Goal: Task Accomplishment & Management: Complete application form

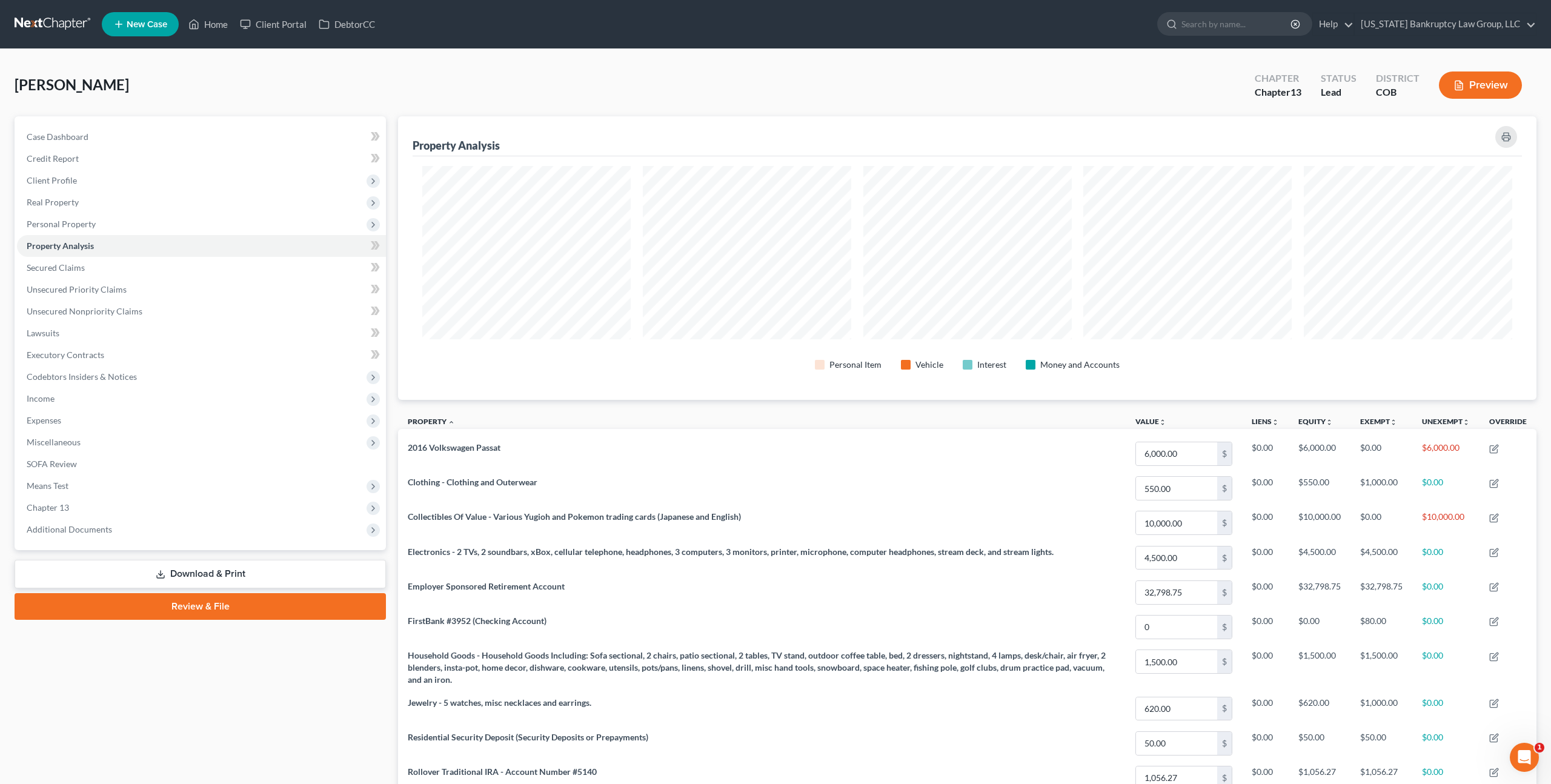
click at [59, 27] on link at bounding box center [53, 25] width 78 height 22
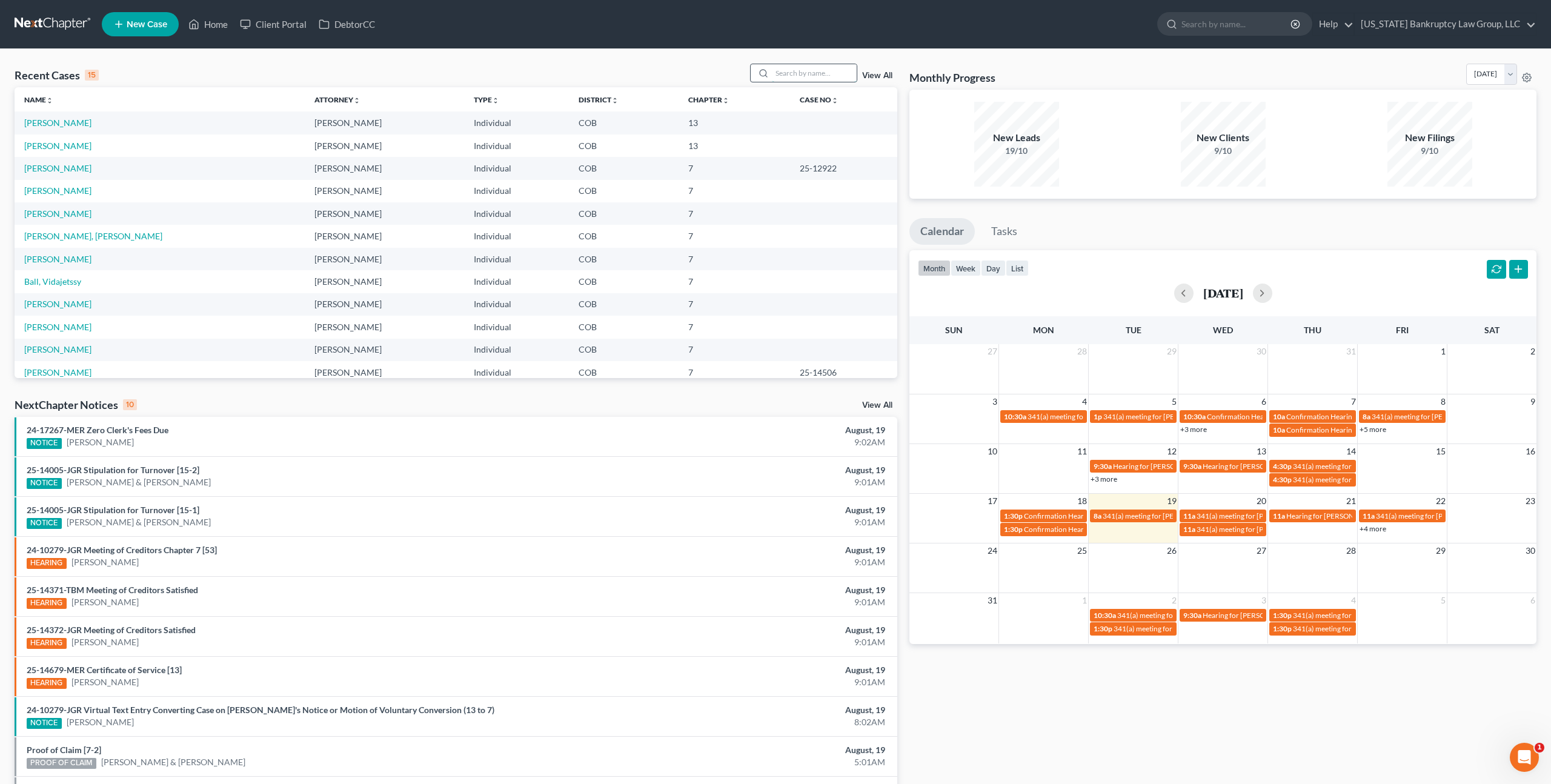
click at [798, 74] on input "search" at bounding box center [814, 73] width 85 height 18
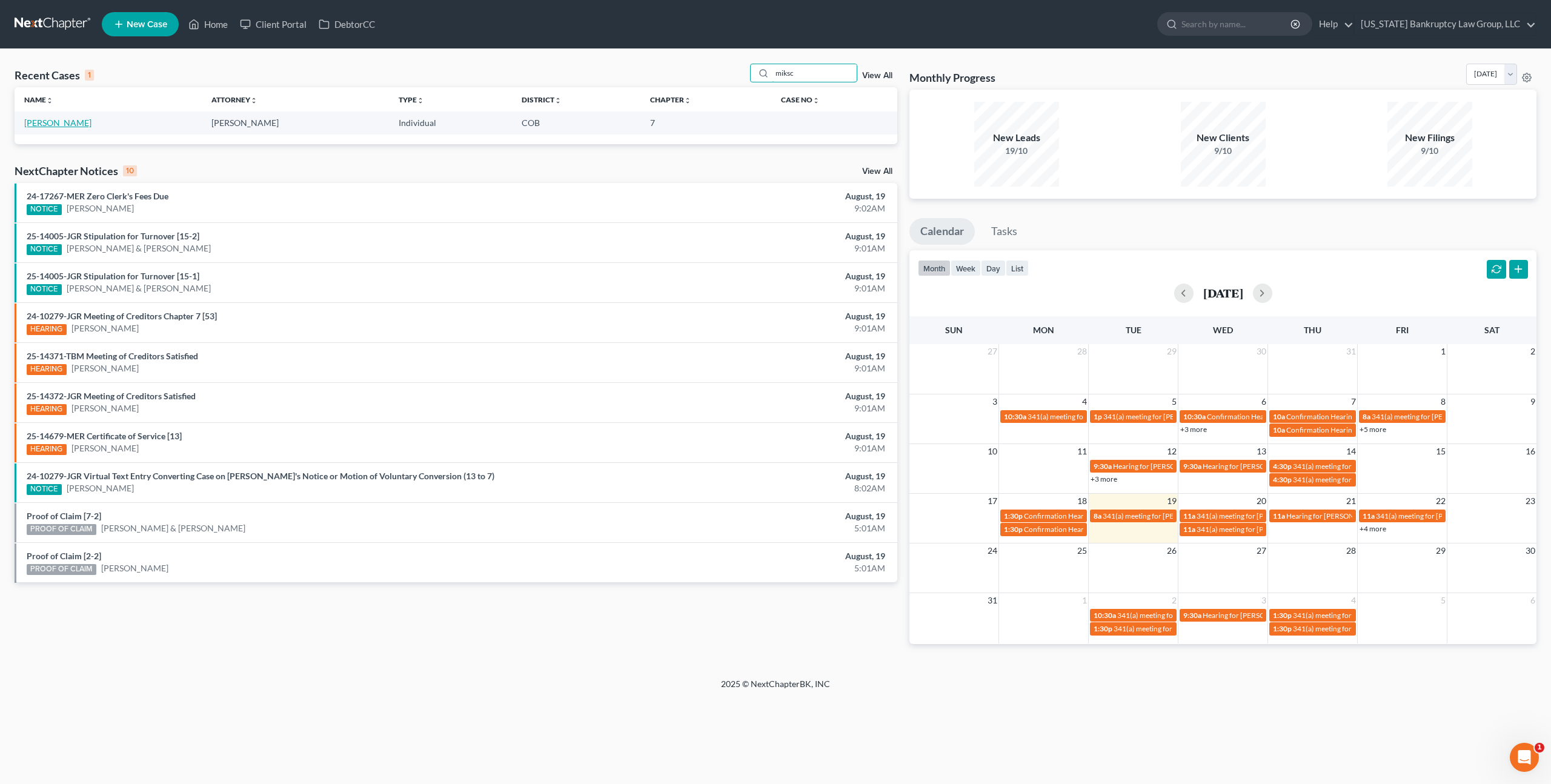
type input "miksc"
click at [75, 123] on link "[PERSON_NAME]" at bounding box center [58, 122] width 67 height 10
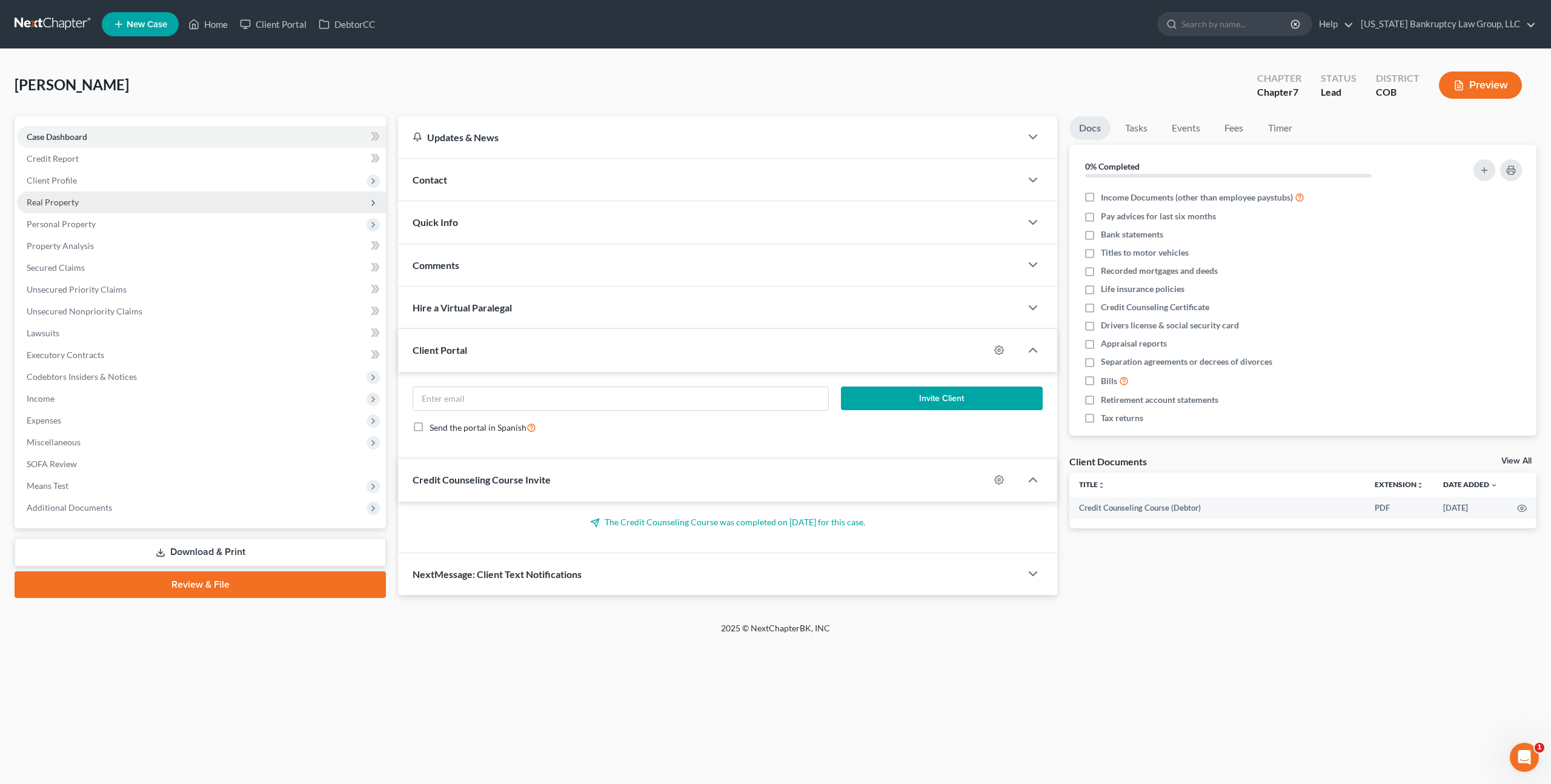
click at [67, 204] on span "Real Property" at bounding box center [52, 202] width 52 height 10
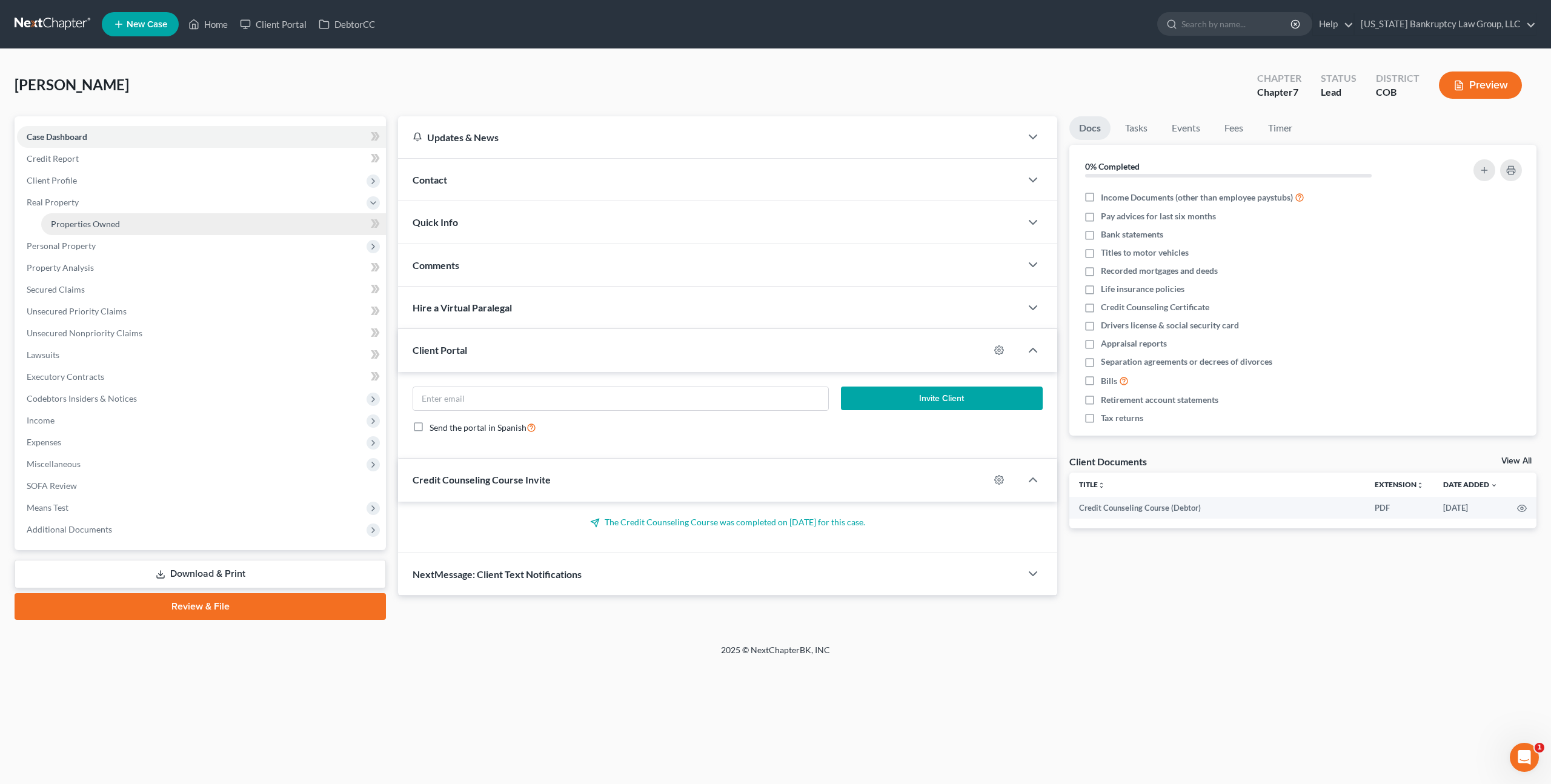
click at [94, 225] on span "Properties Owned" at bounding box center [85, 224] width 69 height 10
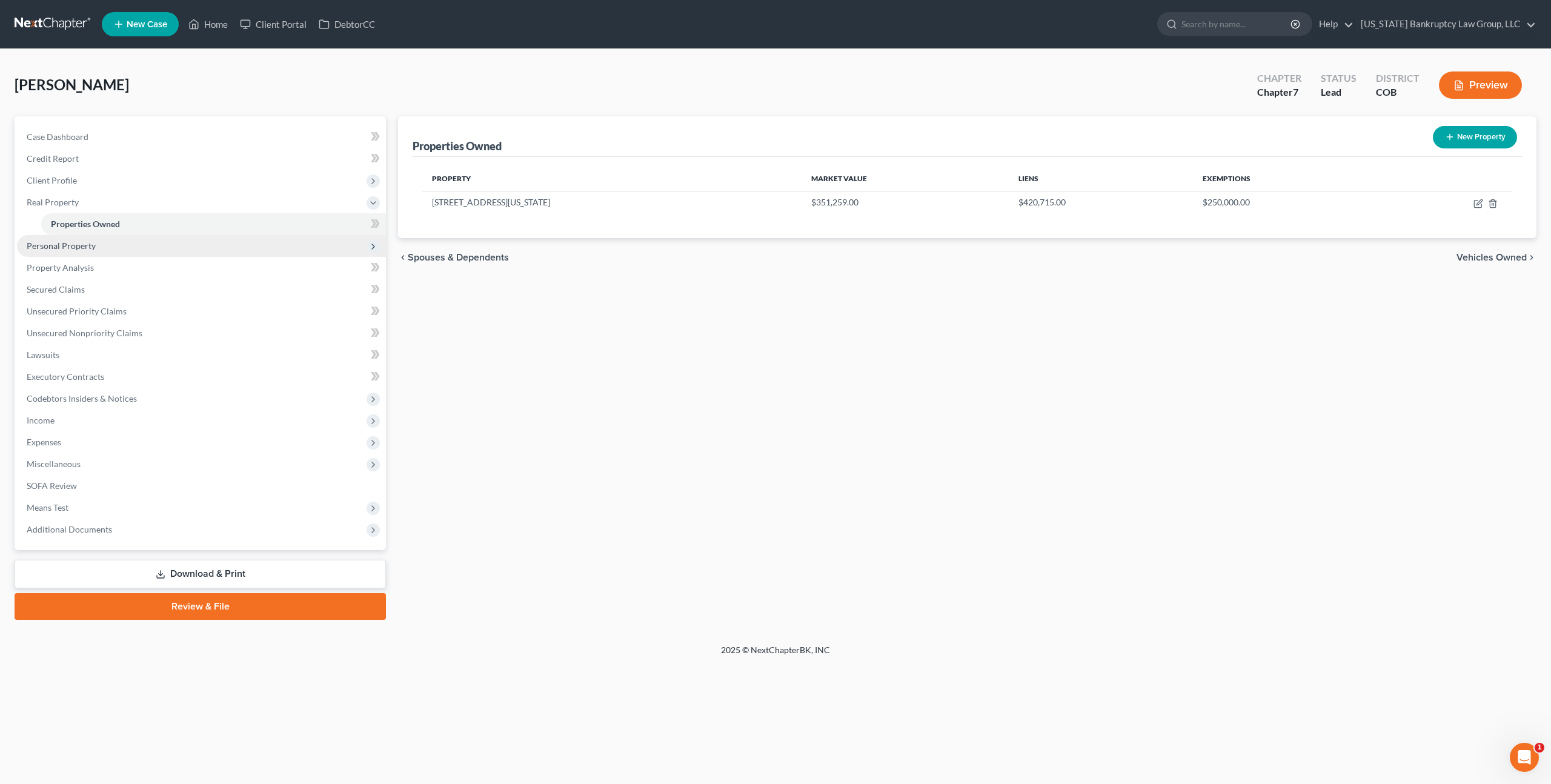
click at [69, 247] on span "Personal Property" at bounding box center [61, 245] width 69 height 10
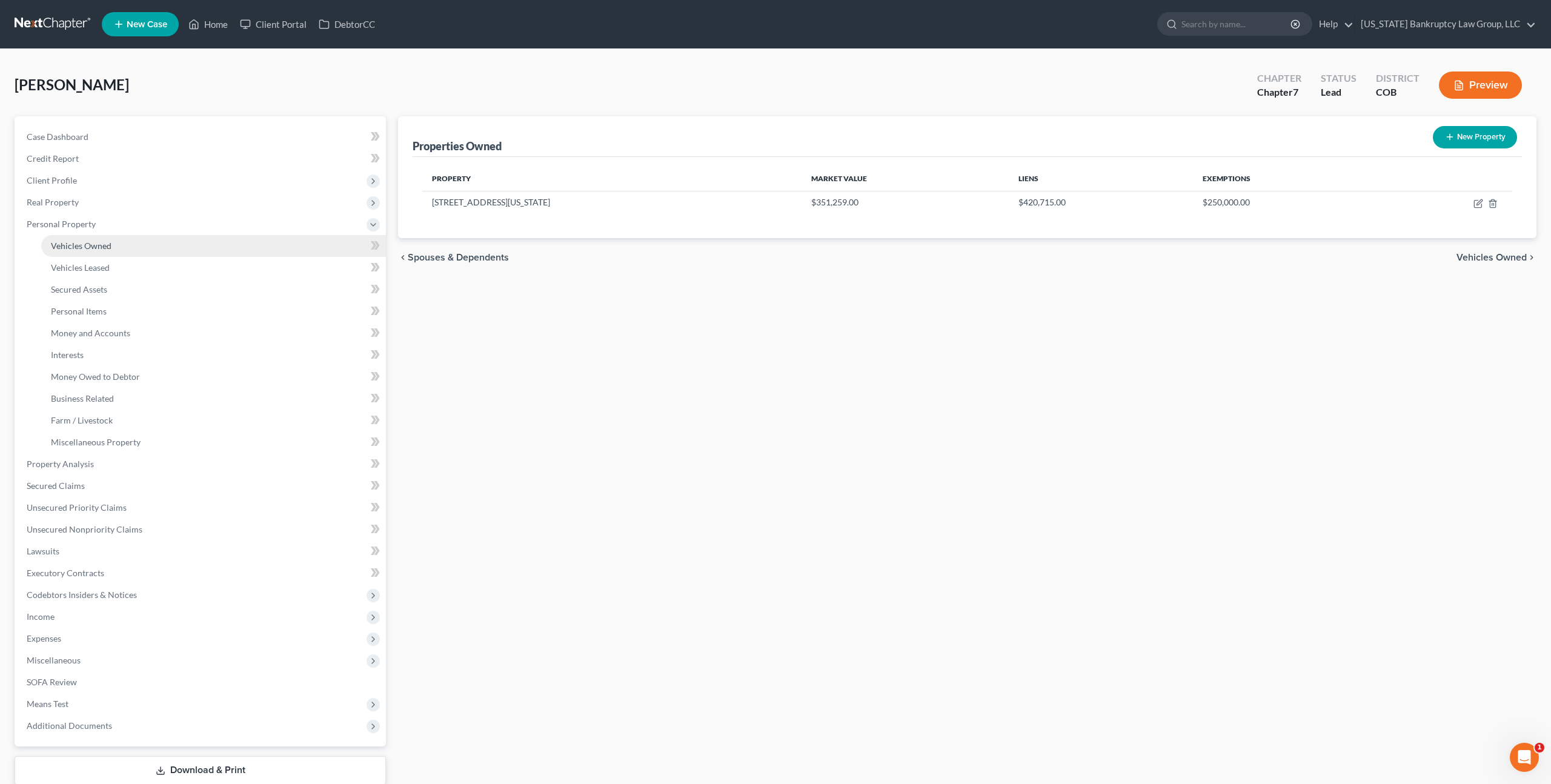
click at [82, 250] on span "Vehicles Owned" at bounding box center [81, 245] width 61 height 10
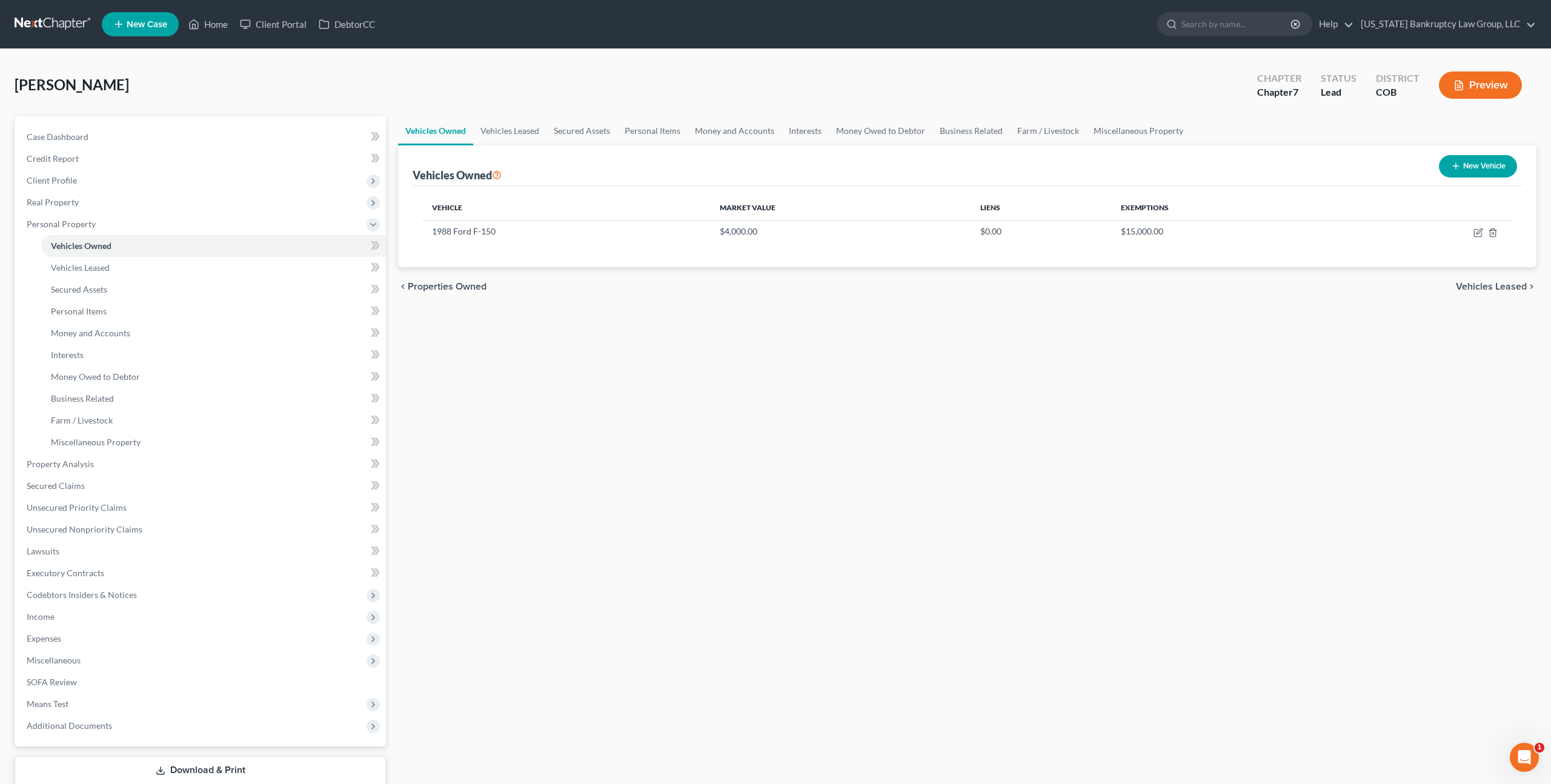
click at [52, 26] on link at bounding box center [53, 25] width 78 height 22
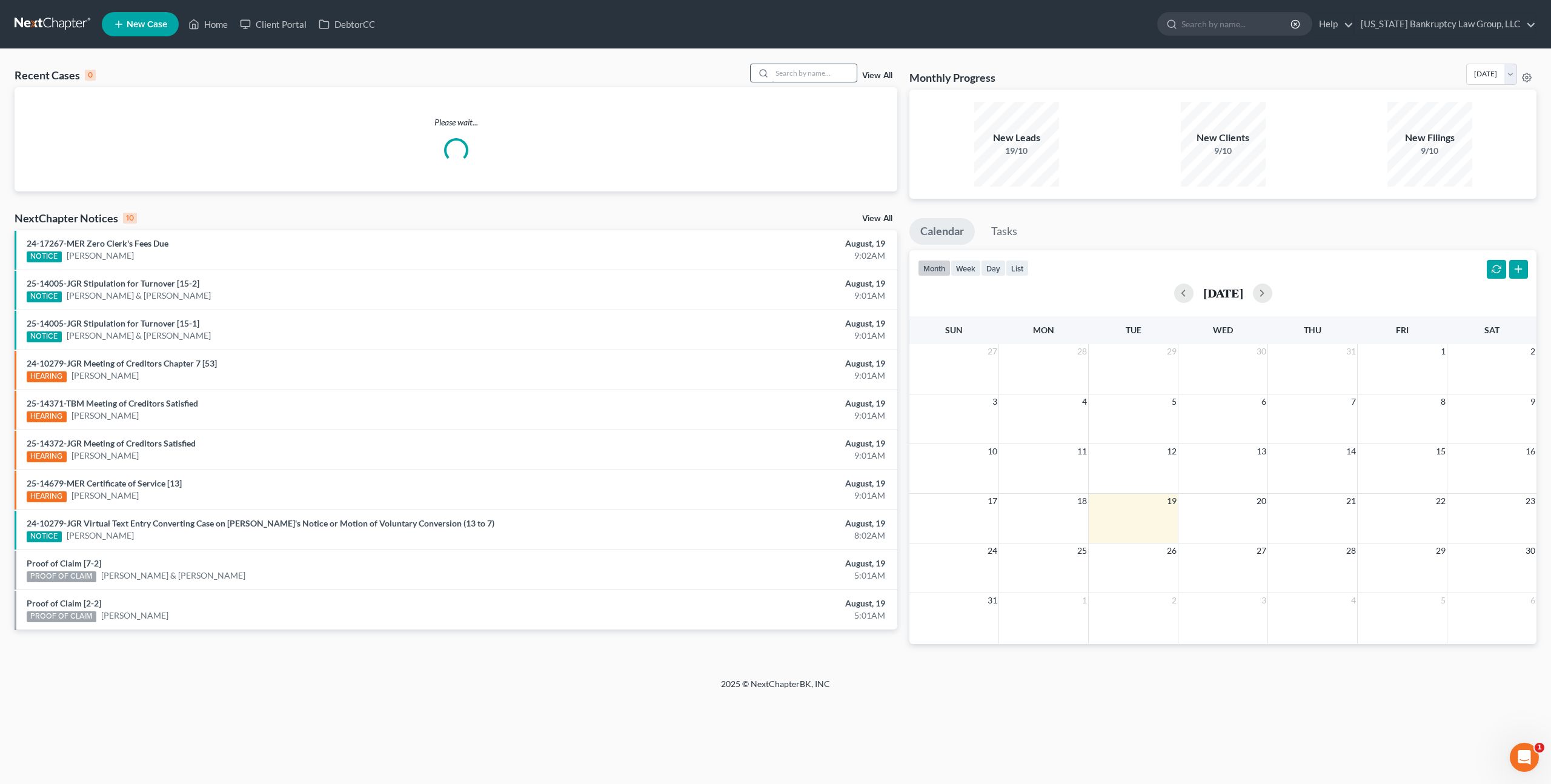
click at [795, 73] on input "search" at bounding box center [814, 73] width 85 height 18
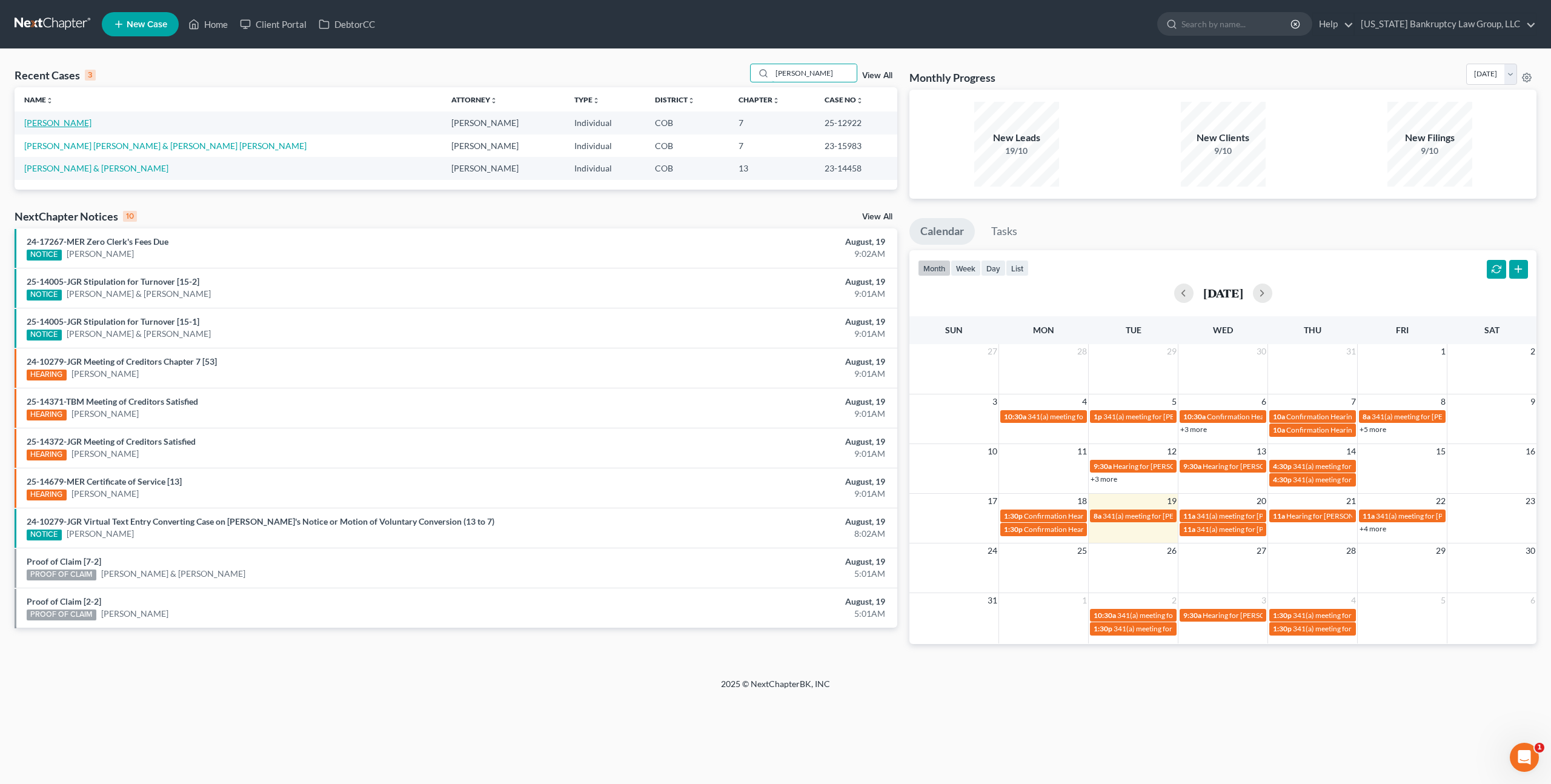
type input "montes"
click at [63, 124] on link "[PERSON_NAME]" at bounding box center [58, 122] width 67 height 10
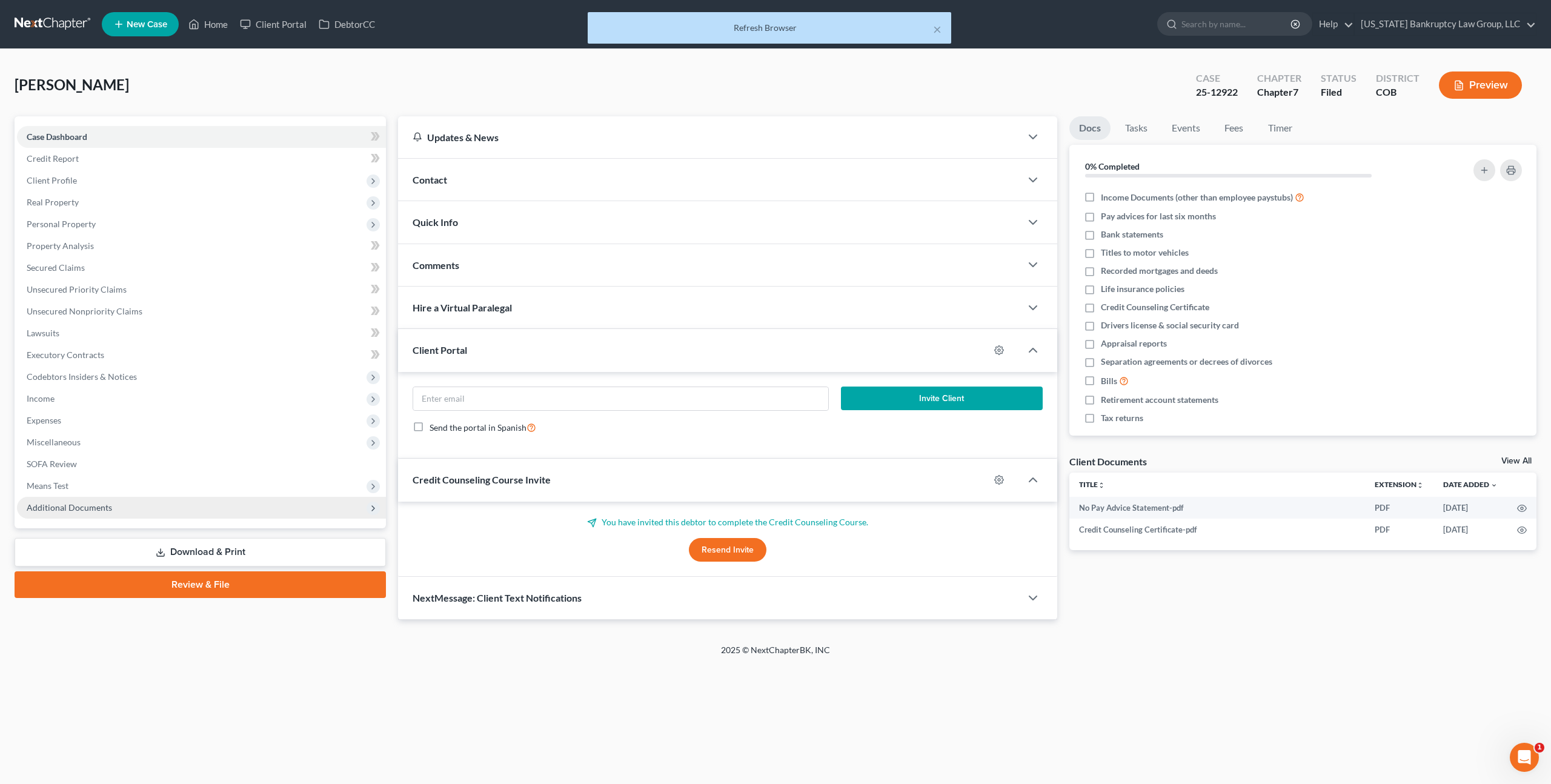
click at [88, 504] on span "Additional Documents" at bounding box center [69, 507] width 85 height 10
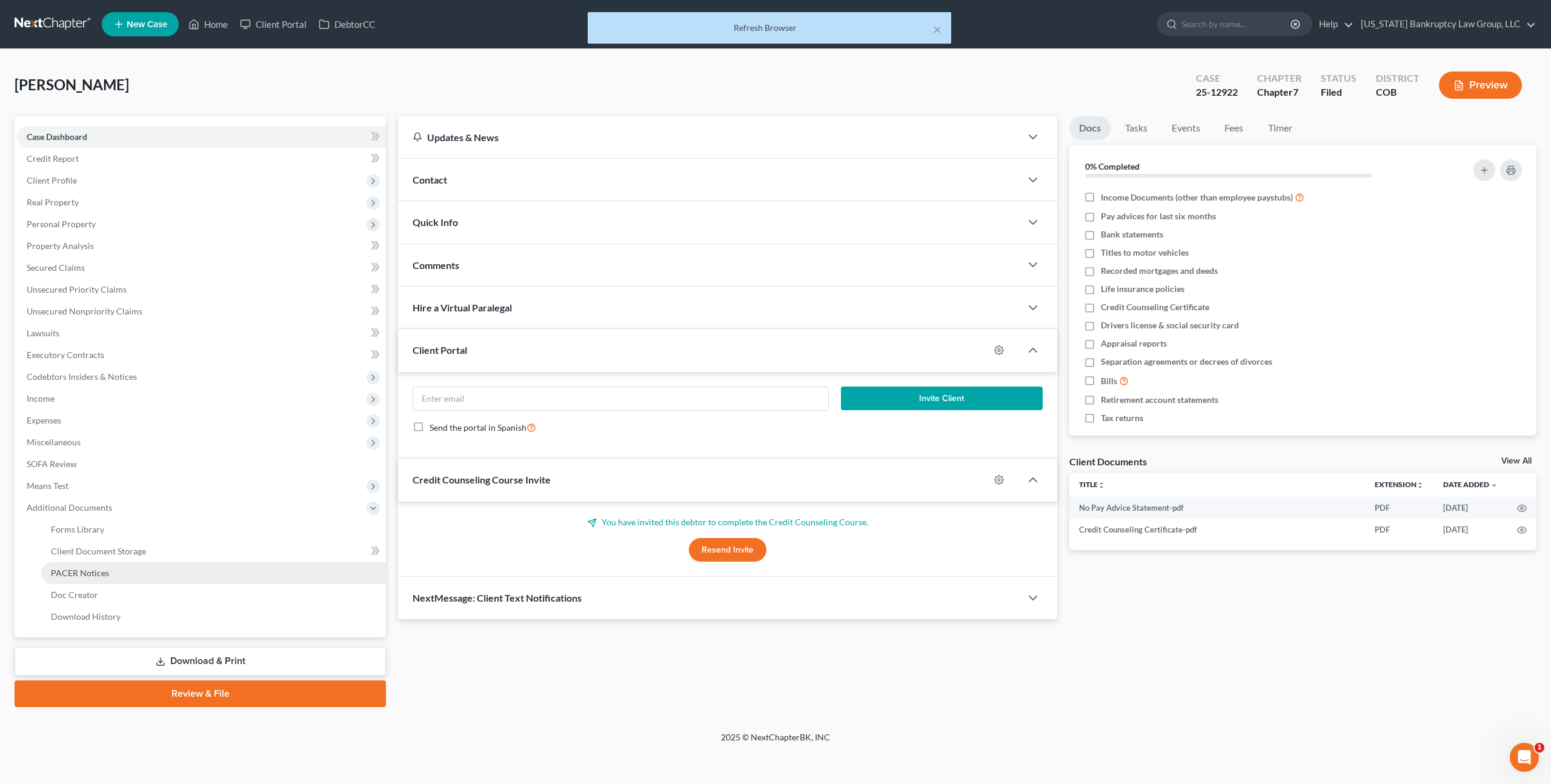
click at [105, 568] on span "PACER Notices" at bounding box center [80, 573] width 58 height 10
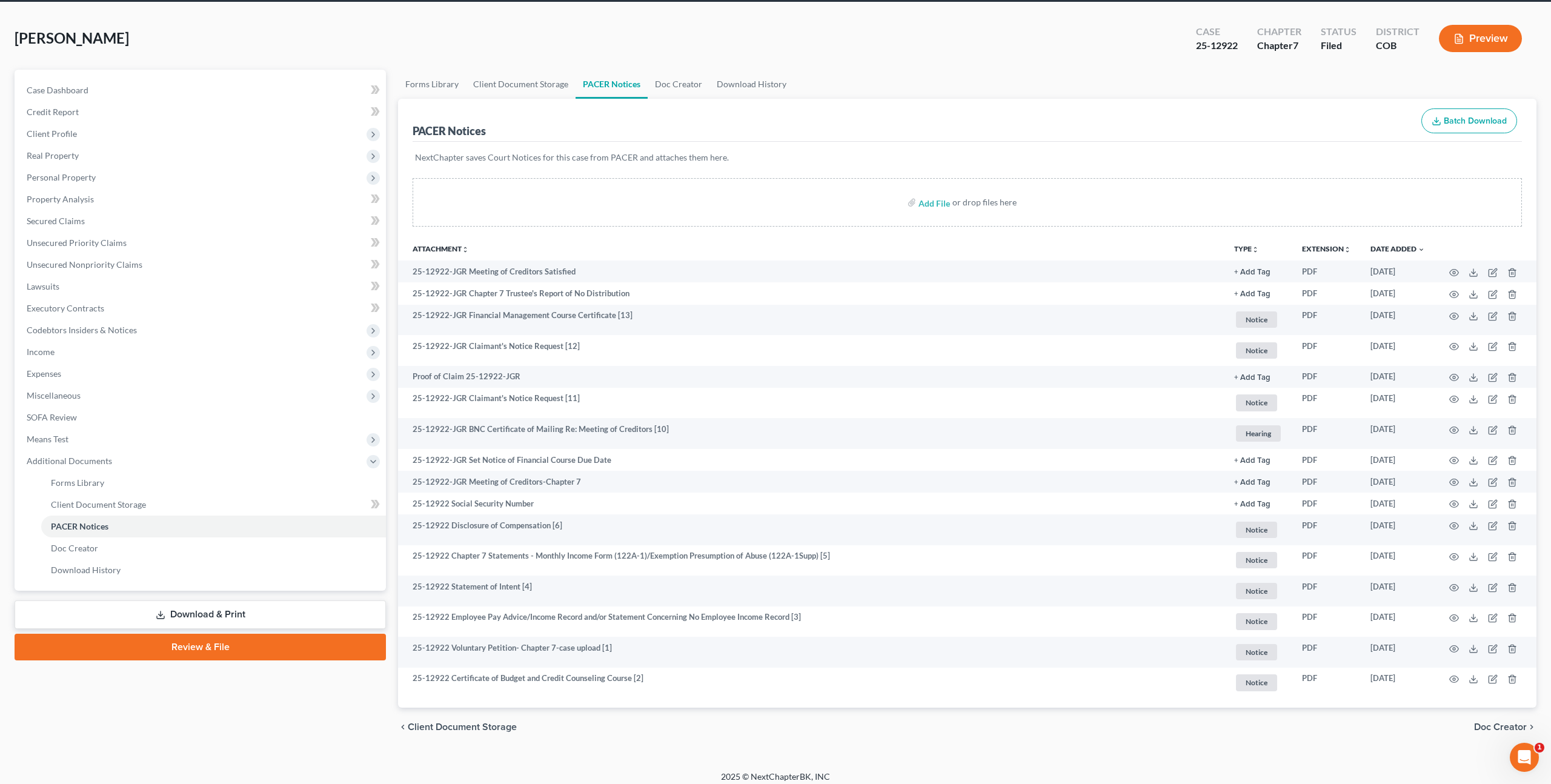
scroll to position [55, 0]
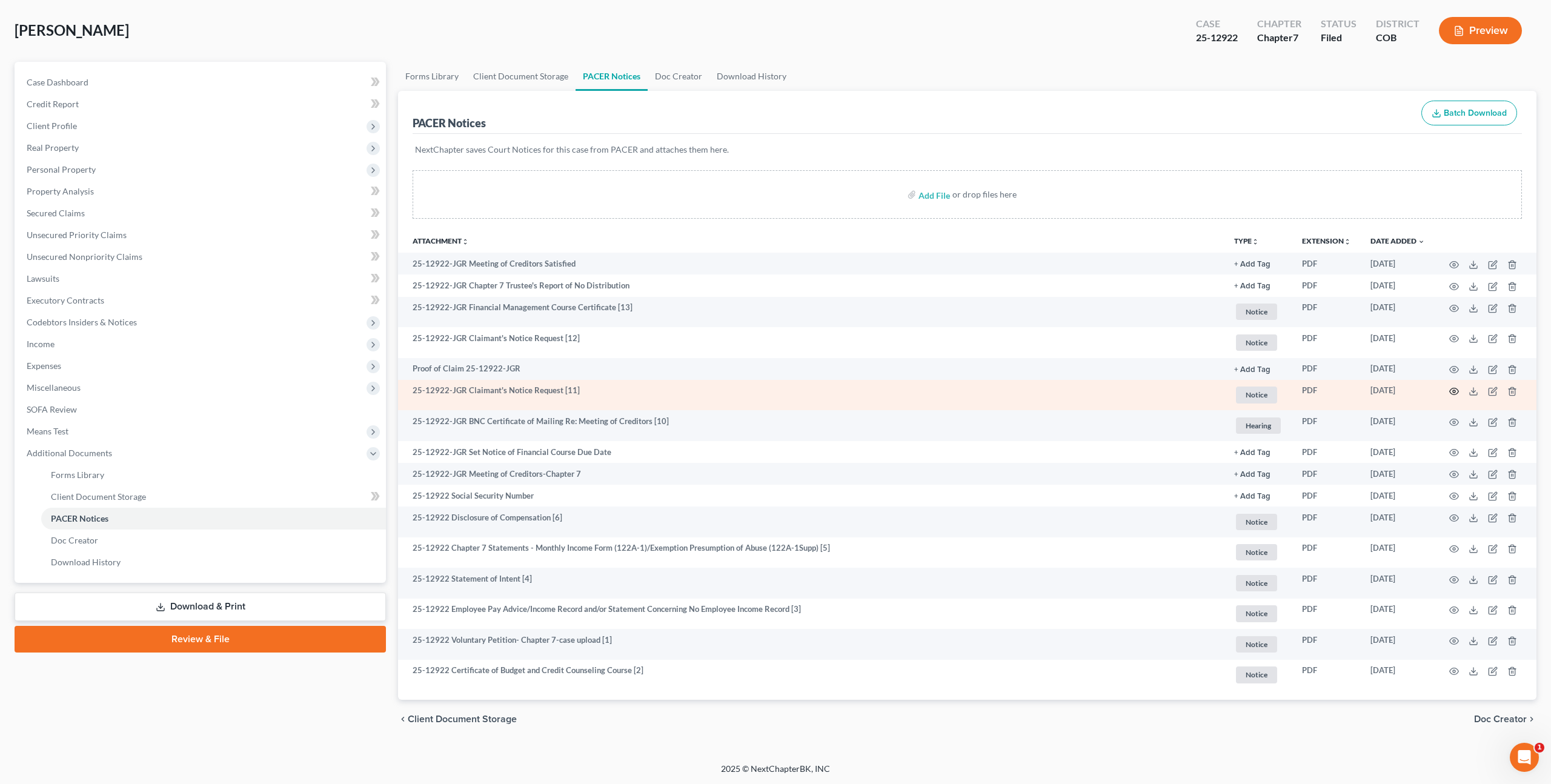
click at [1451, 391] on icon "button" at bounding box center [1454, 391] width 10 height 10
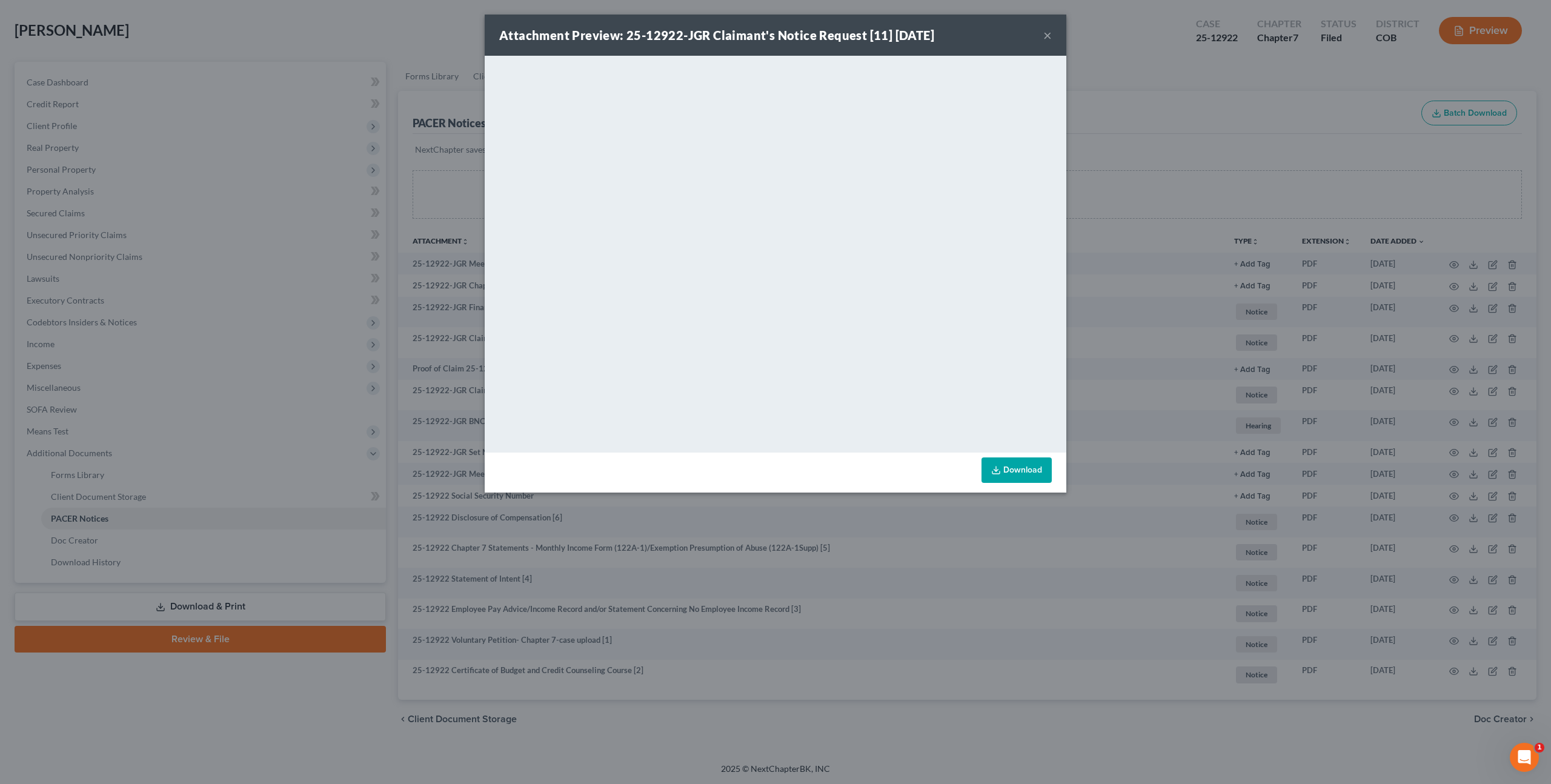
click at [1043, 33] on button "×" at bounding box center [1047, 35] width 8 height 14
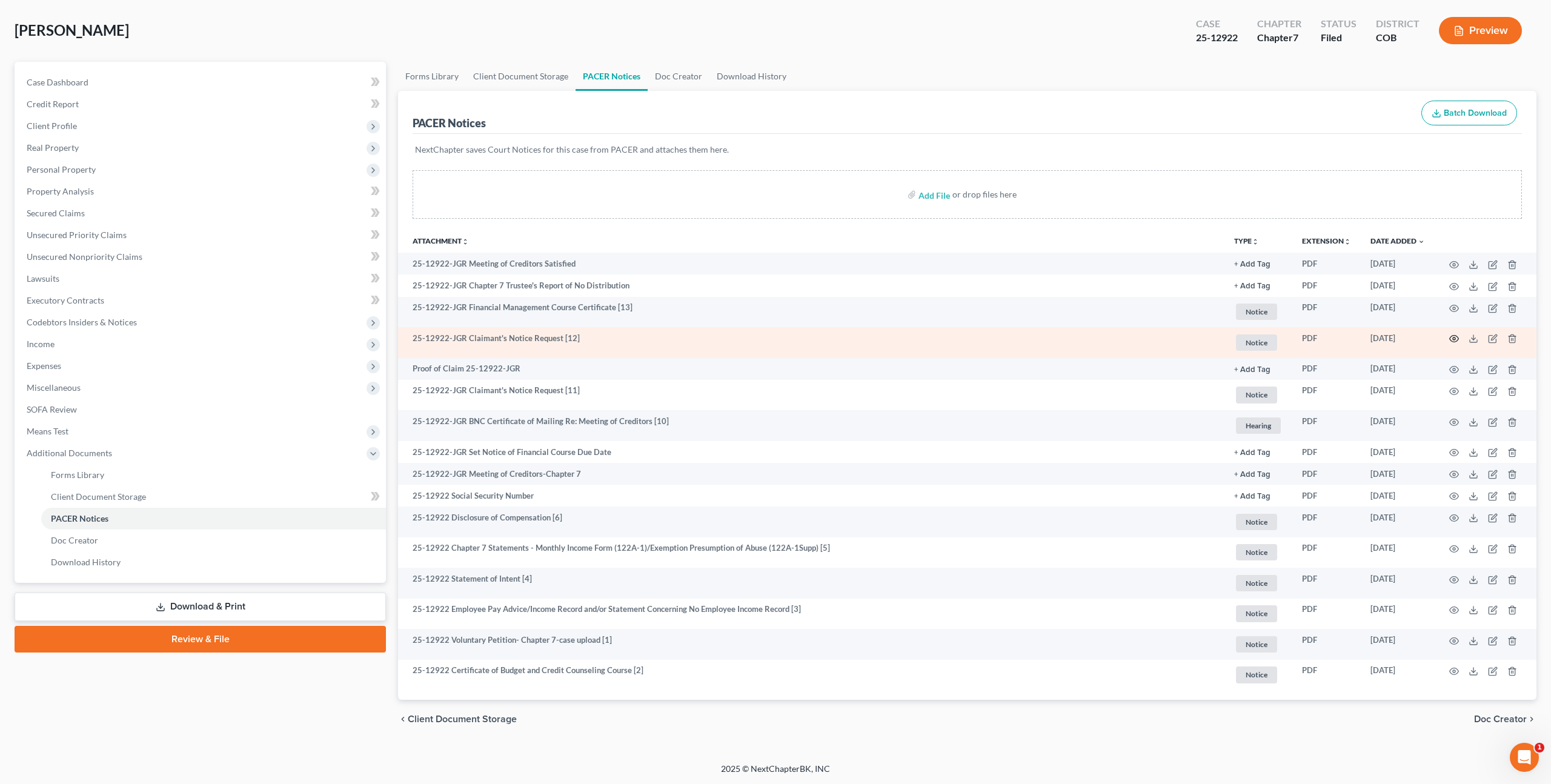
click at [1453, 337] on icon "button" at bounding box center [1454, 339] width 10 height 10
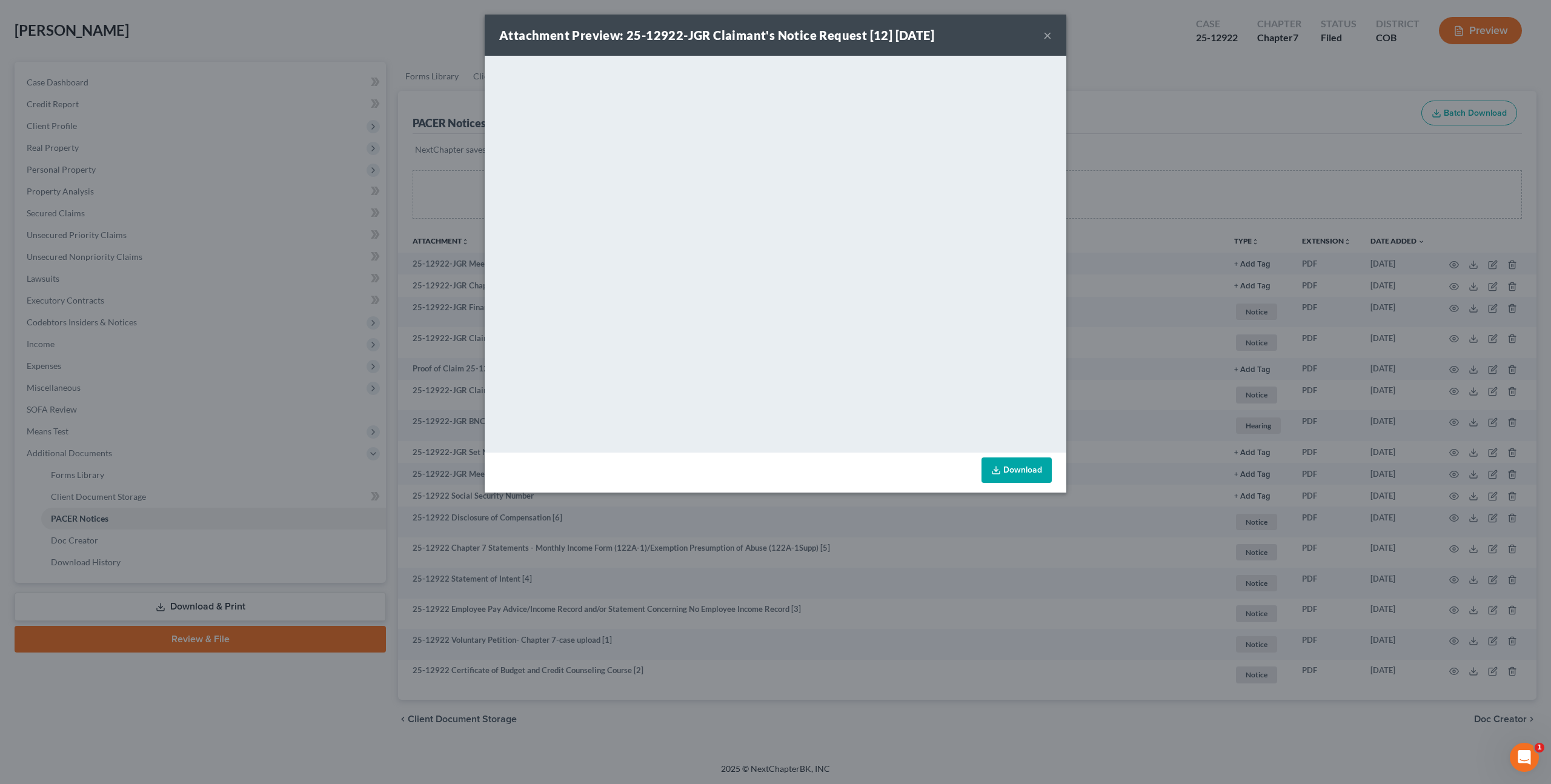
click at [1050, 37] on button "×" at bounding box center [1047, 35] width 8 height 14
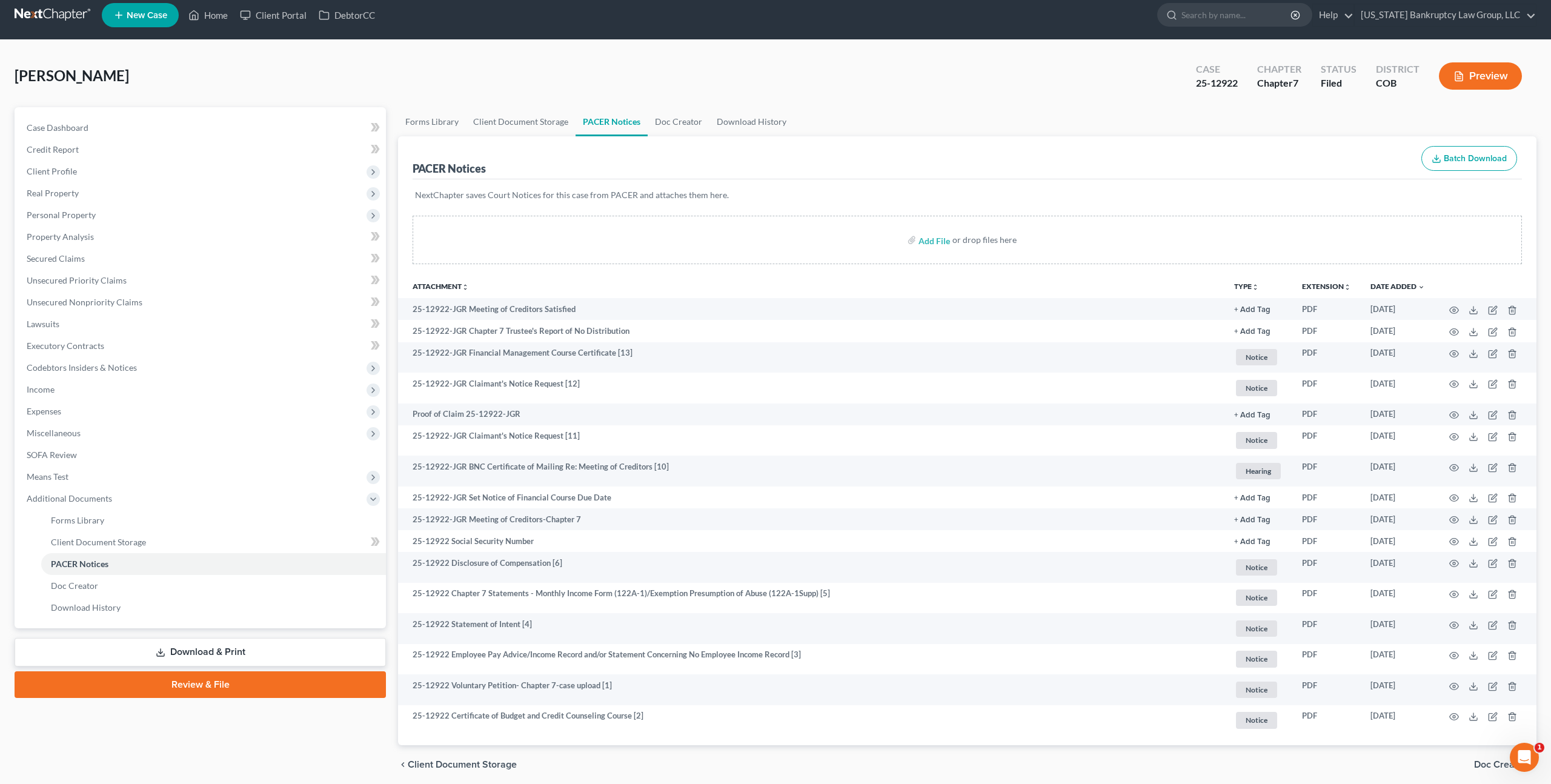
scroll to position [0, 0]
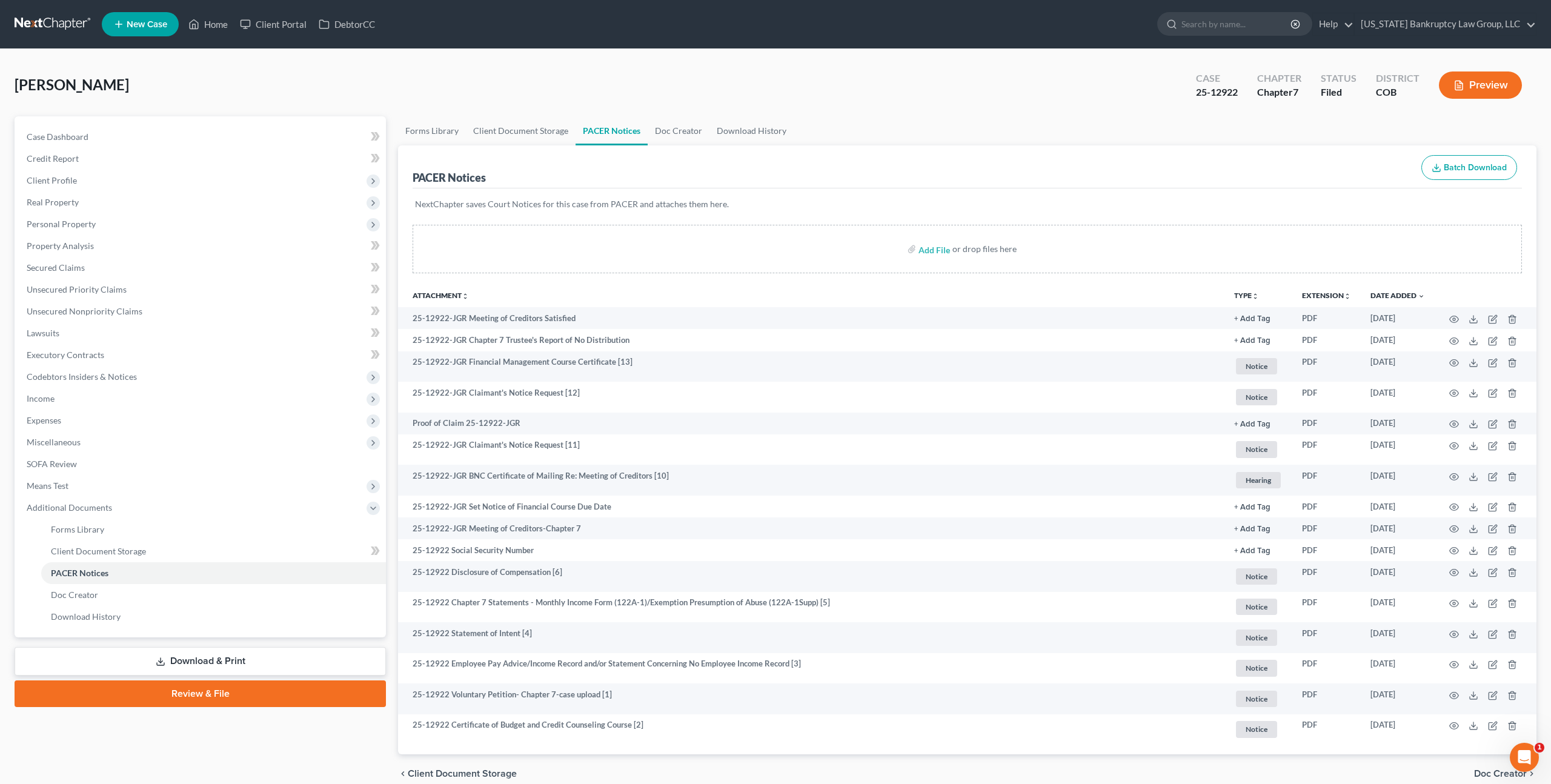
click at [67, 22] on link at bounding box center [53, 25] width 78 height 22
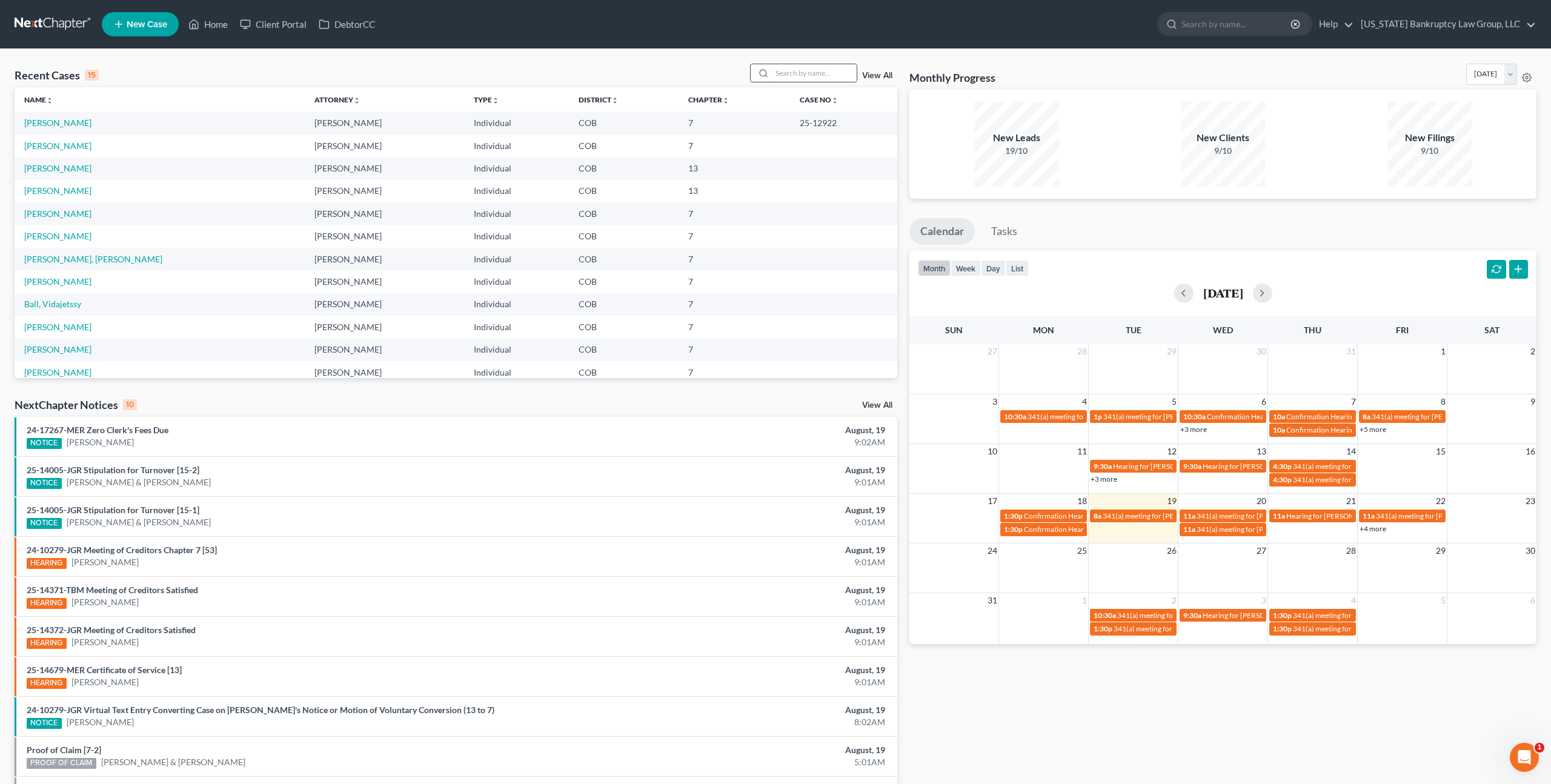
click at [797, 74] on input "search" at bounding box center [814, 73] width 85 height 18
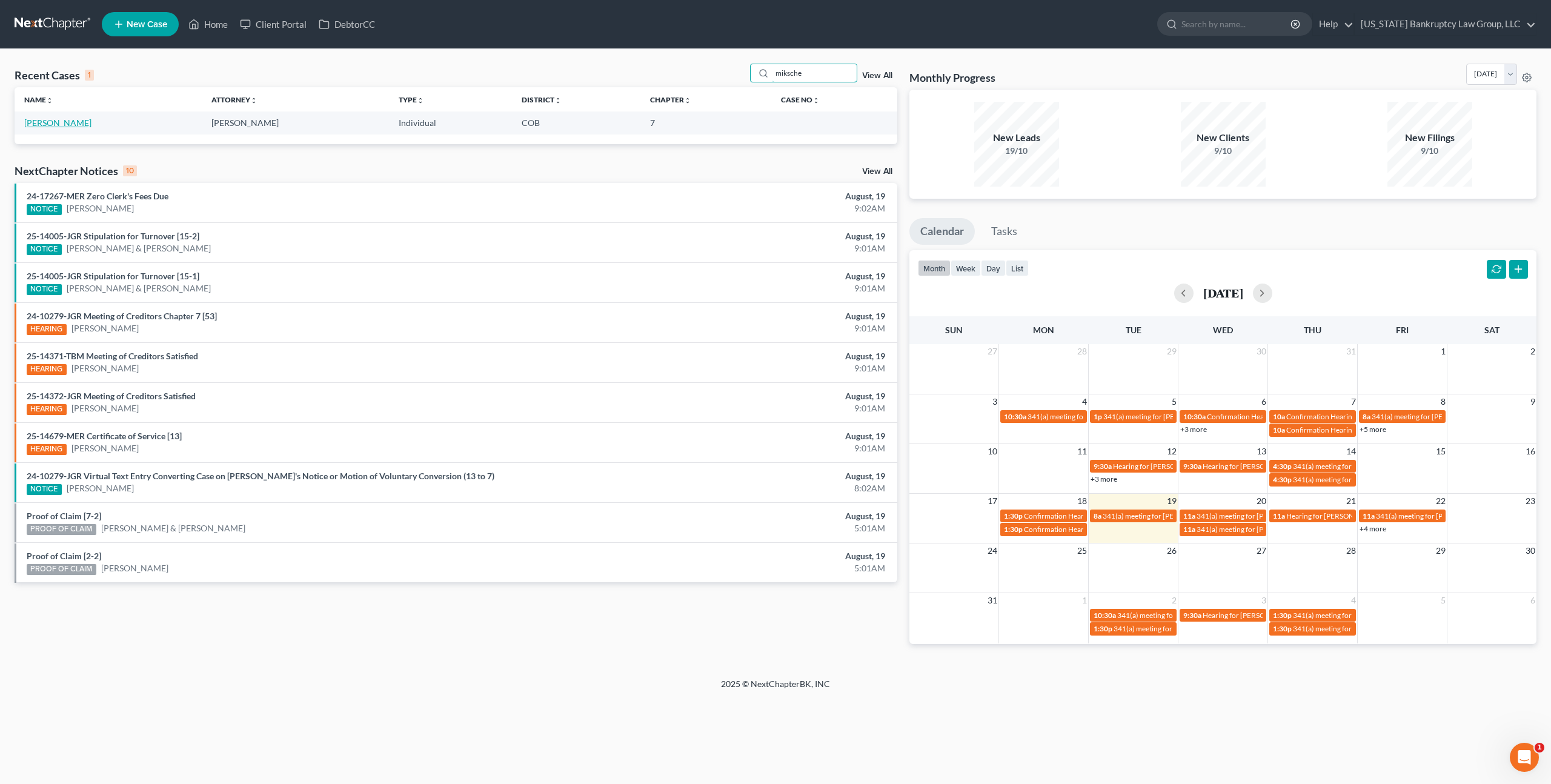
type input "miksche"
click at [67, 124] on link "[PERSON_NAME]" at bounding box center [58, 122] width 67 height 10
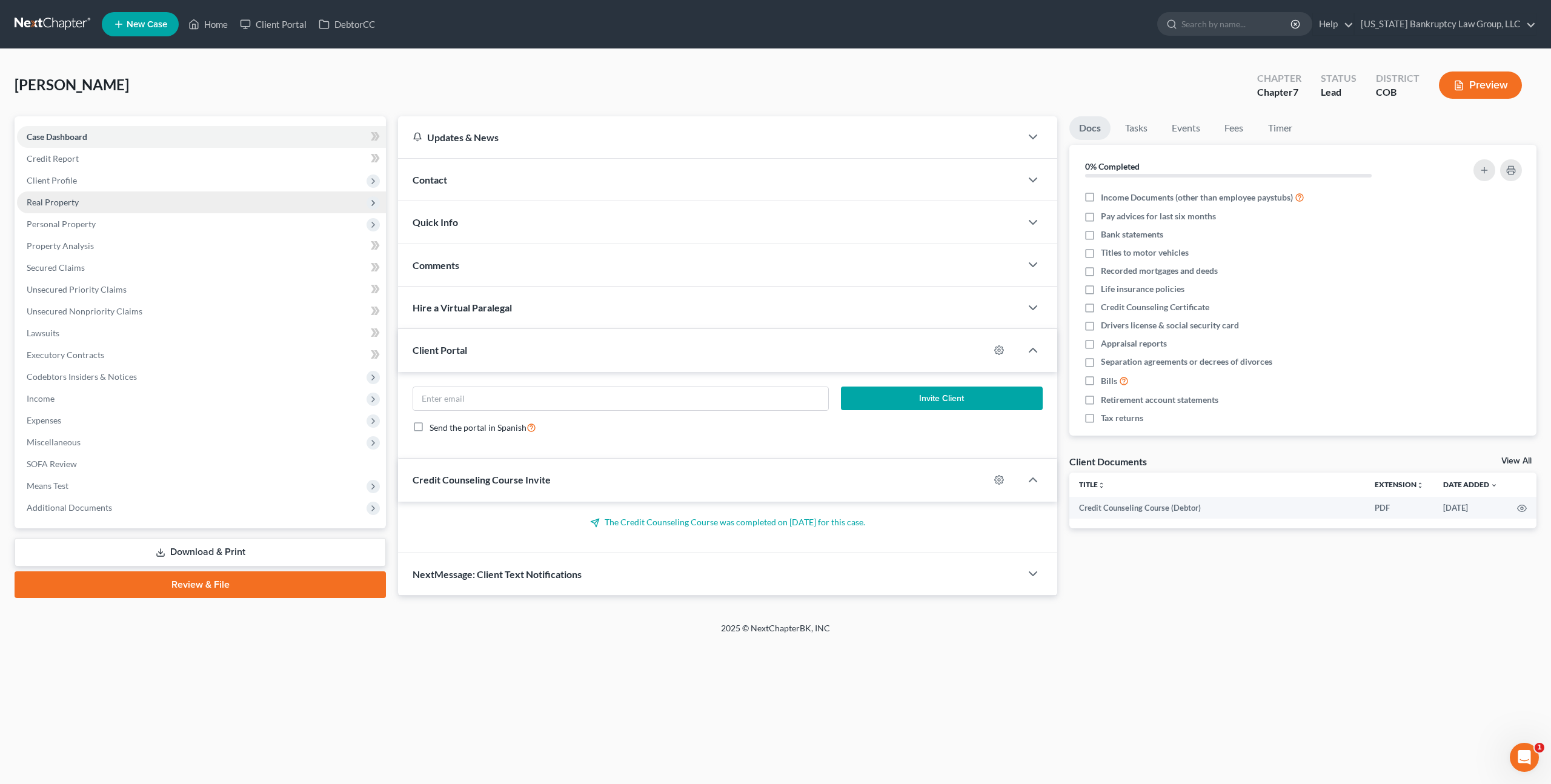
click at [46, 199] on span "Real Property" at bounding box center [52, 202] width 52 height 10
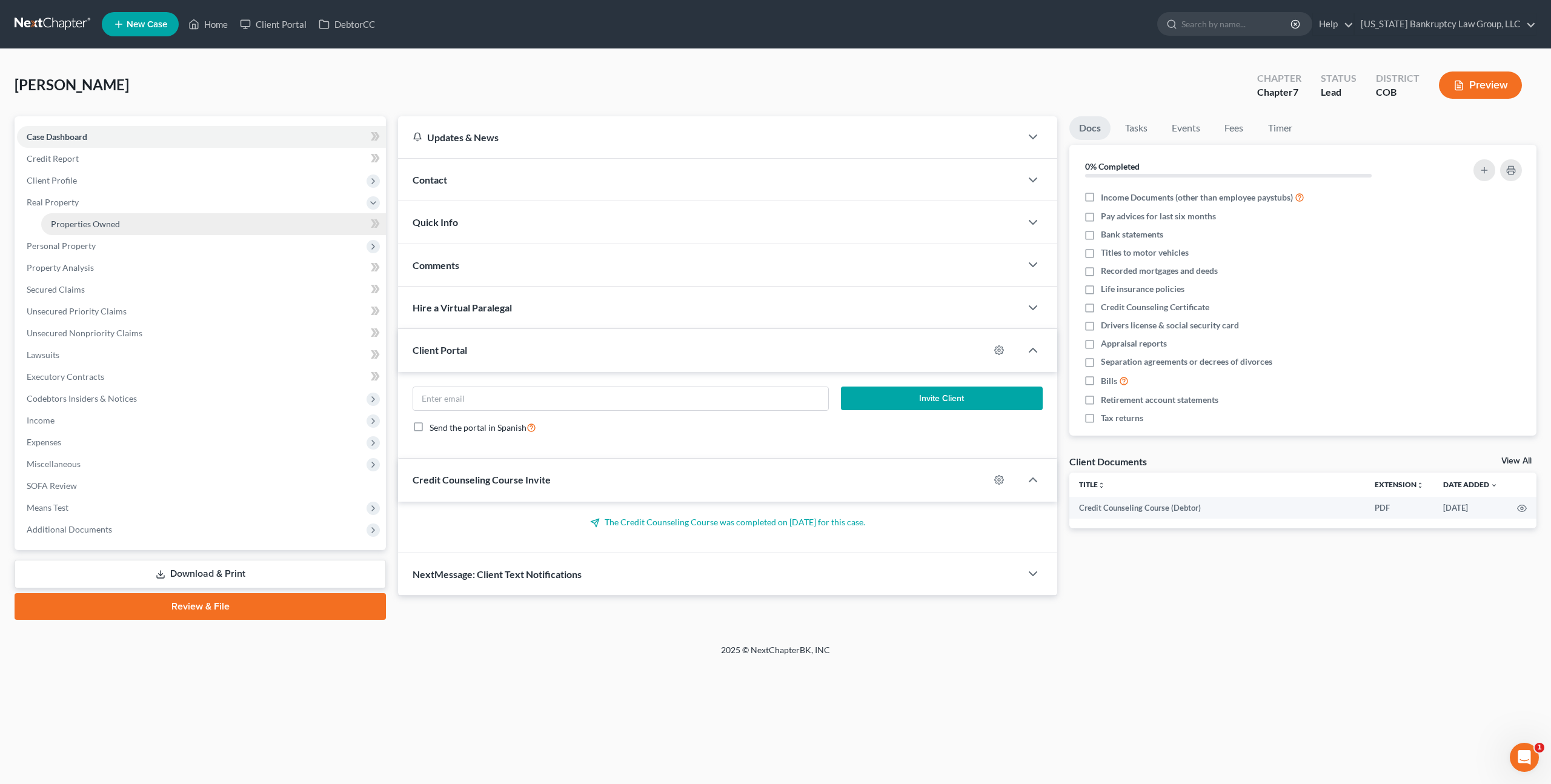
click at [87, 222] on span "Properties Owned" at bounding box center [85, 224] width 69 height 10
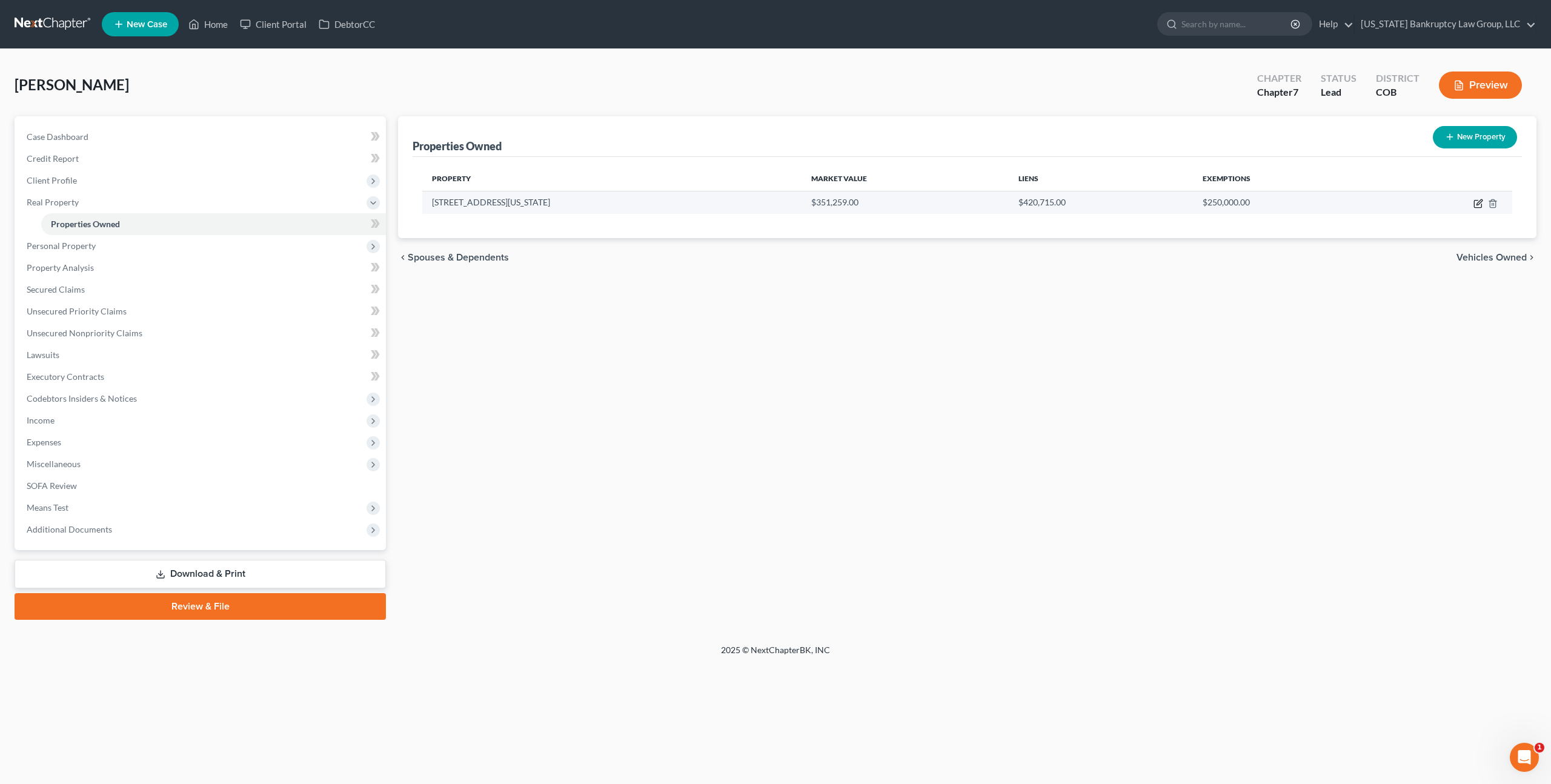
click at [1480, 202] on icon "button" at bounding box center [1479, 202] width 5 height 5
select select "5"
select select "0"
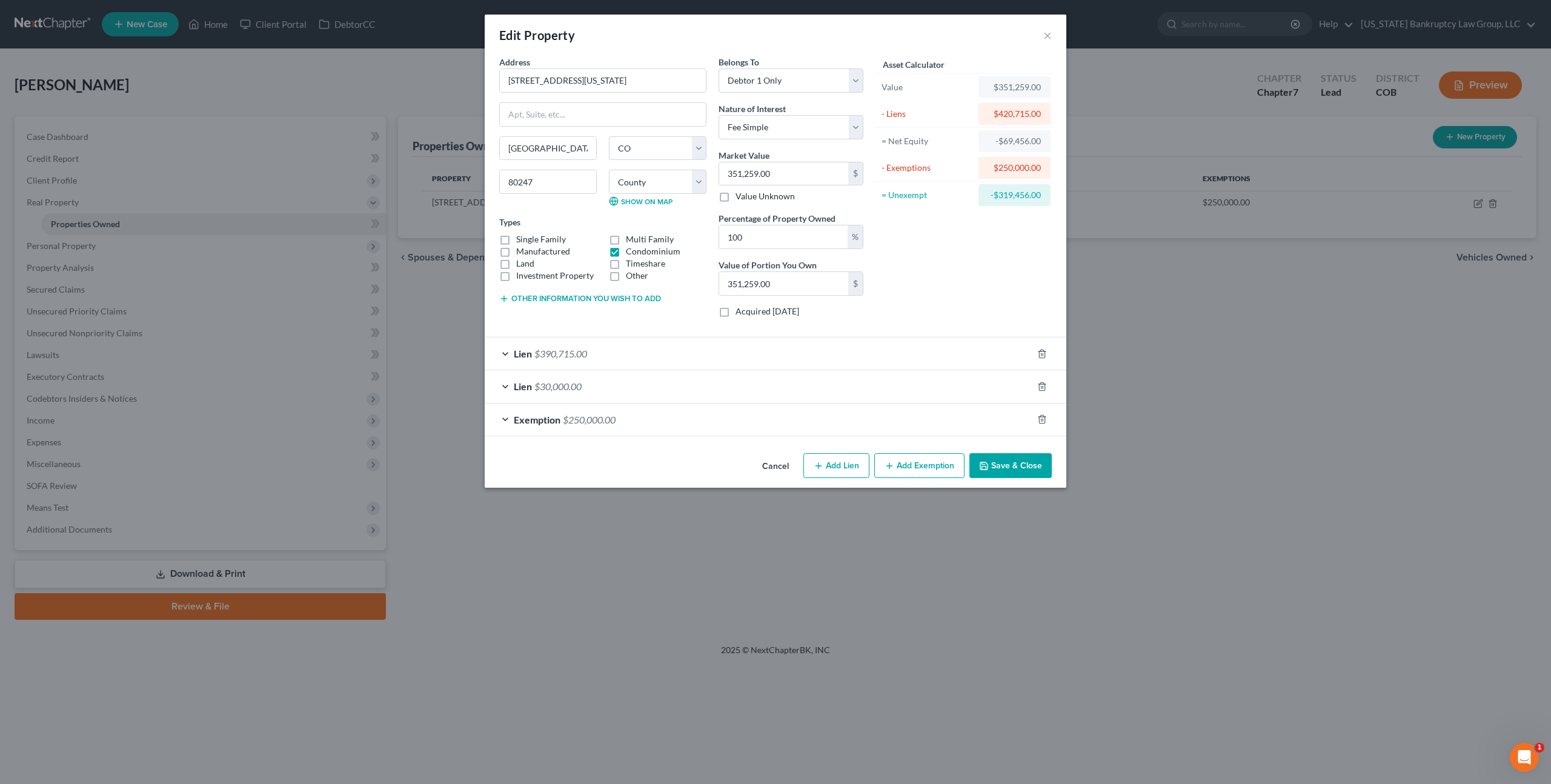
click at [774, 464] on button "Cancel" at bounding box center [775, 466] width 46 height 25
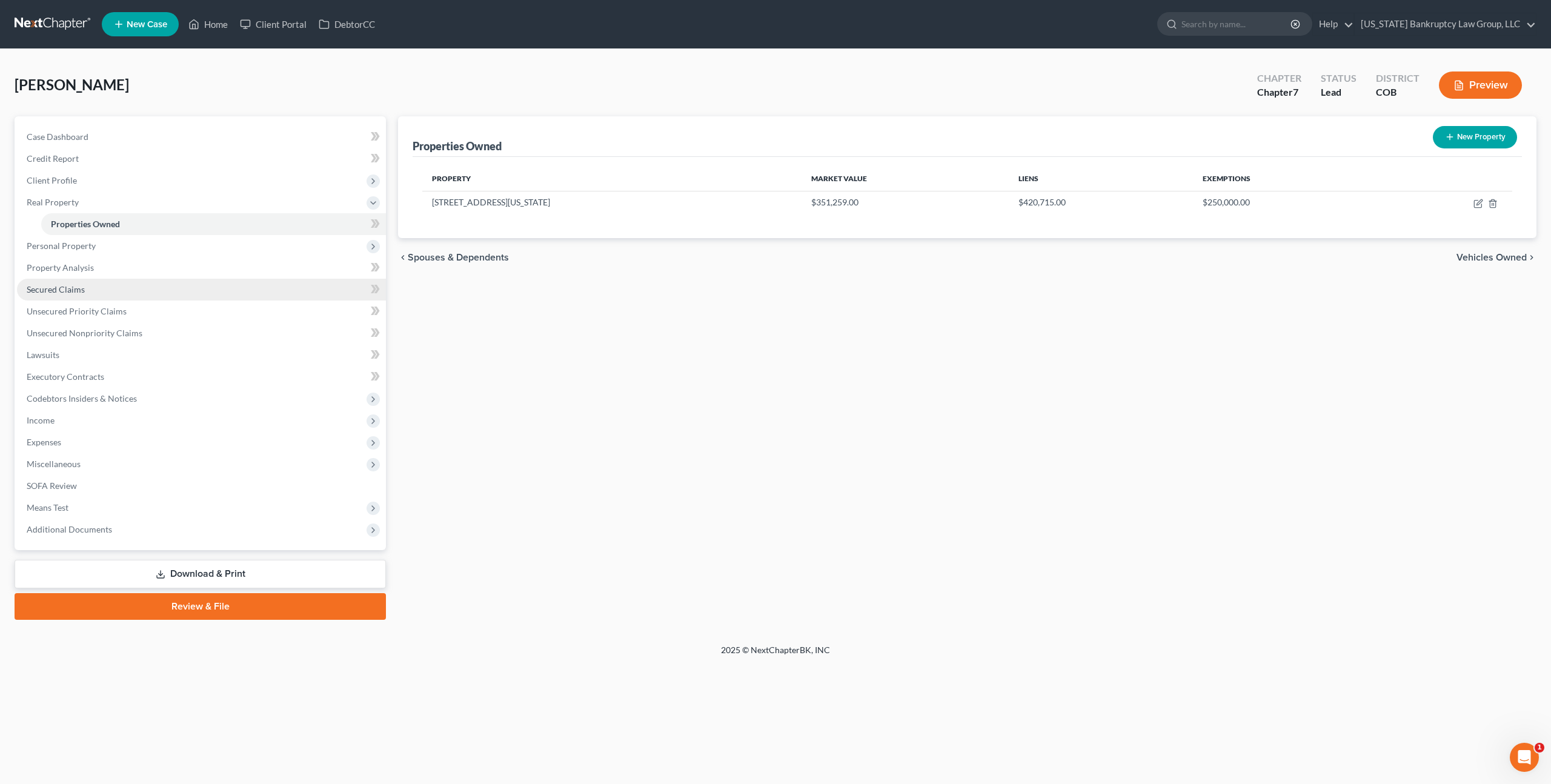
click at [72, 288] on span "Secured Claims" at bounding box center [55, 289] width 58 height 10
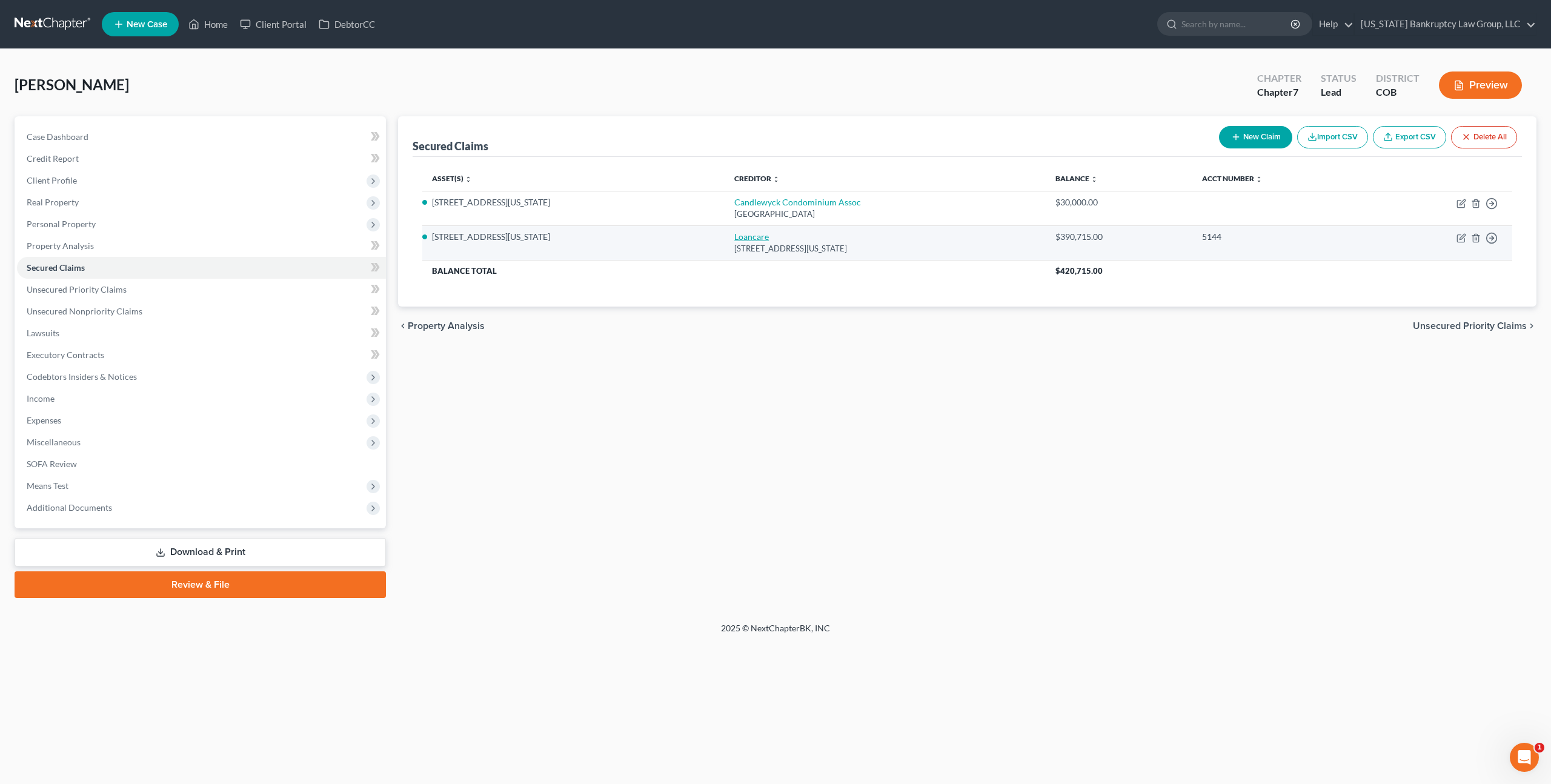
click at [765, 237] on link "Loancare" at bounding box center [751, 236] width 35 height 10
select select "48"
select select "0"
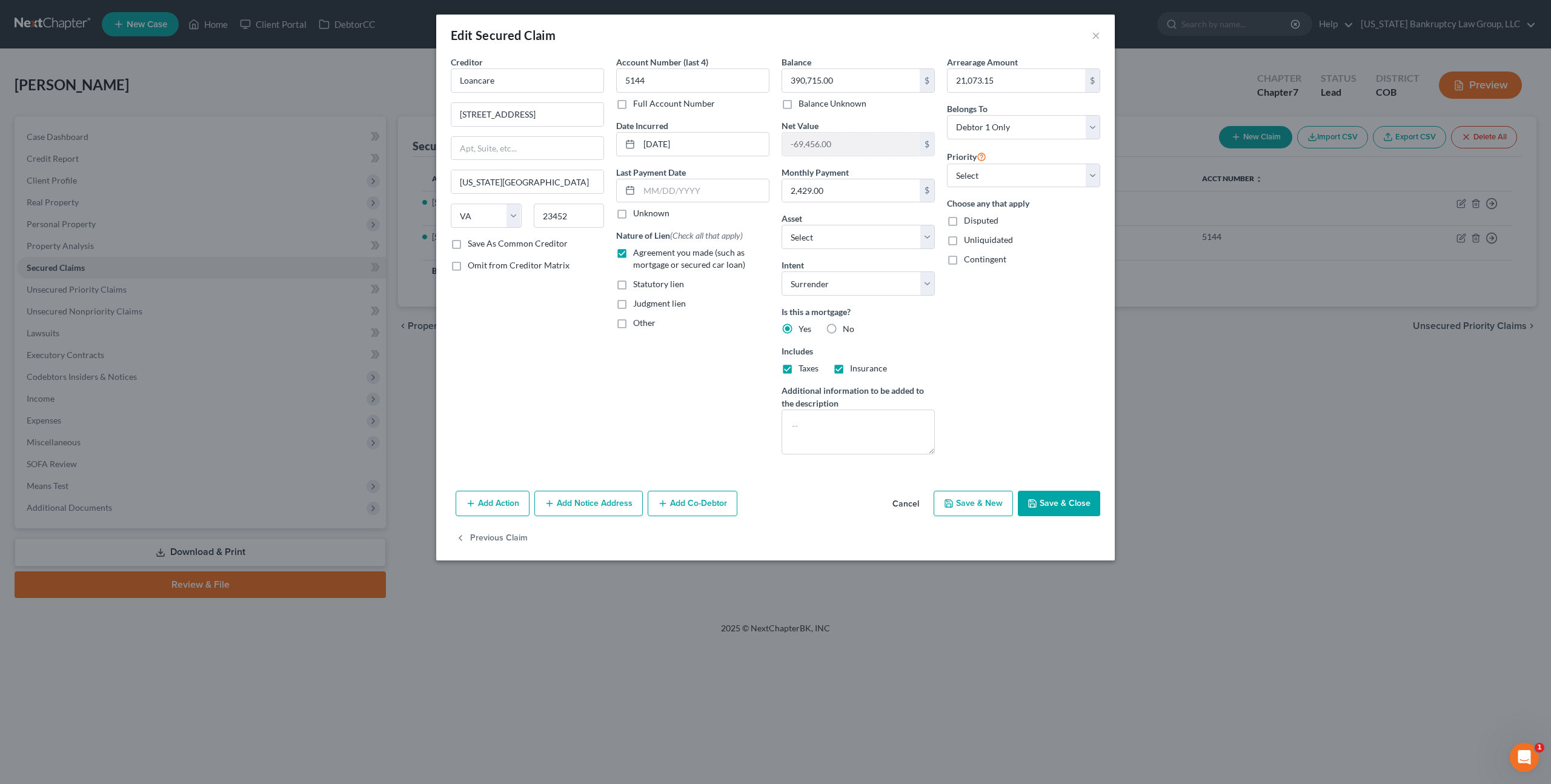
click at [572, 506] on button "Add Notice Address" at bounding box center [588, 503] width 108 height 25
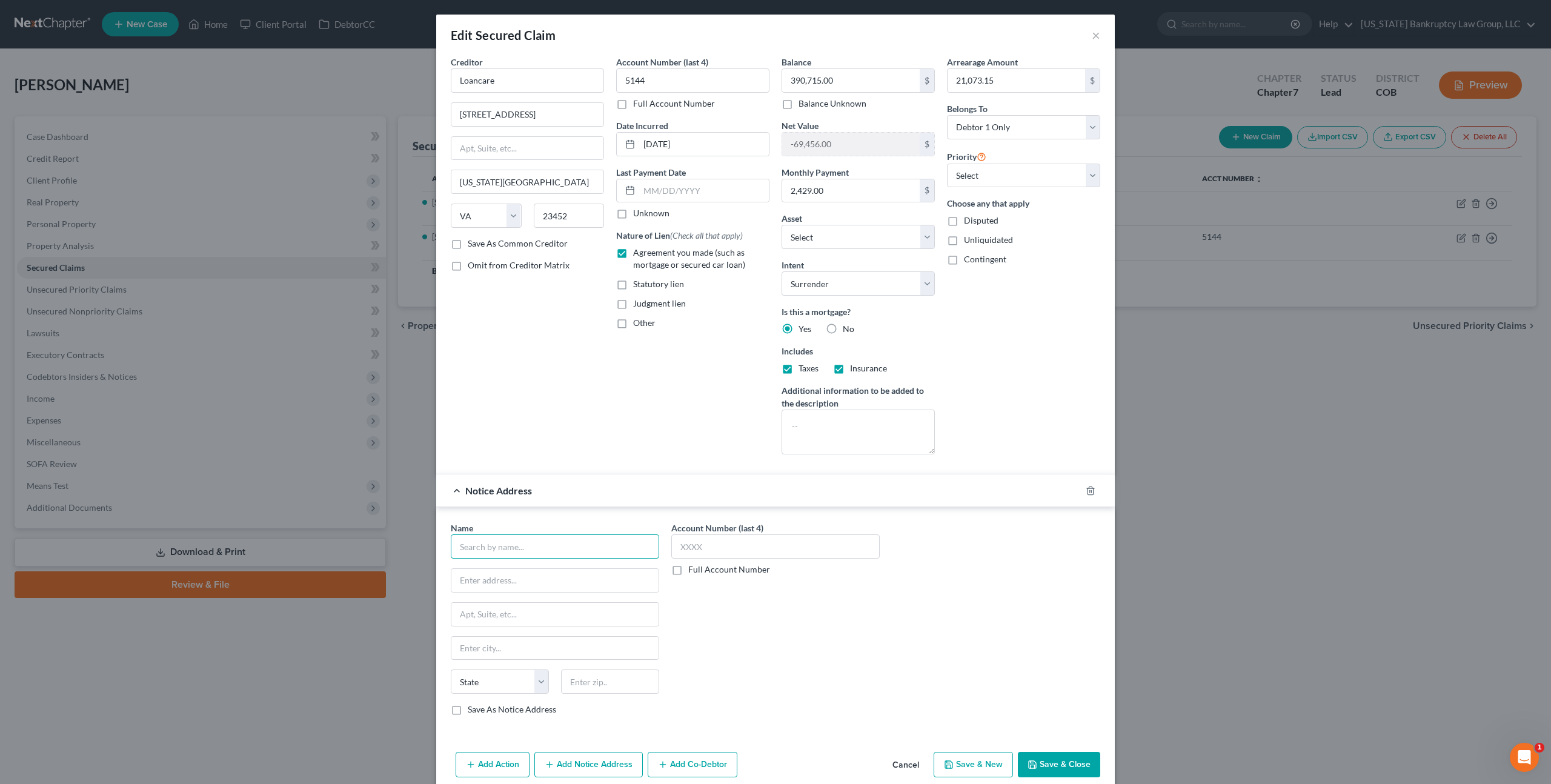
click at [539, 541] on input "text" at bounding box center [555, 547] width 209 height 25
click at [555, 571] on div "Lakeview Loan Servicing" at bounding box center [523, 568] width 126 height 12
type input "Lakeview Loan Servicing"
type input "PO Box 8068"
type input "[US_STATE][GEOGRAPHIC_DATA]"
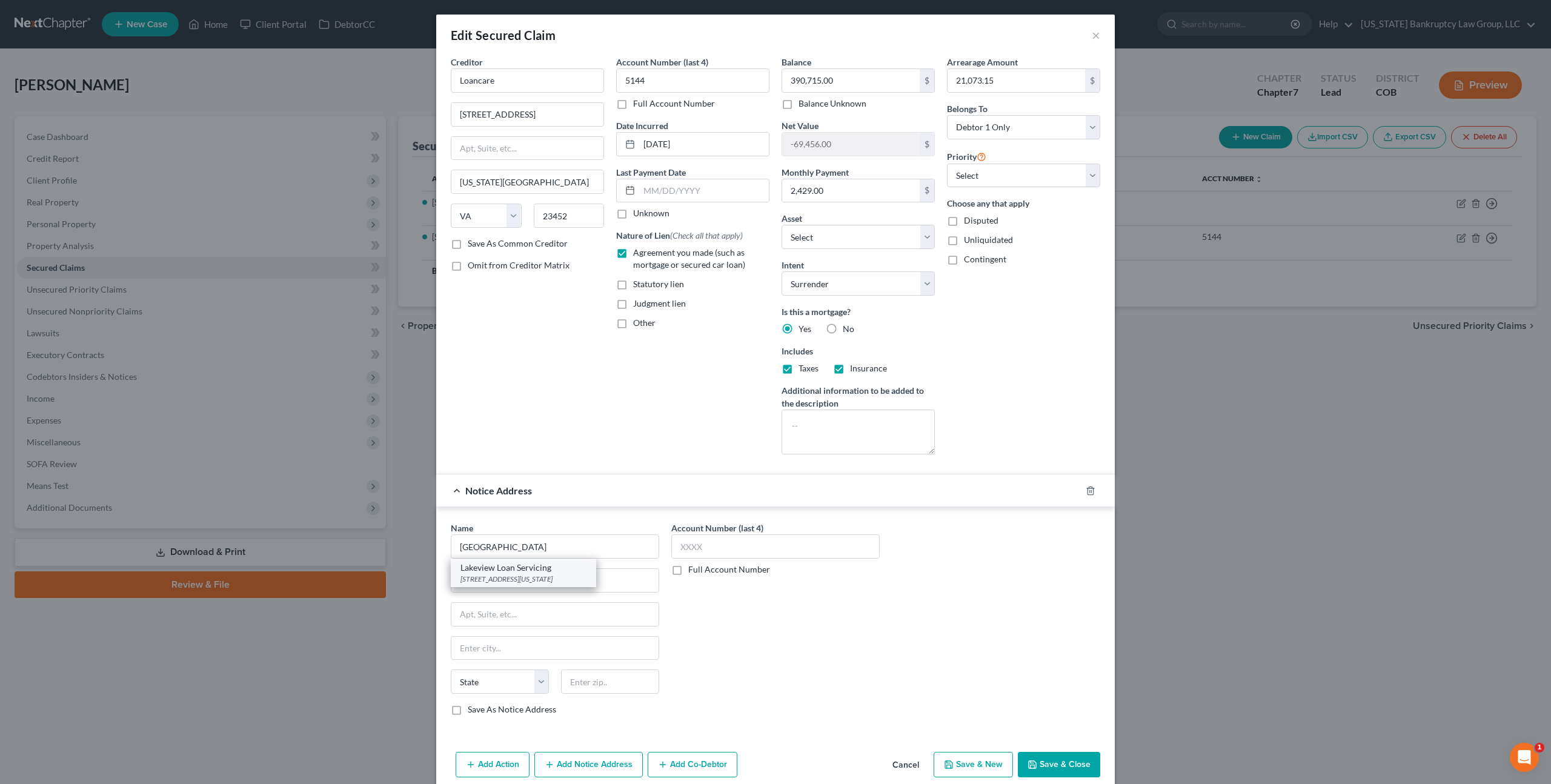
select select "48"
type input "23450"
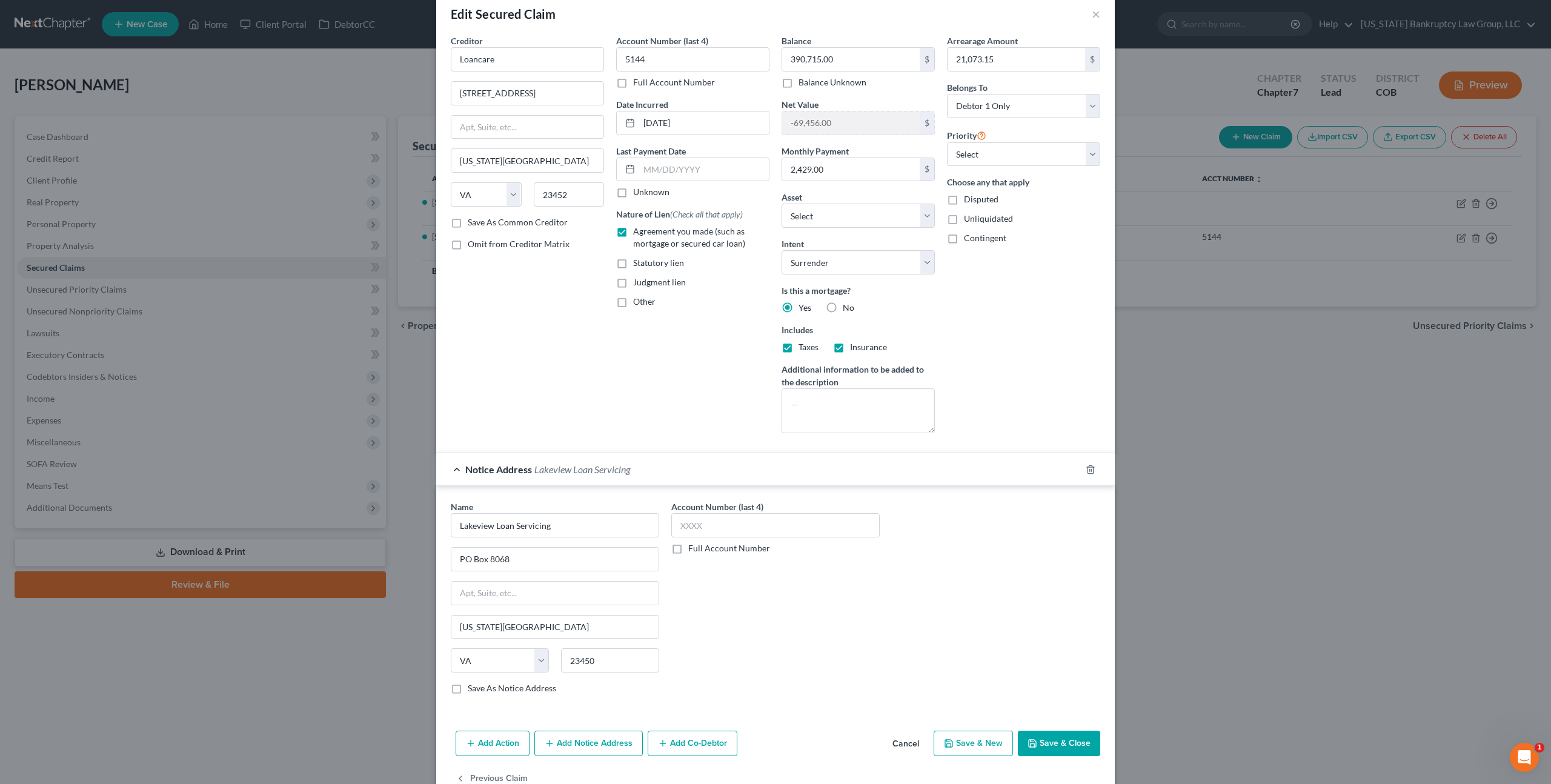
scroll to position [52, 0]
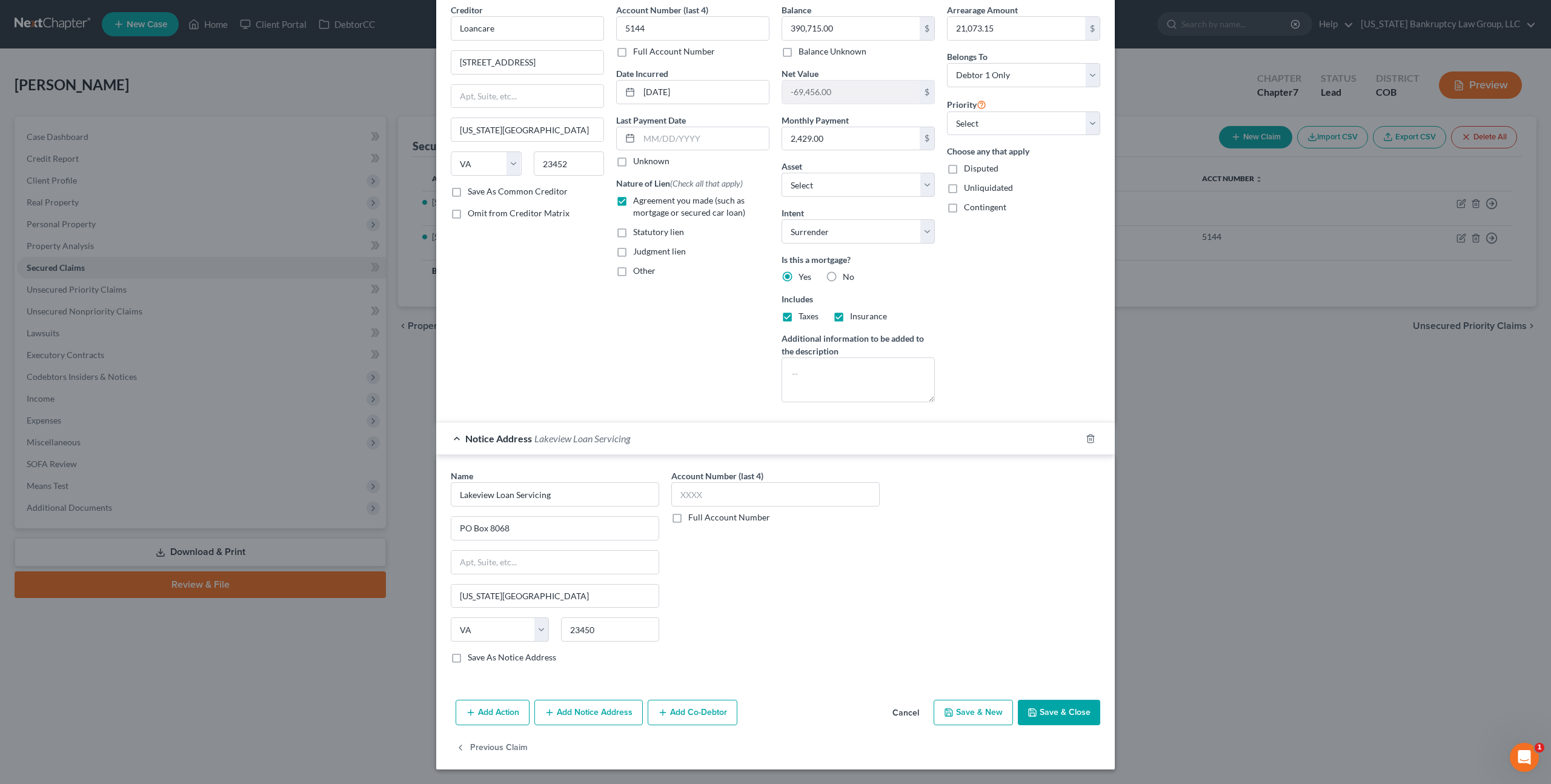
click at [1065, 716] on button "Save & Close" at bounding box center [1059, 712] width 82 height 25
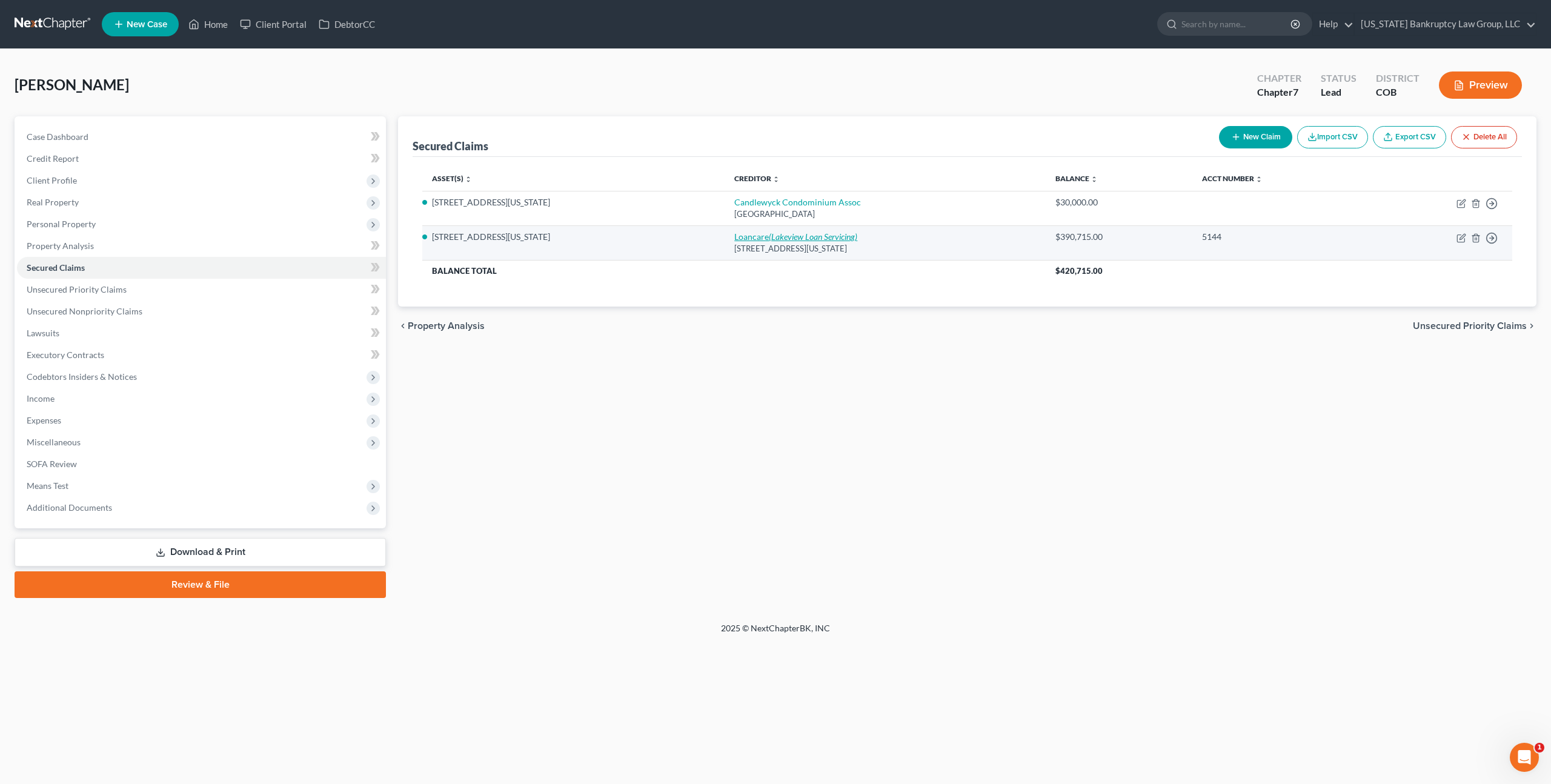
click at [777, 231] on link "Loancare (Lakeview Loan Servicing)" at bounding box center [796, 236] width 123 height 10
select select "48"
select select "0"
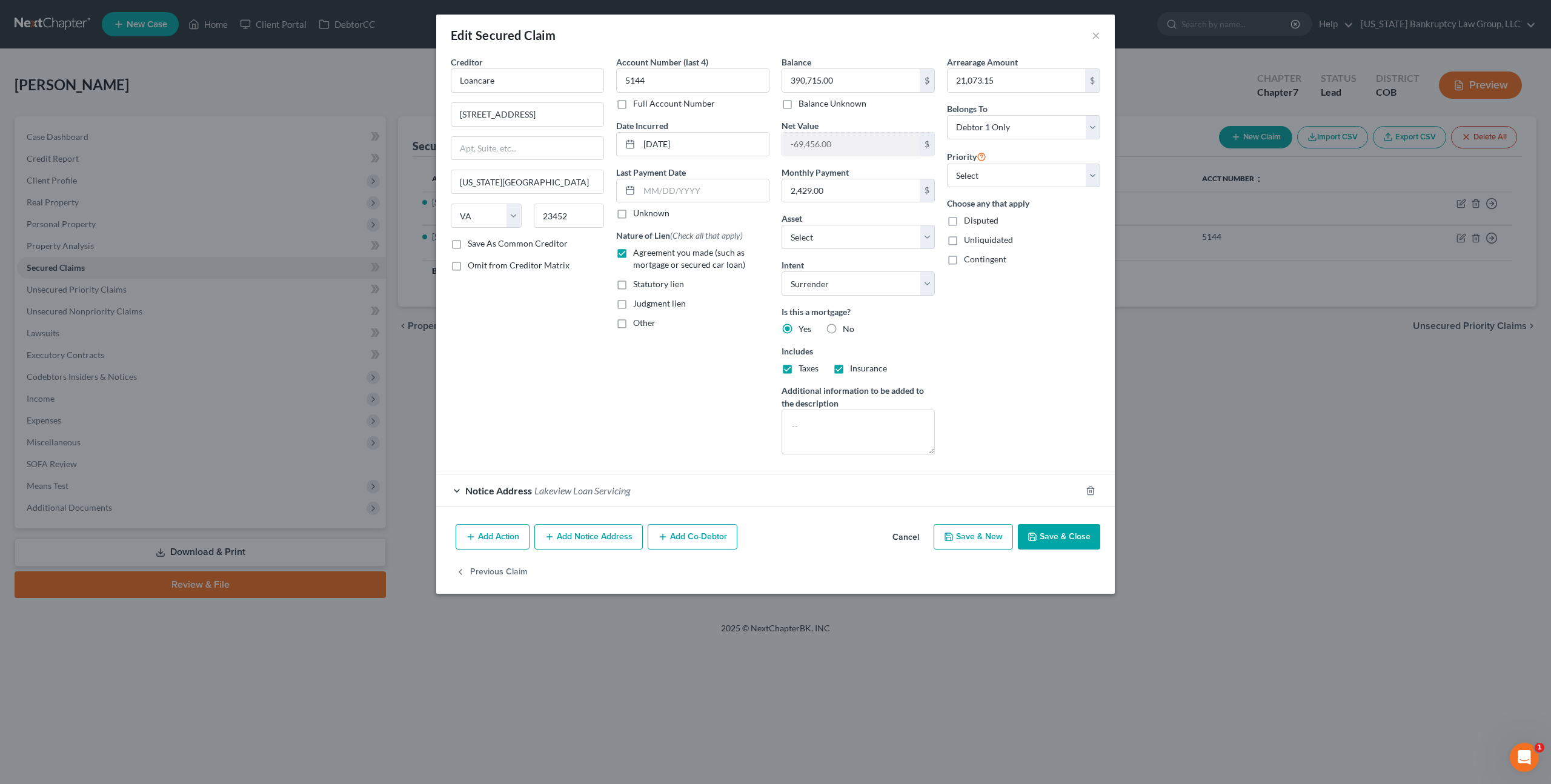
click at [1069, 533] on button "Save & Close" at bounding box center [1059, 537] width 82 height 25
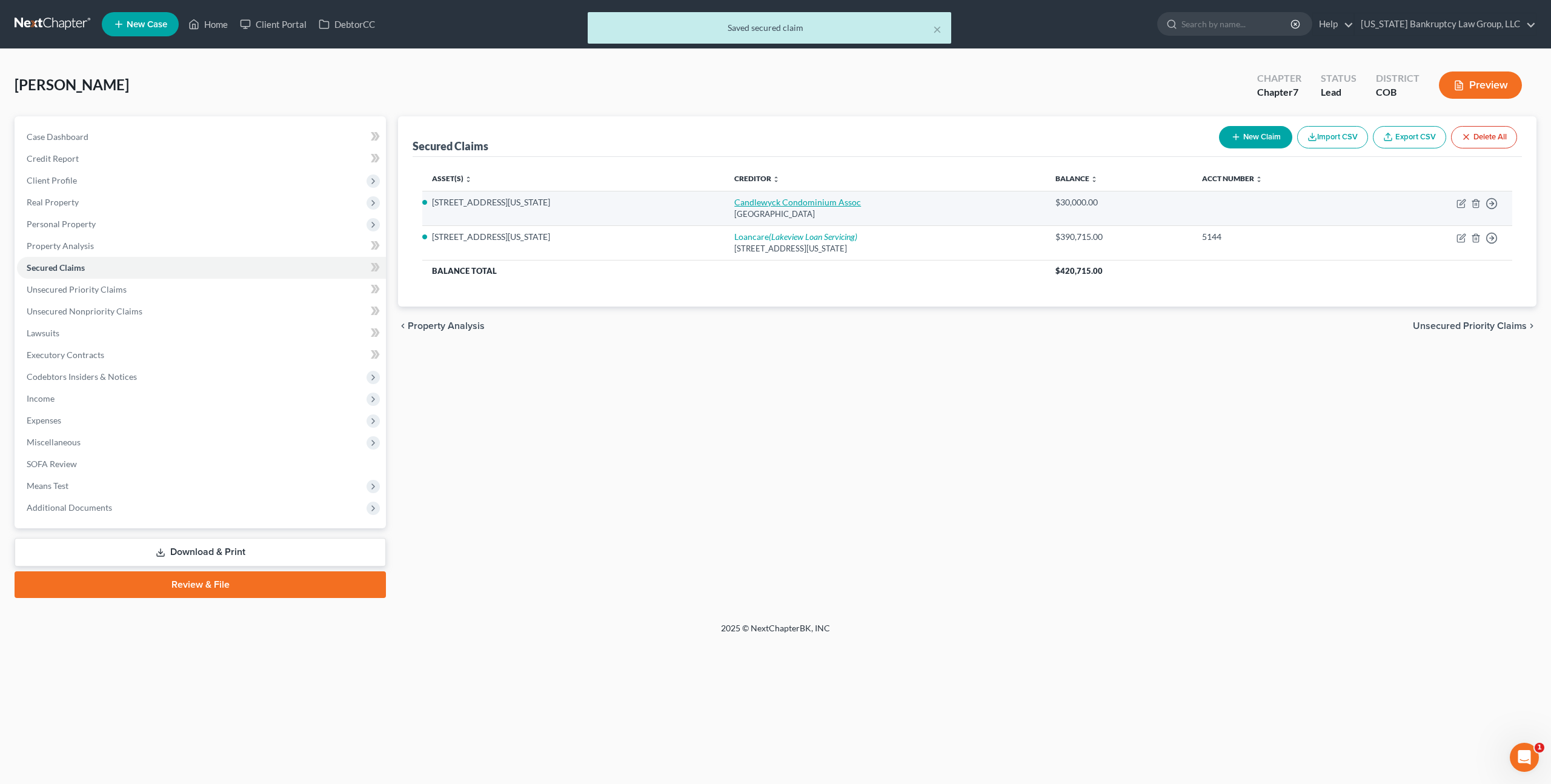
click at [843, 202] on link "Candlewyck Condominium Assoc" at bounding box center [798, 202] width 127 height 10
select select "5"
select select "0"
select select "1"
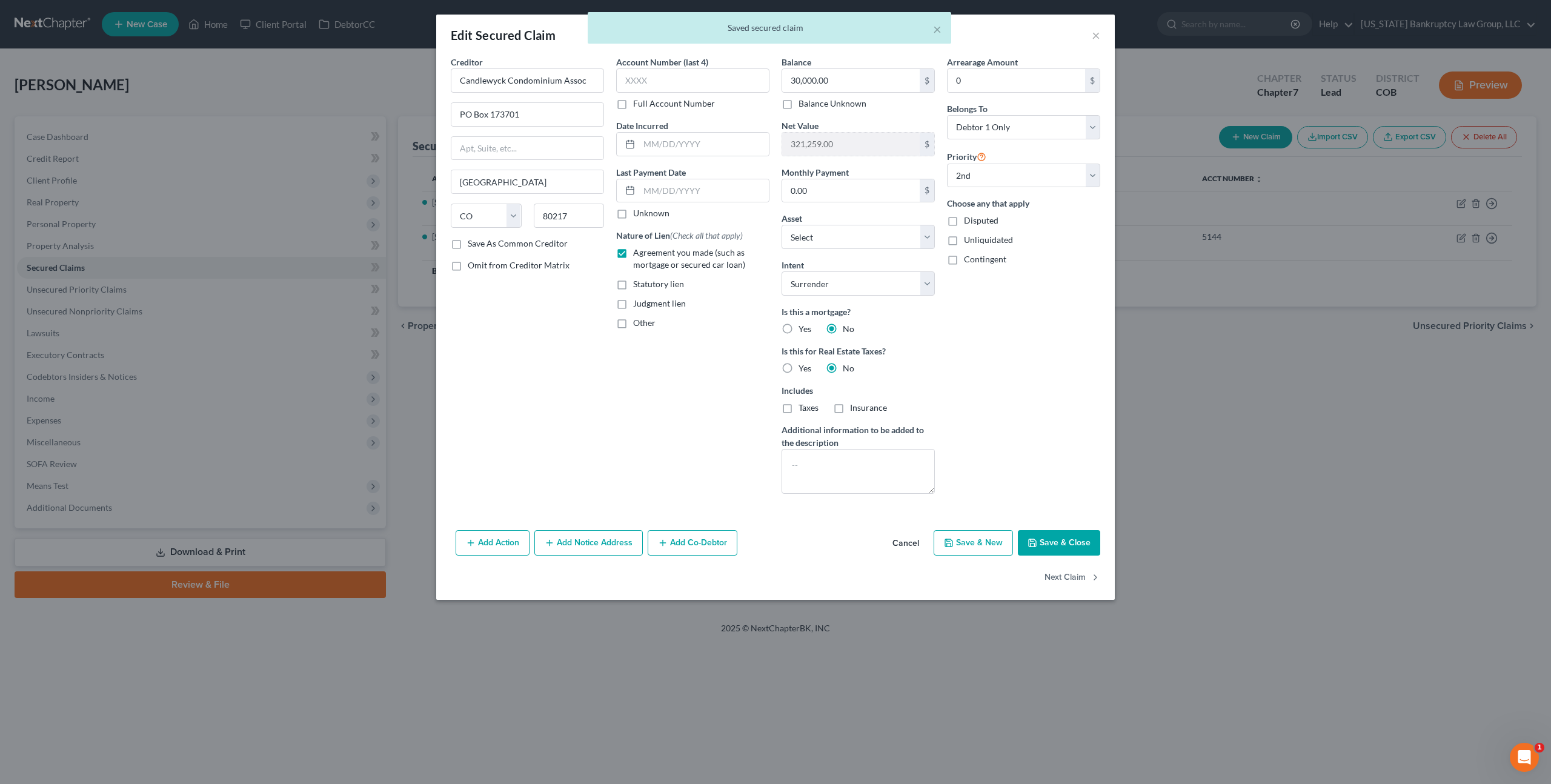
click at [1046, 543] on button "Save & Close" at bounding box center [1059, 542] width 82 height 25
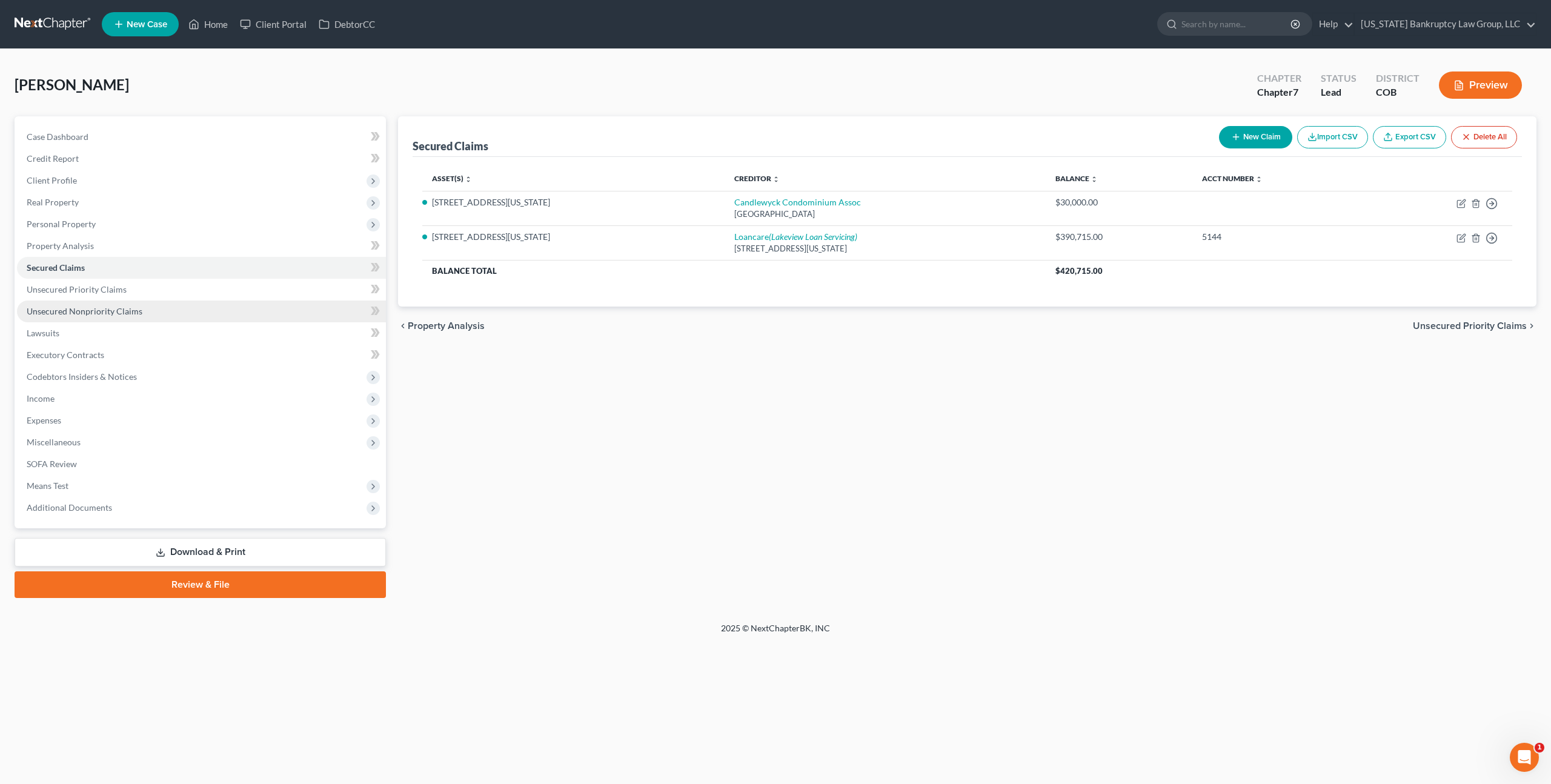
click at [108, 306] on span "Unsecured Nonpriority Claims" at bounding box center [85, 311] width 116 height 10
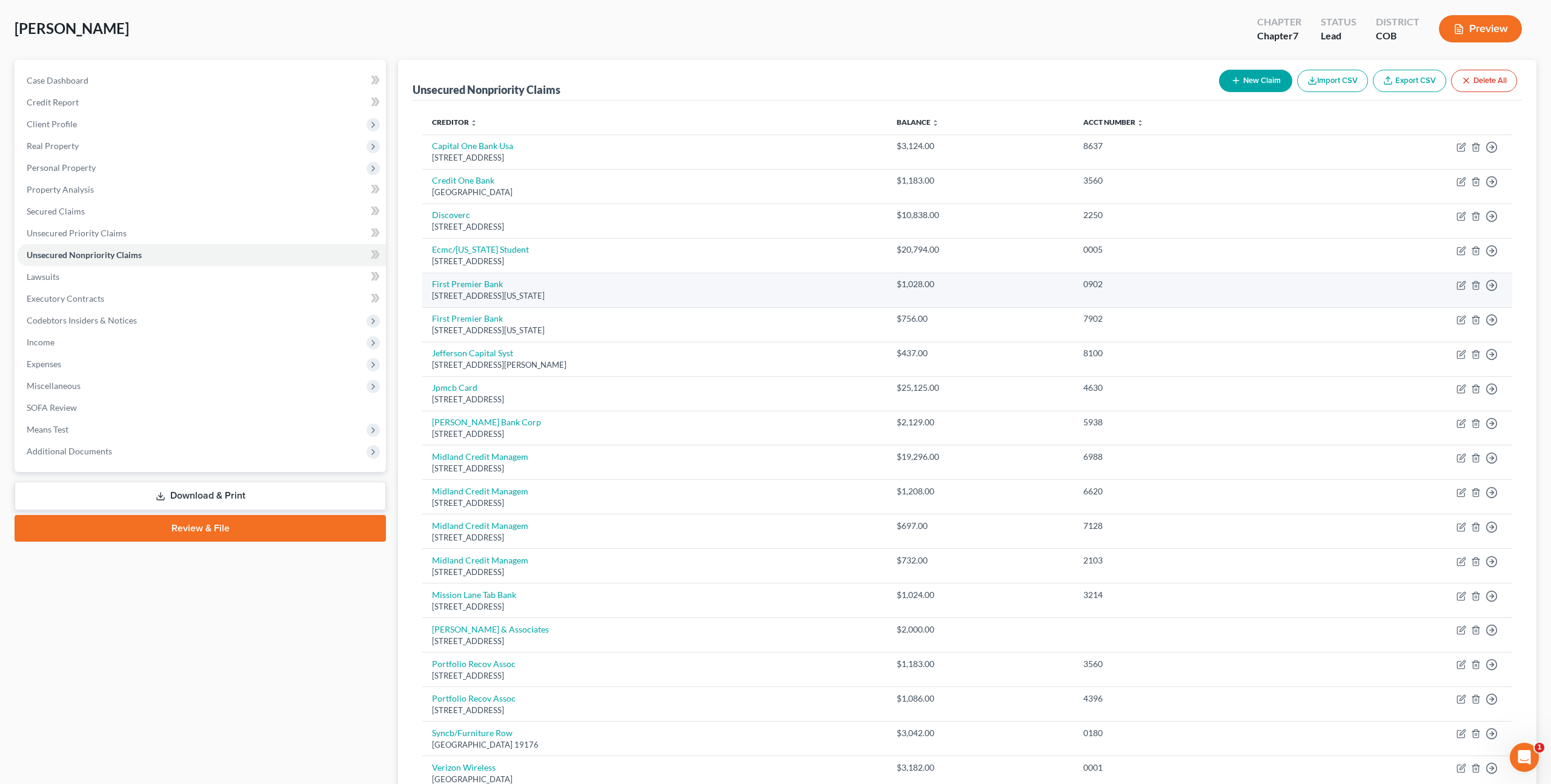
scroll to position [26, 0]
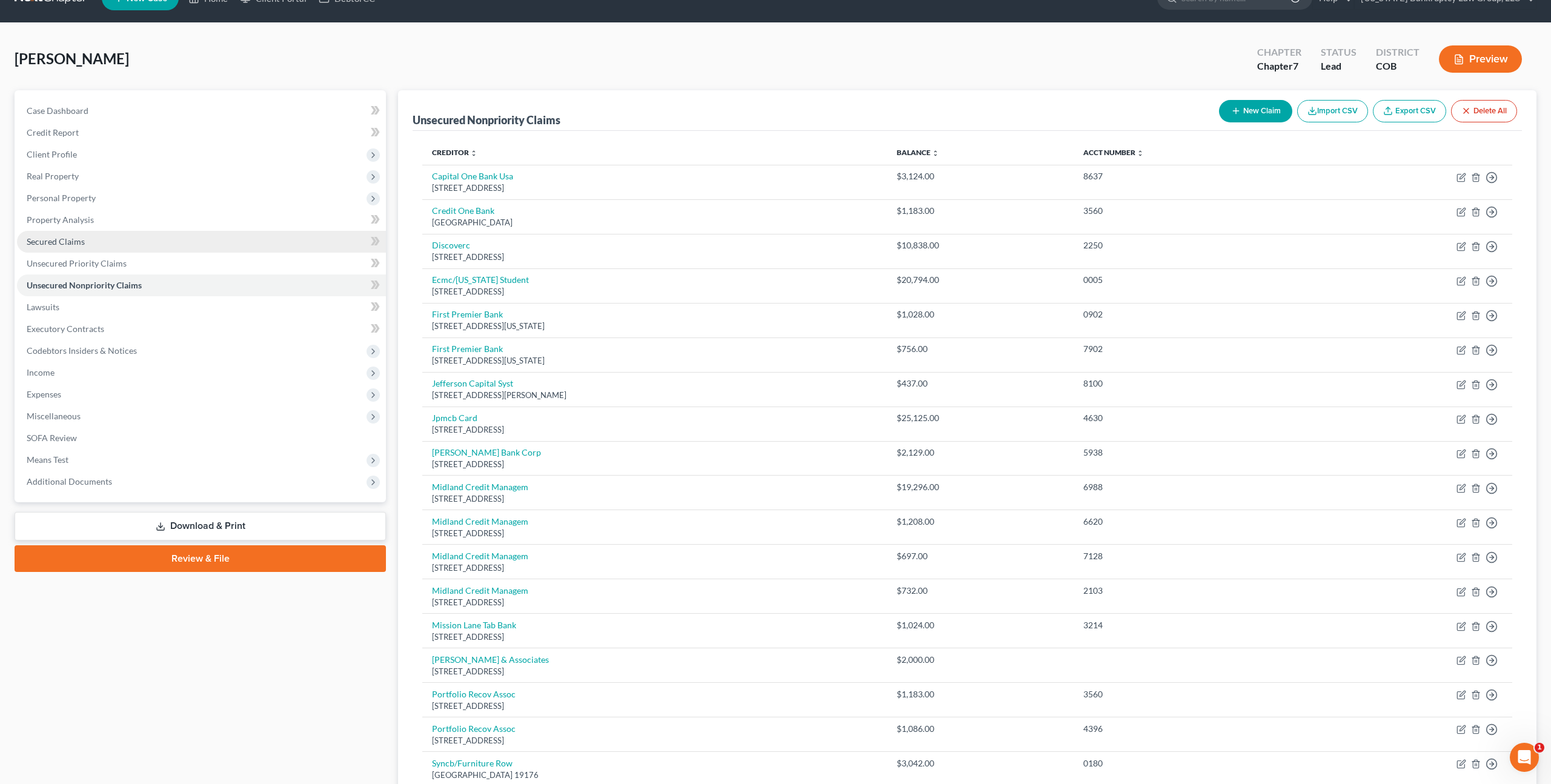
click at [76, 241] on span "Secured Claims" at bounding box center [55, 241] width 58 height 10
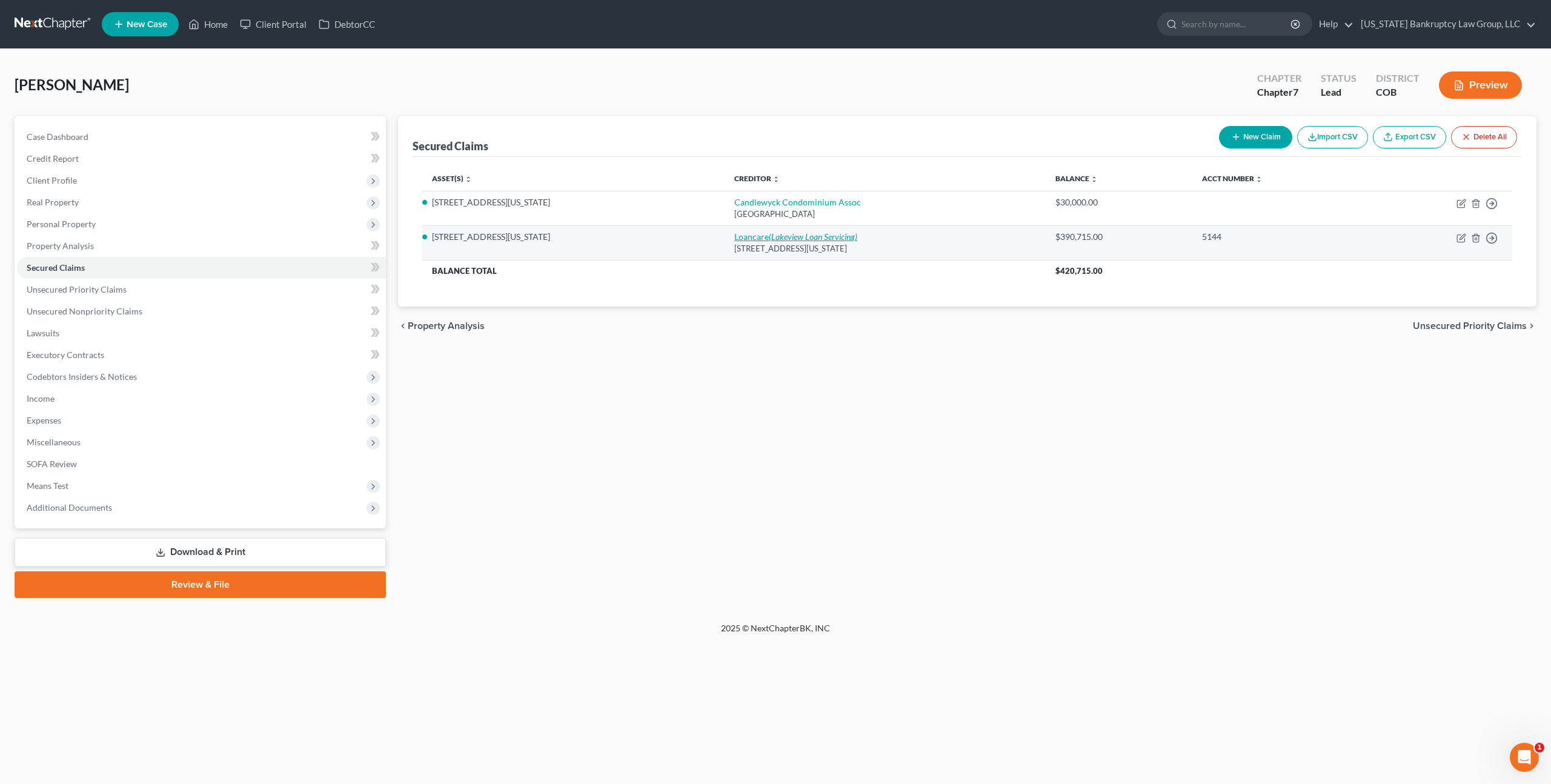
click at [820, 239] on icon "(Lakeview Loan Servicing)" at bounding box center [813, 236] width 89 height 10
select select "48"
select select "0"
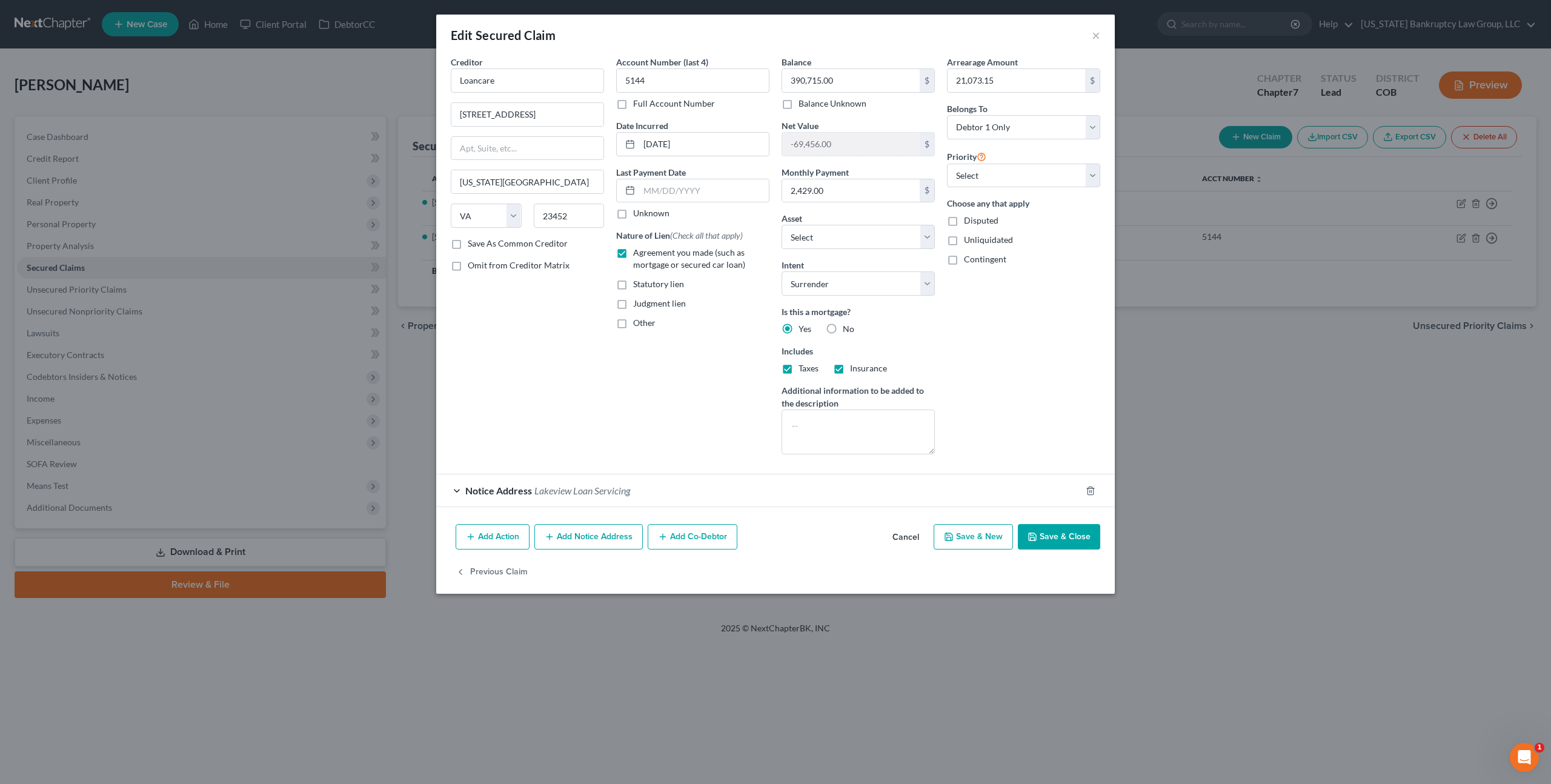
click at [557, 536] on button "Add Notice Address" at bounding box center [588, 537] width 108 height 25
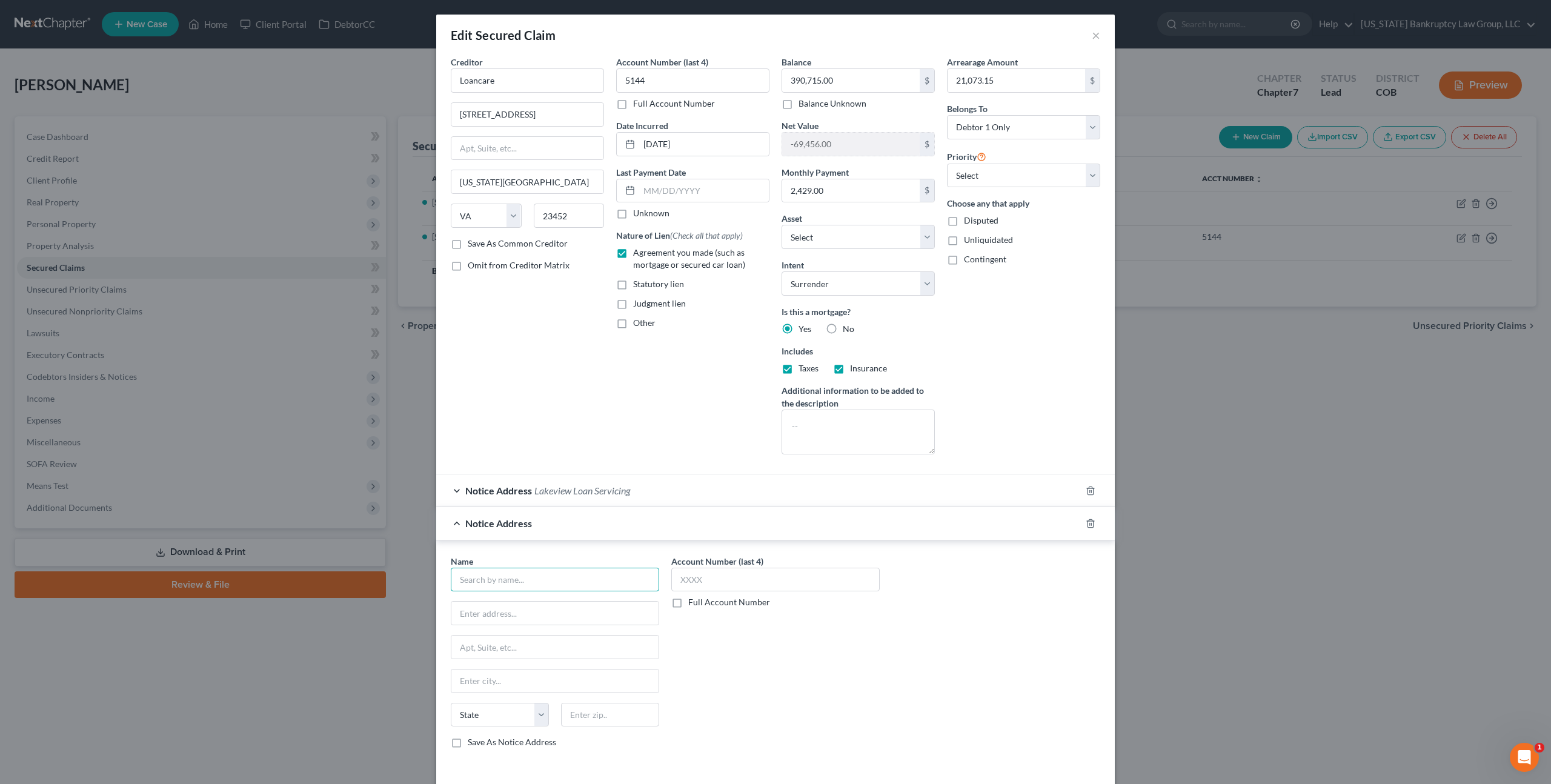
click at [523, 581] on input "text" at bounding box center [555, 580] width 209 height 25
click at [551, 604] on div "[PERSON_NAME] & [PERSON_NAME]" at bounding box center [532, 601] width 144 height 12
type input "[PERSON_NAME] & [PERSON_NAME]"
type input "1199 Bannock St"
type input "[GEOGRAPHIC_DATA]"
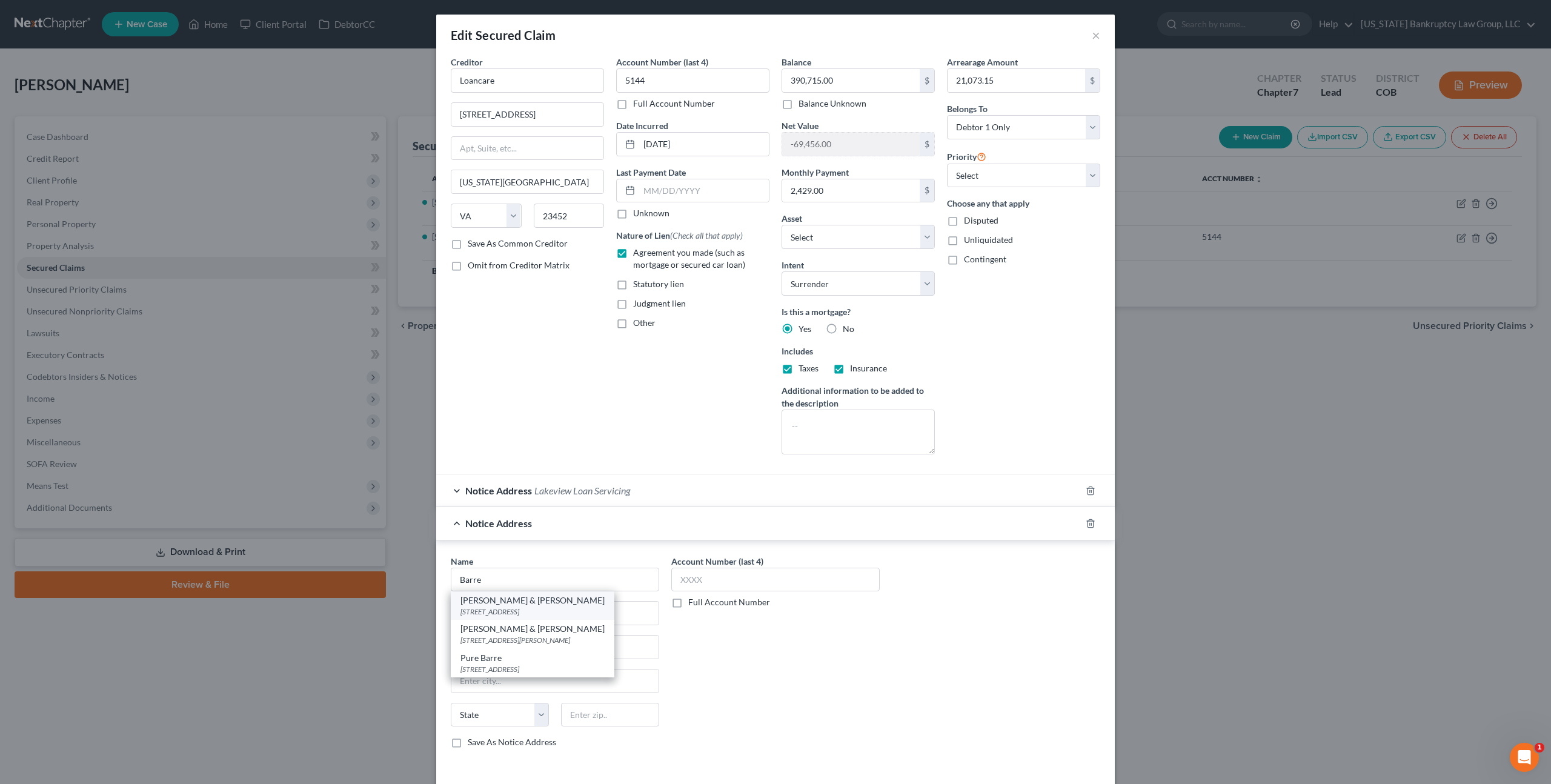
select select "5"
type input "80204"
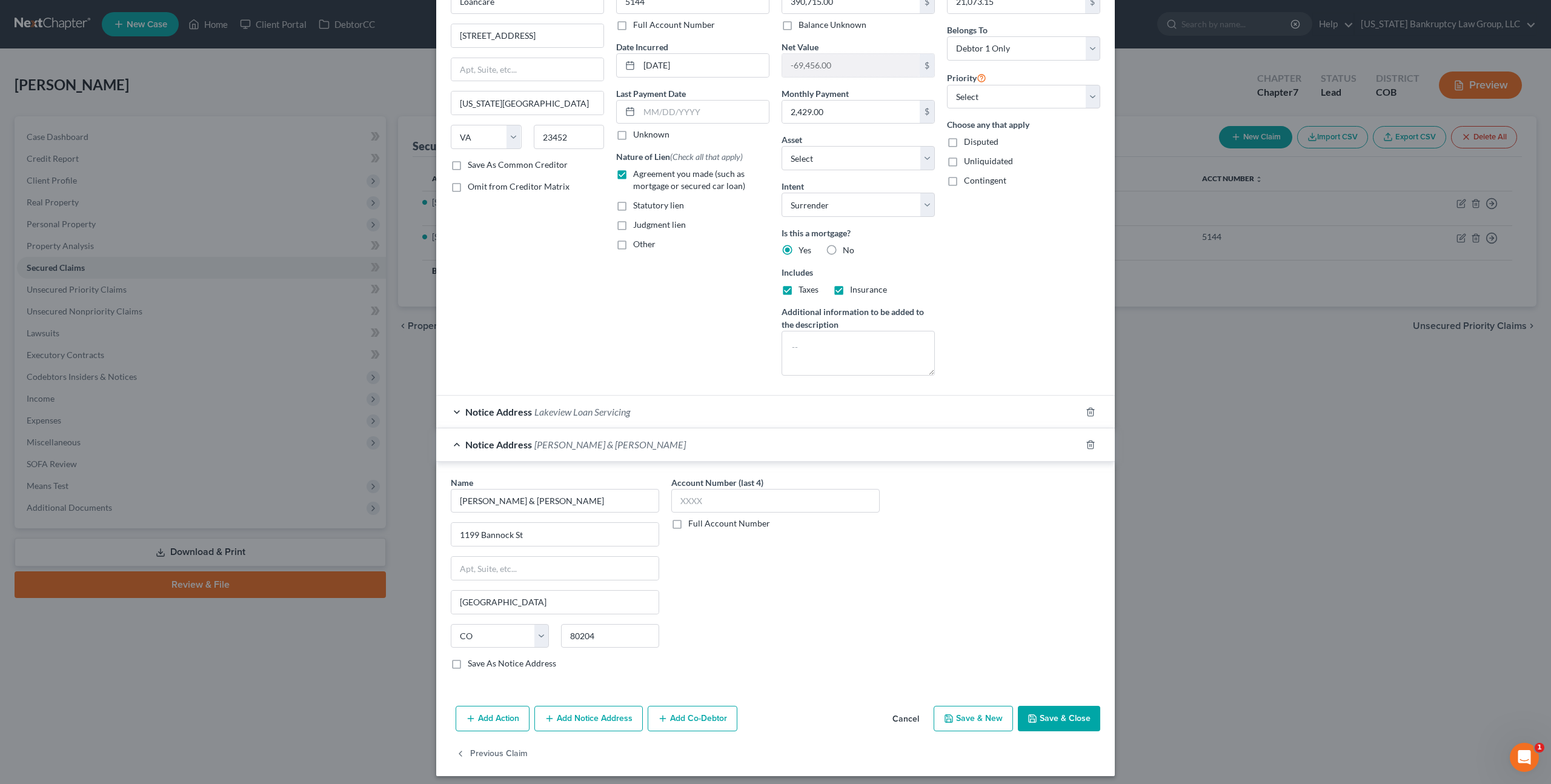
scroll to position [85, 0]
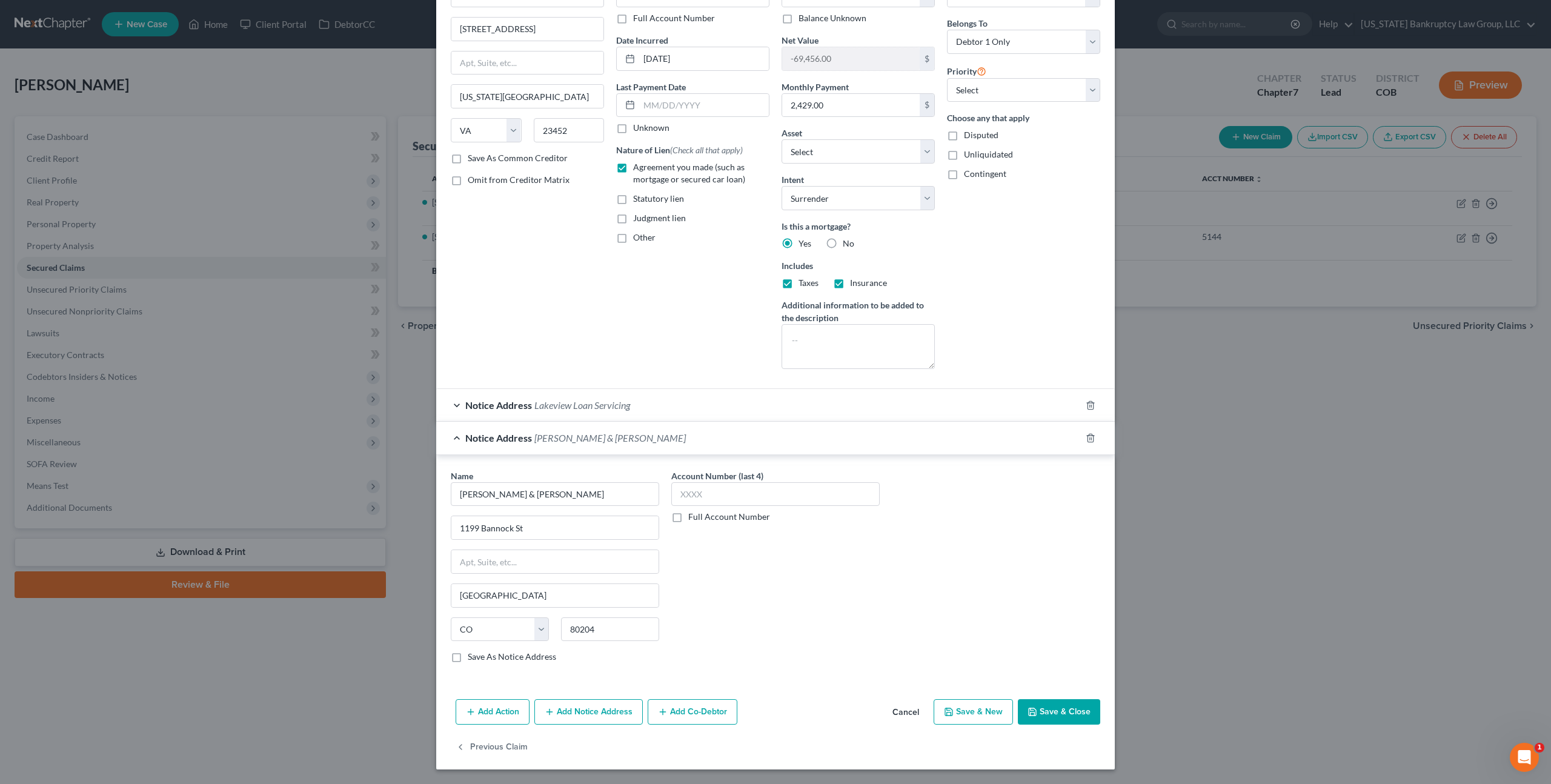
click at [1062, 707] on button "Save & Close" at bounding box center [1059, 711] width 82 height 25
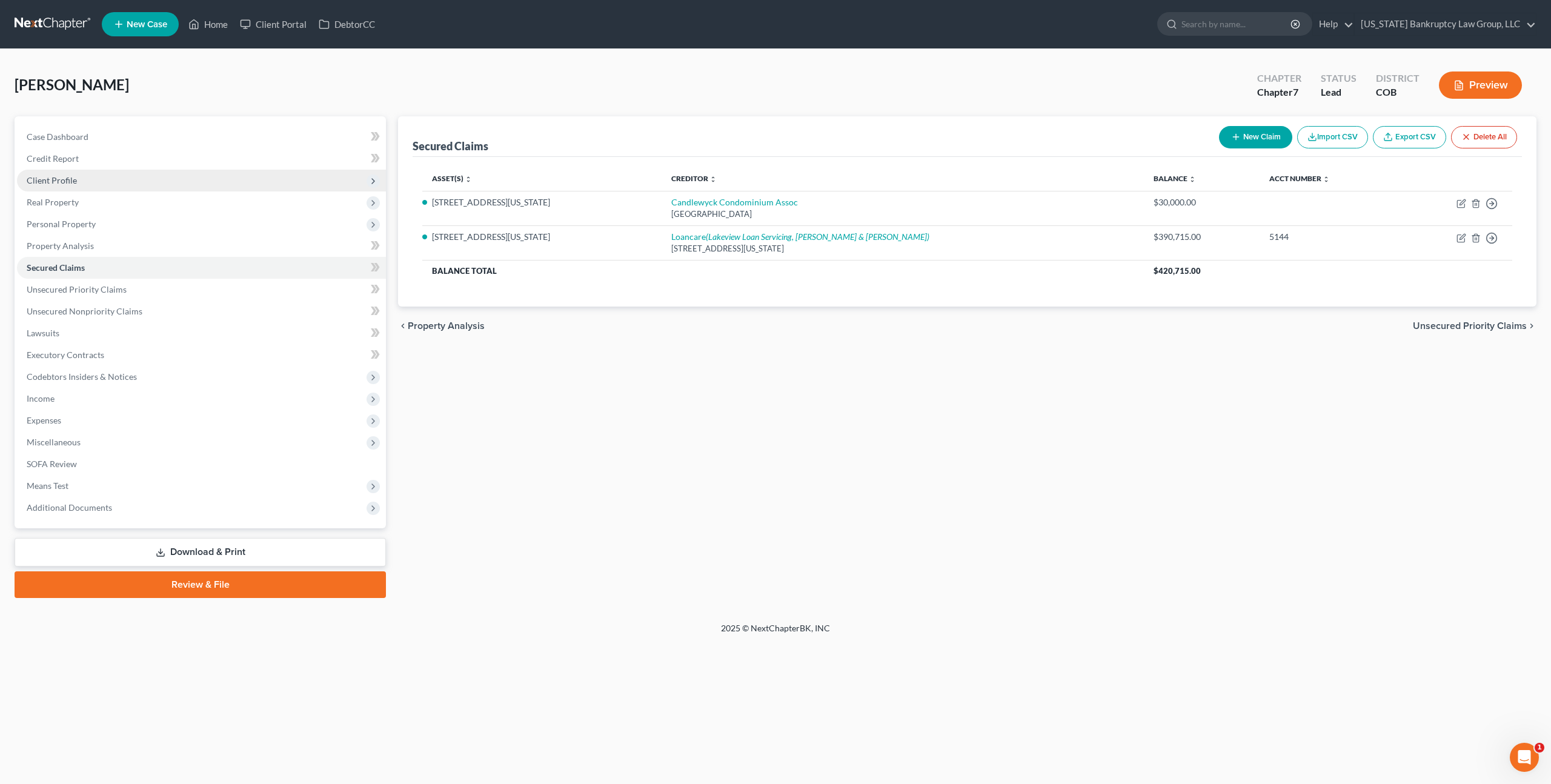
click at [67, 183] on span "Client Profile" at bounding box center [52, 180] width 50 height 10
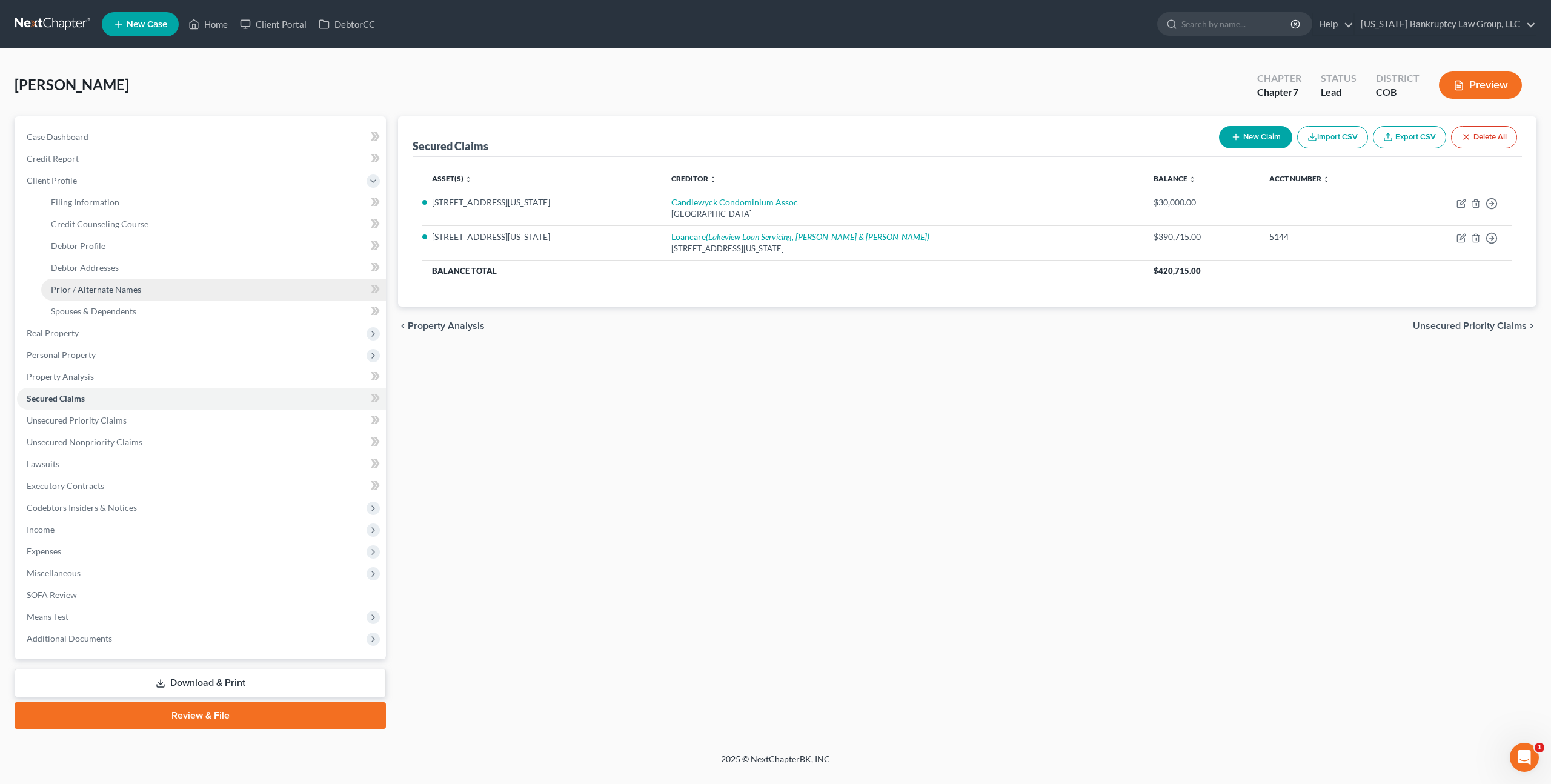
click at [106, 285] on span "Prior / Alternate Names" at bounding box center [96, 289] width 90 height 10
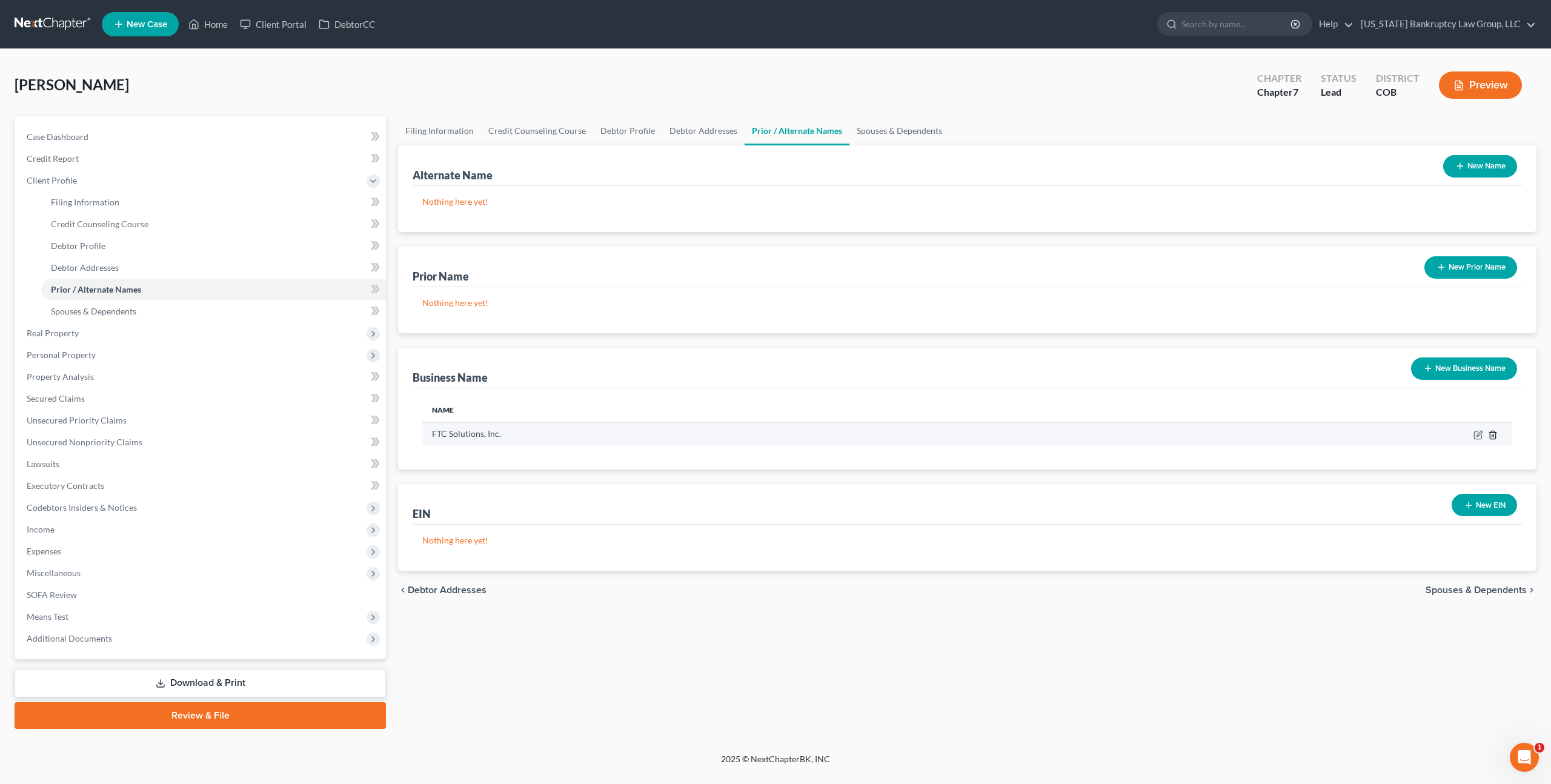
click at [1492, 434] on line "button" at bounding box center [1492, 436] width 0 height 3
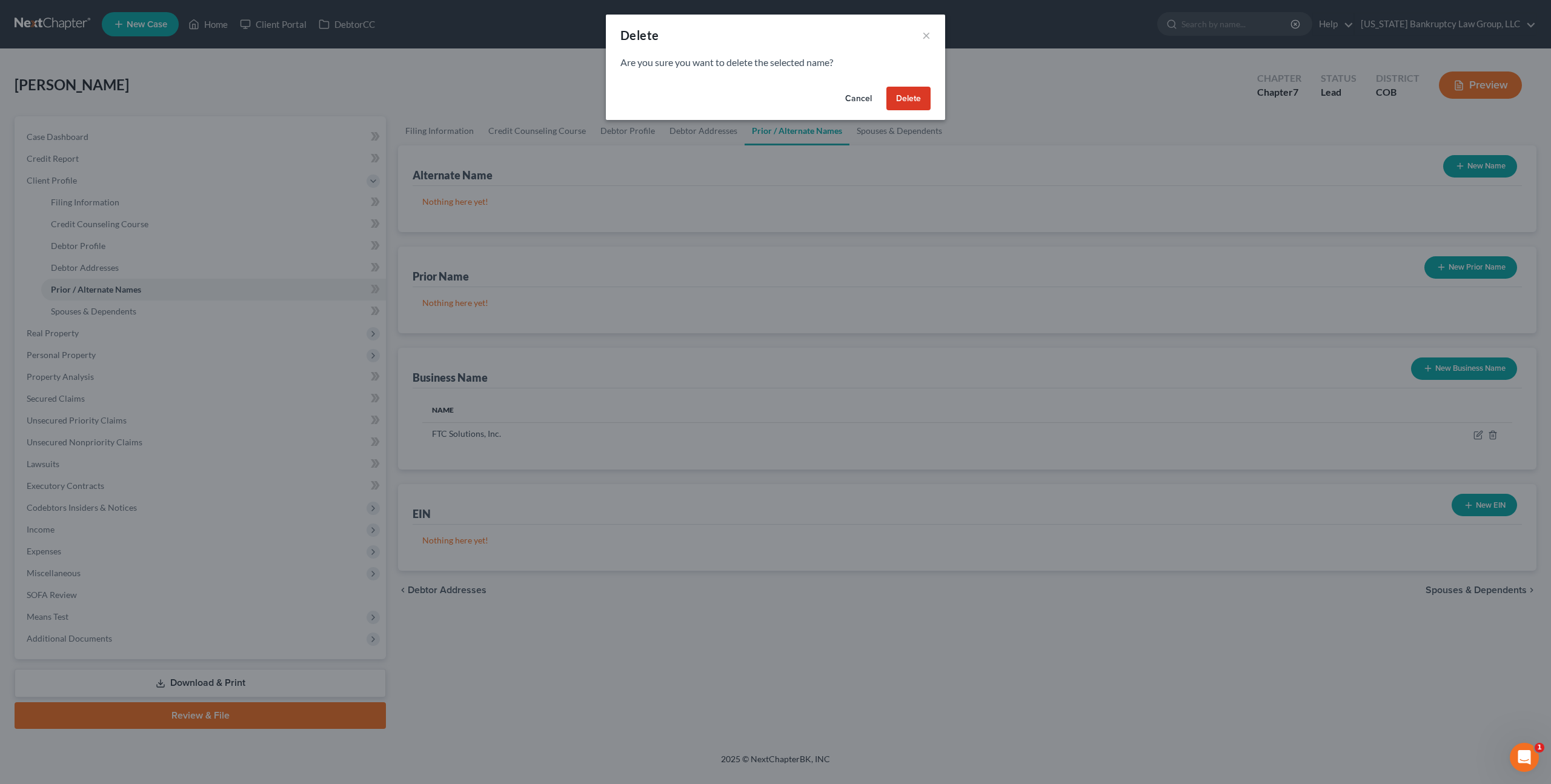
click at [917, 104] on button "Delete" at bounding box center [908, 99] width 44 height 25
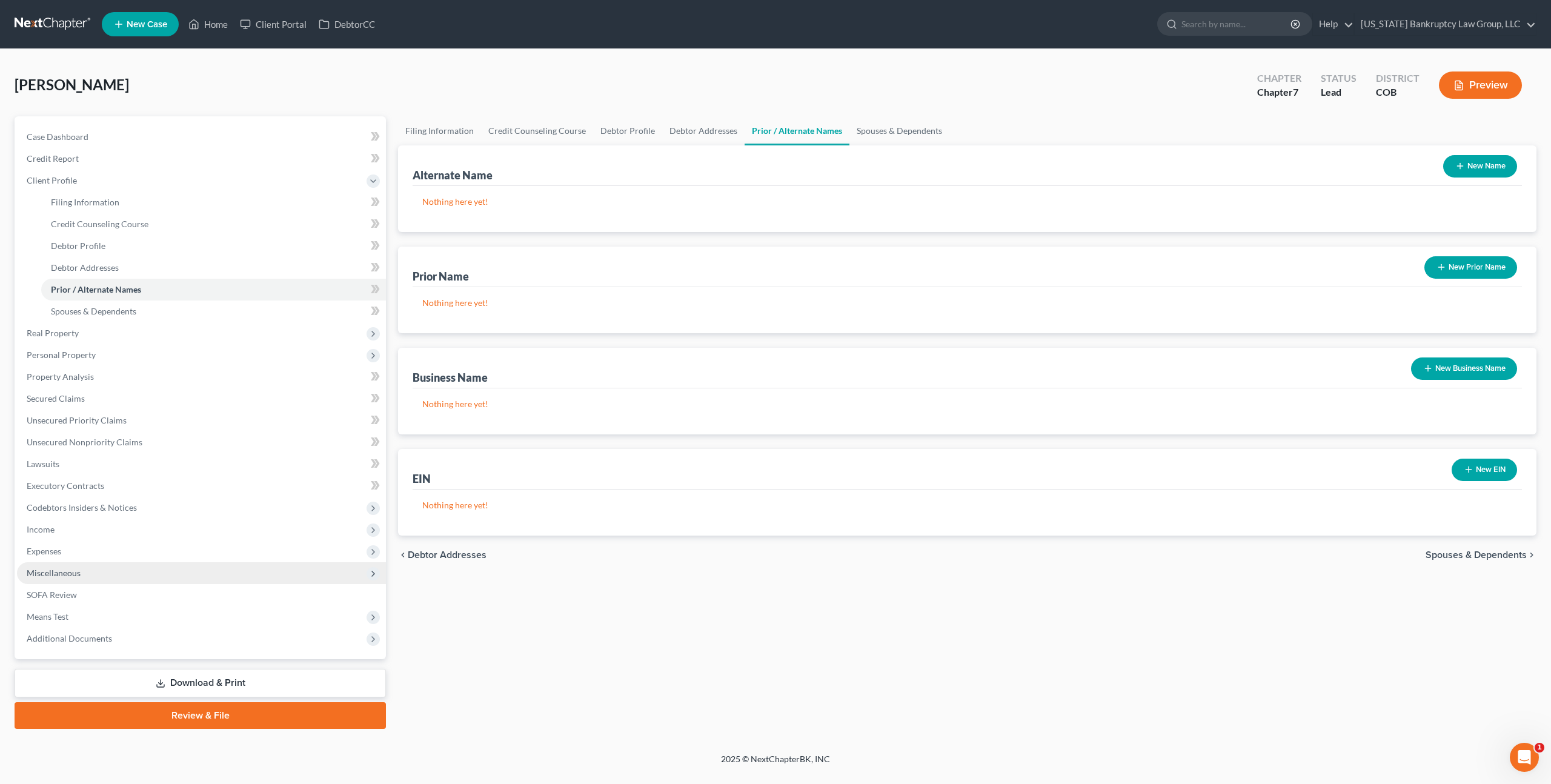
click at [63, 569] on span "Miscellaneous" at bounding box center [53, 573] width 54 height 10
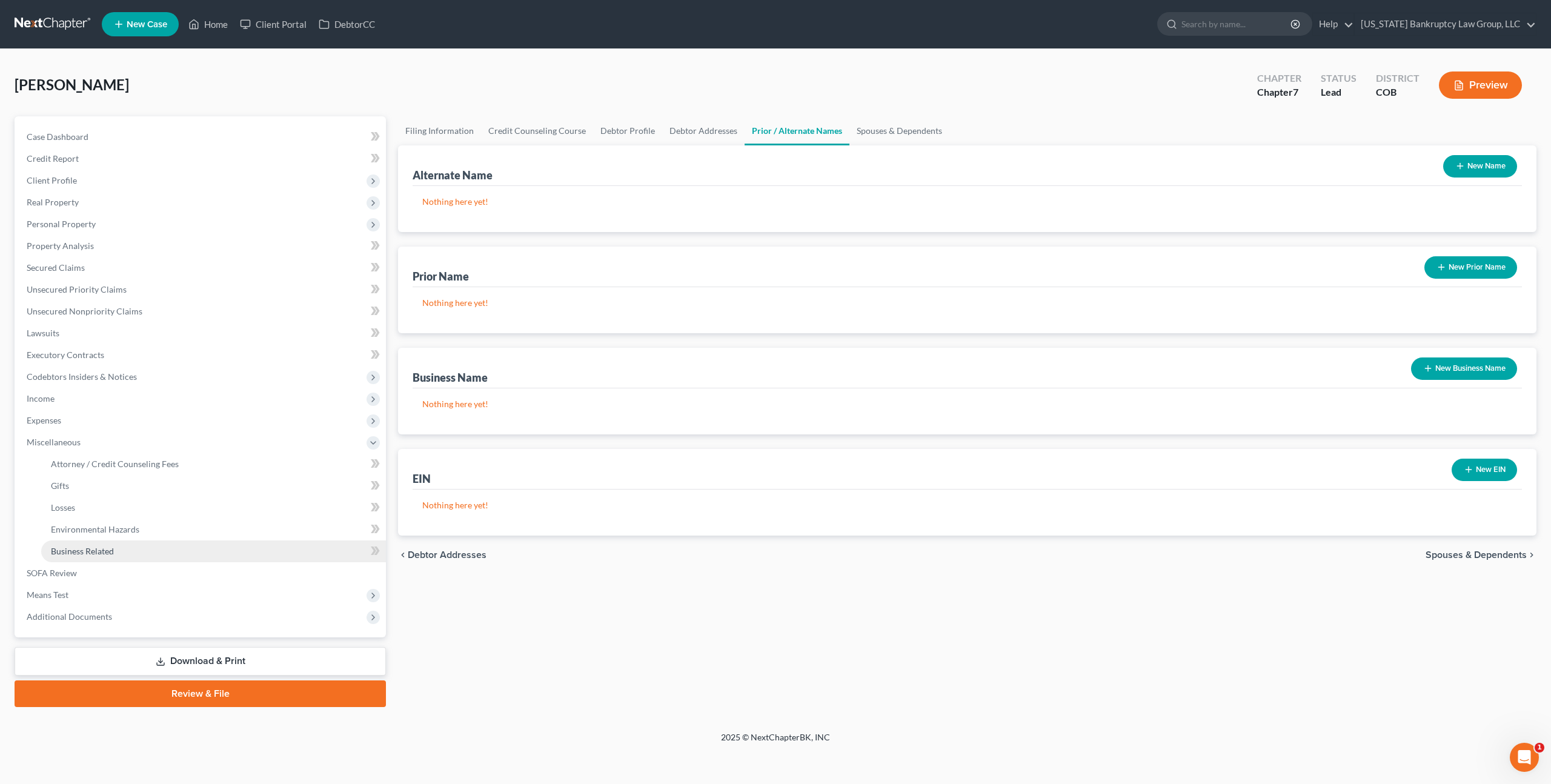
click at [92, 549] on span "Business Related" at bounding box center [82, 551] width 63 height 10
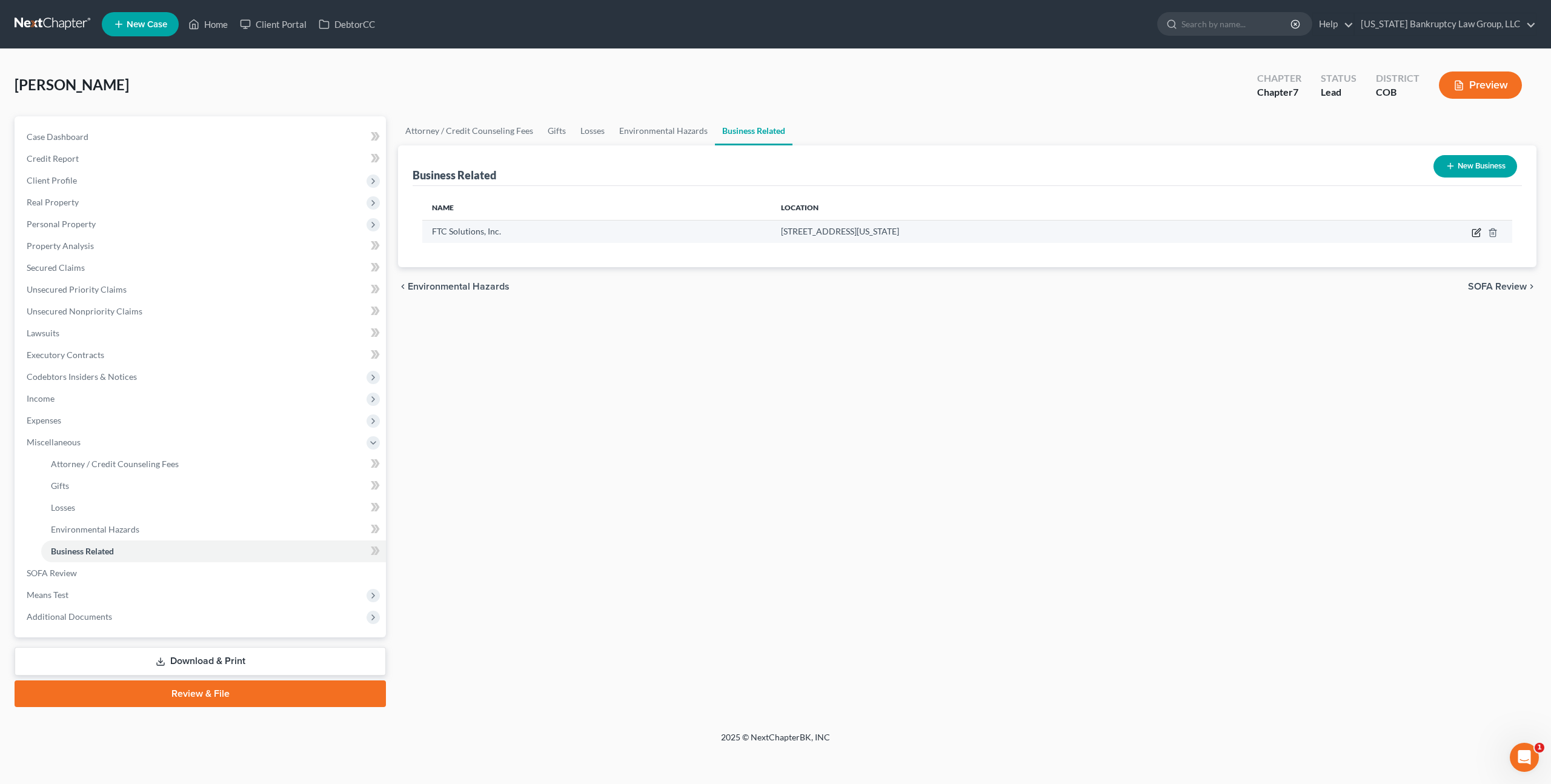
click at [1474, 230] on icon "button" at bounding box center [1476, 232] width 10 height 10
select select "officer"
select select "5"
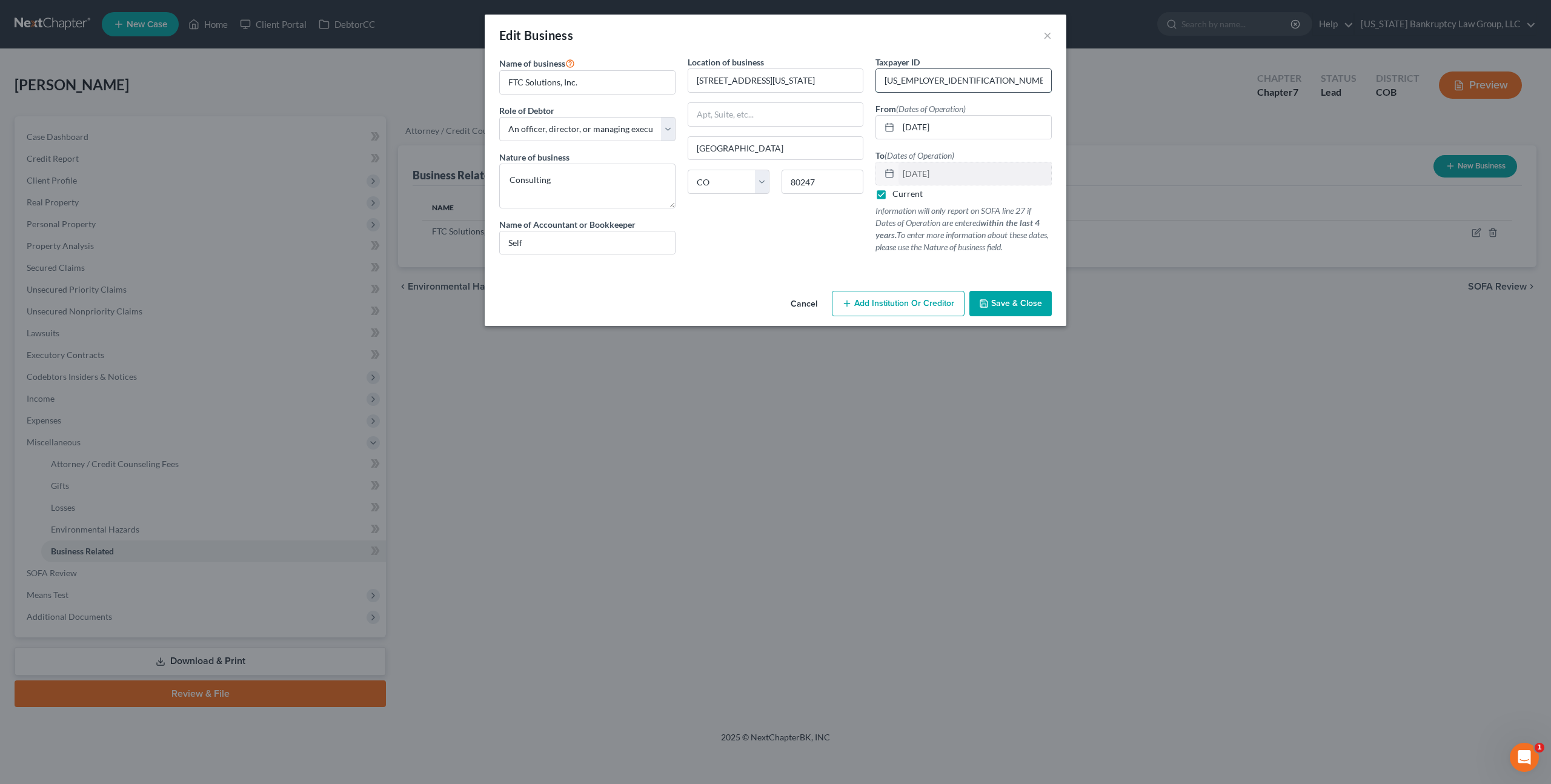
click at [897, 82] on input "[US_EMPLOYER_IDENTIFICATION_NUMBER]" at bounding box center [963, 80] width 175 height 23
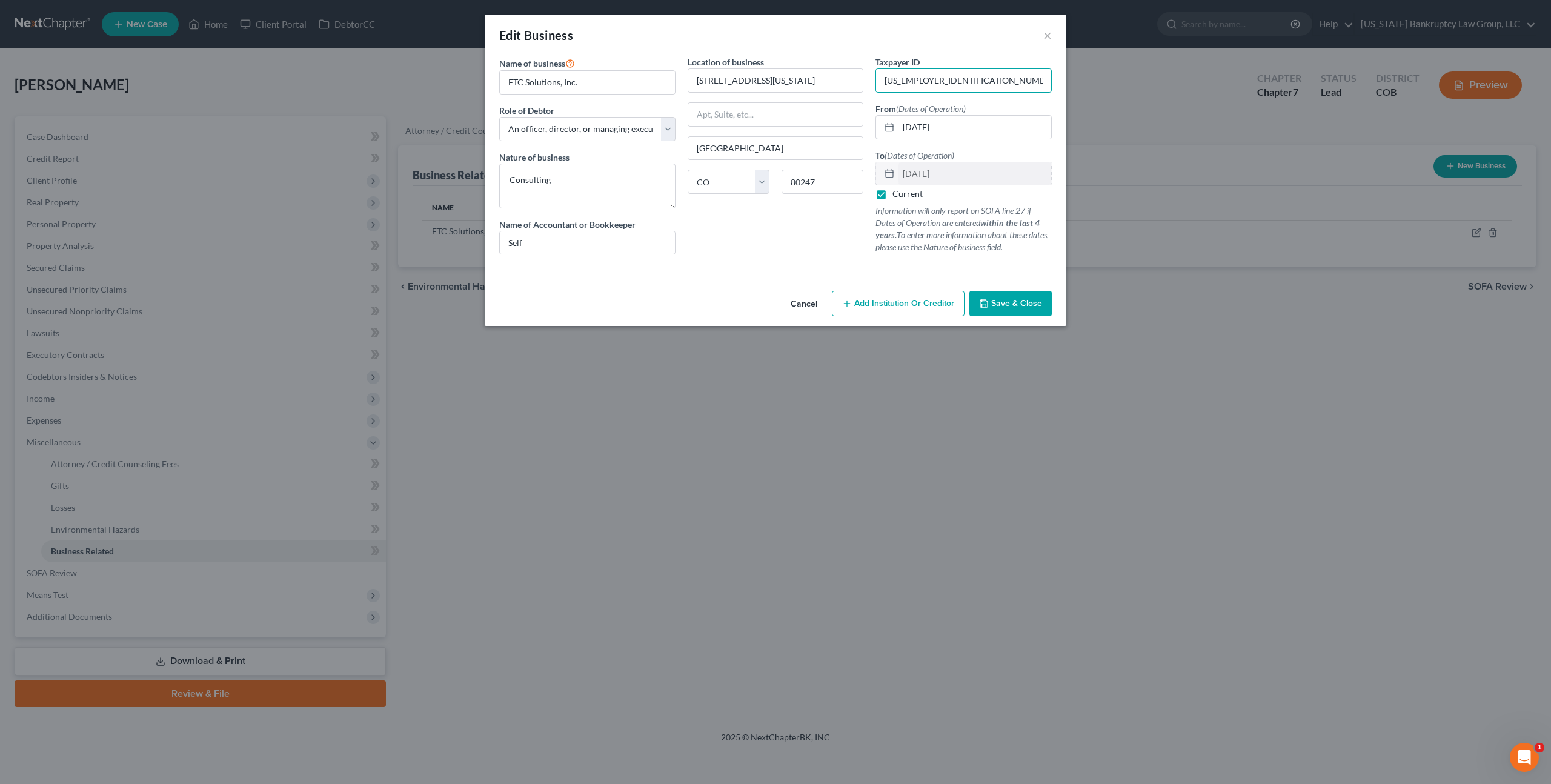
click at [1014, 297] on button "Save & Close" at bounding box center [1010, 303] width 82 height 25
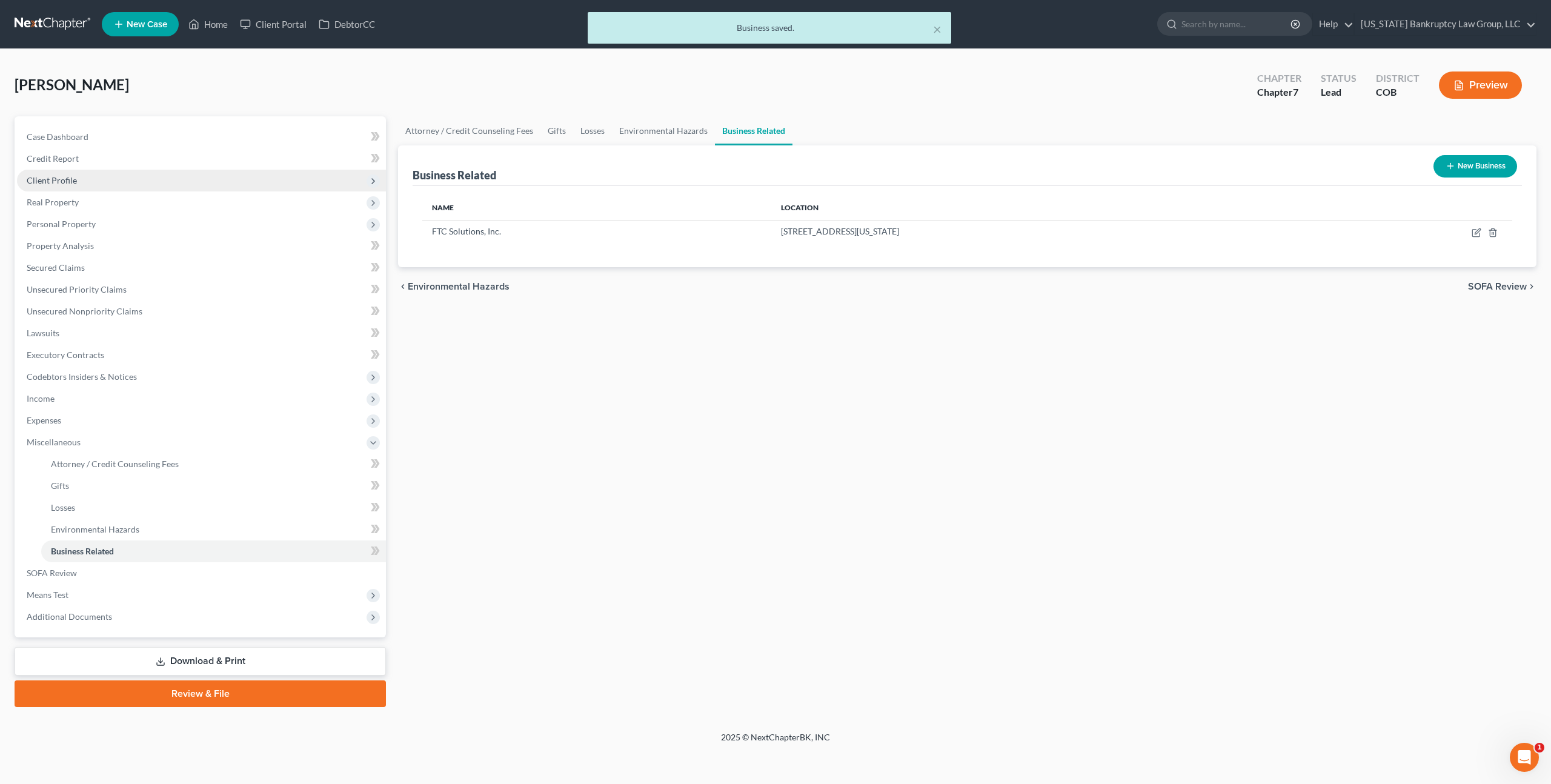
click at [61, 181] on span "Client Profile" at bounding box center [52, 180] width 50 height 10
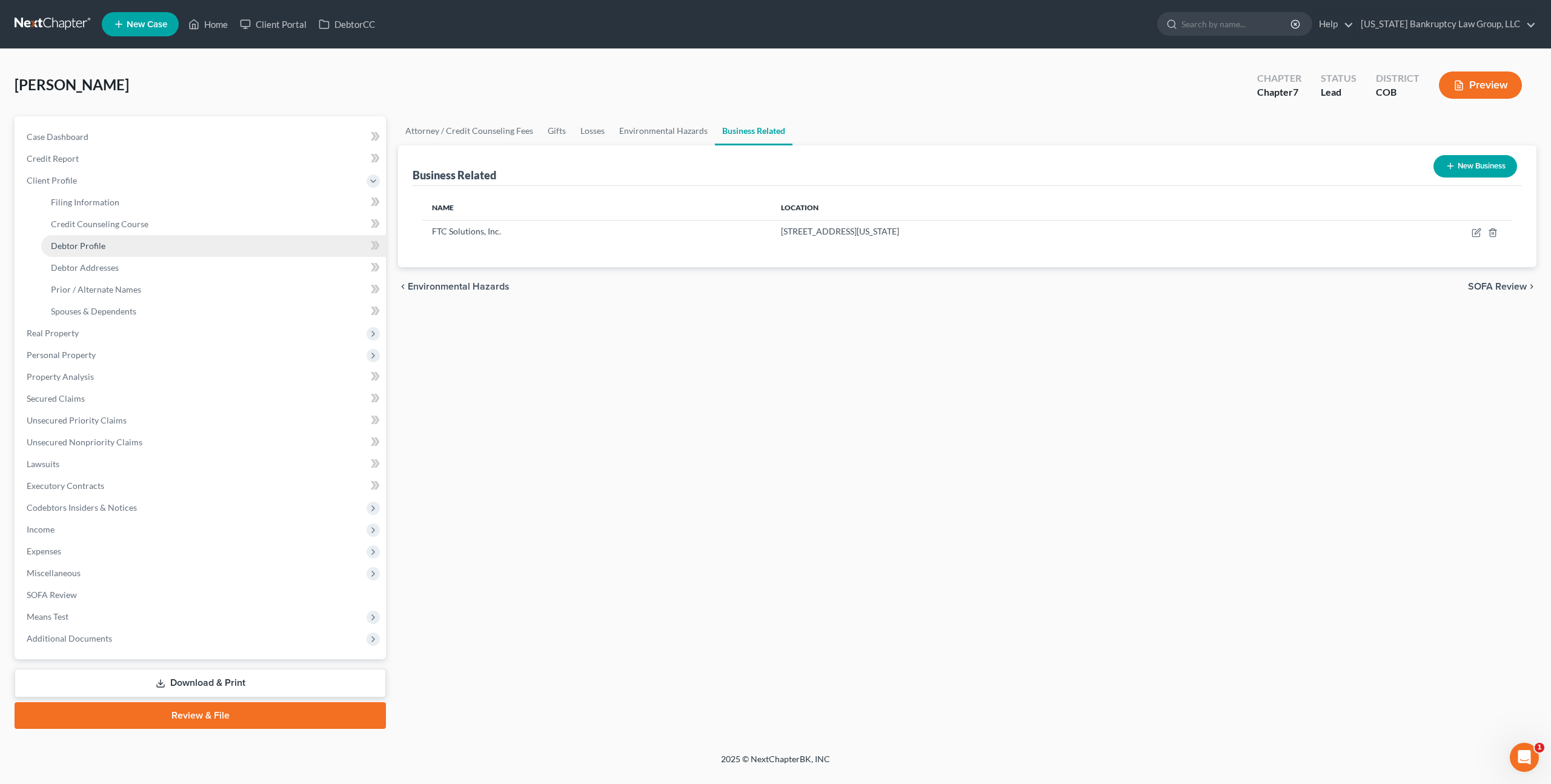
click at [100, 248] on span "Debtor Profile" at bounding box center [78, 245] width 55 height 10
select select "3"
select select "0"
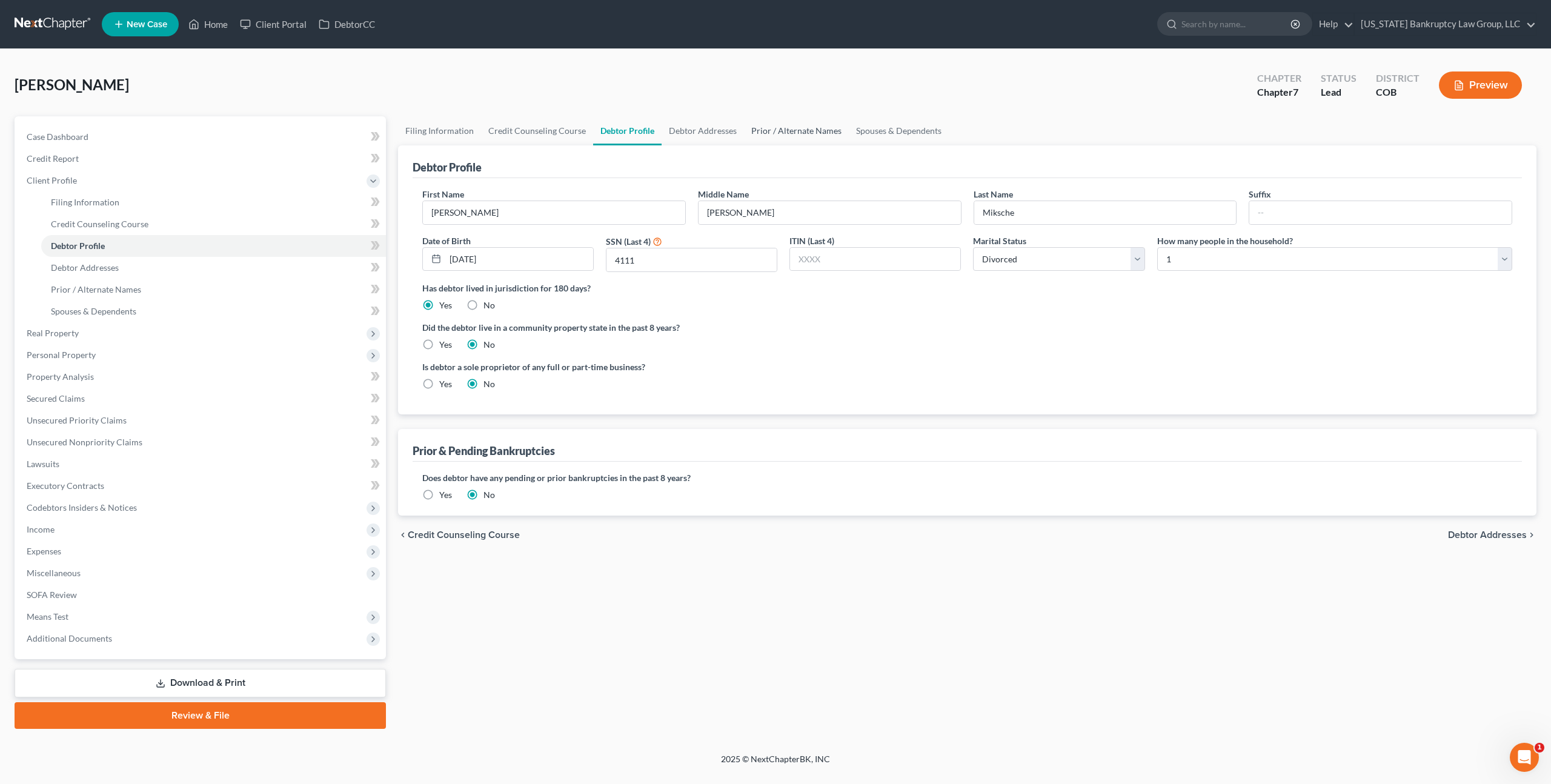
click at [804, 133] on link "Prior / Alternate Names" at bounding box center [796, 131] width 105 height 29
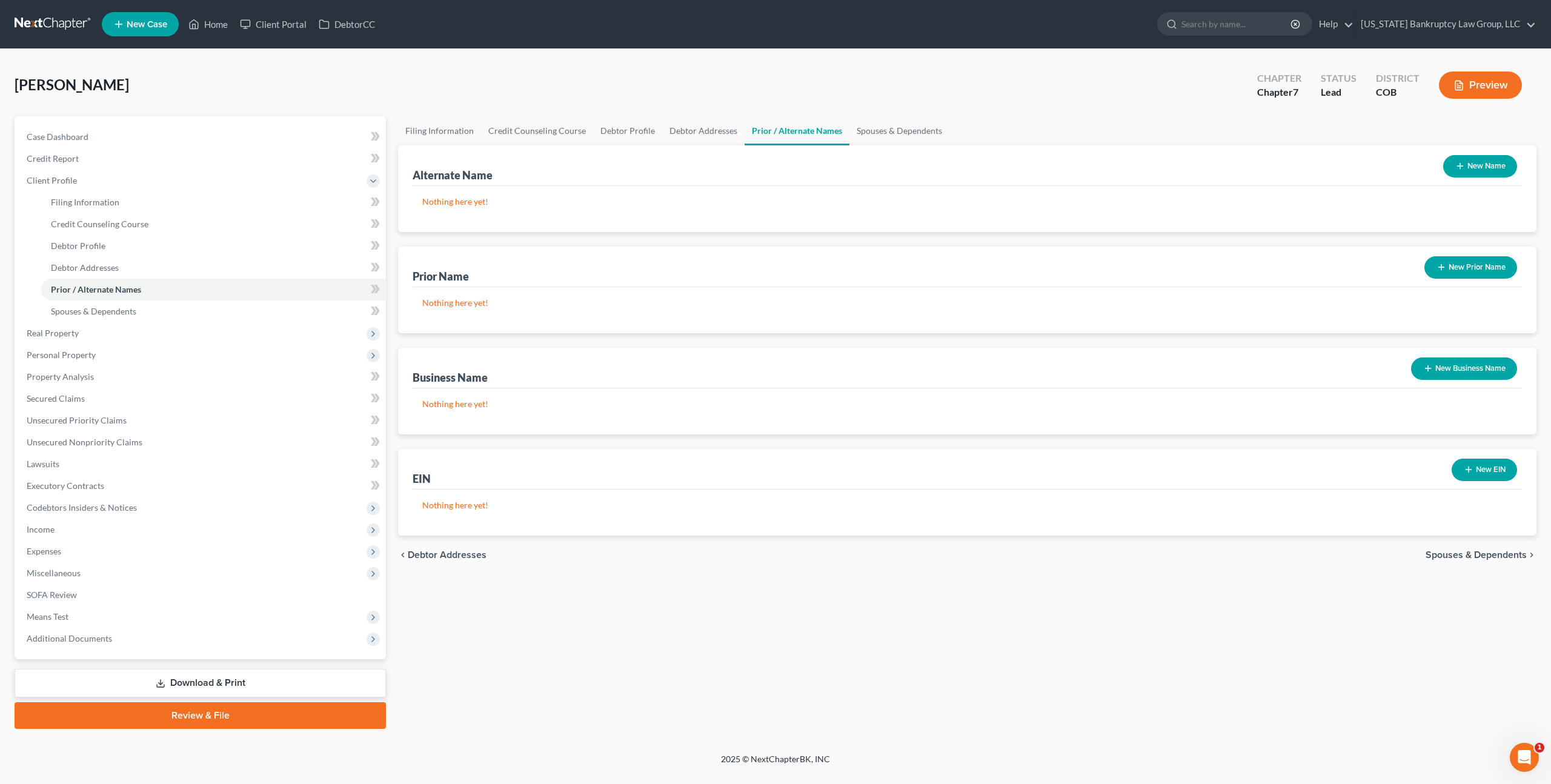
click at [1433, 371] on button "New Business Name" at bounding box center [1463, 368] width 106 height 22
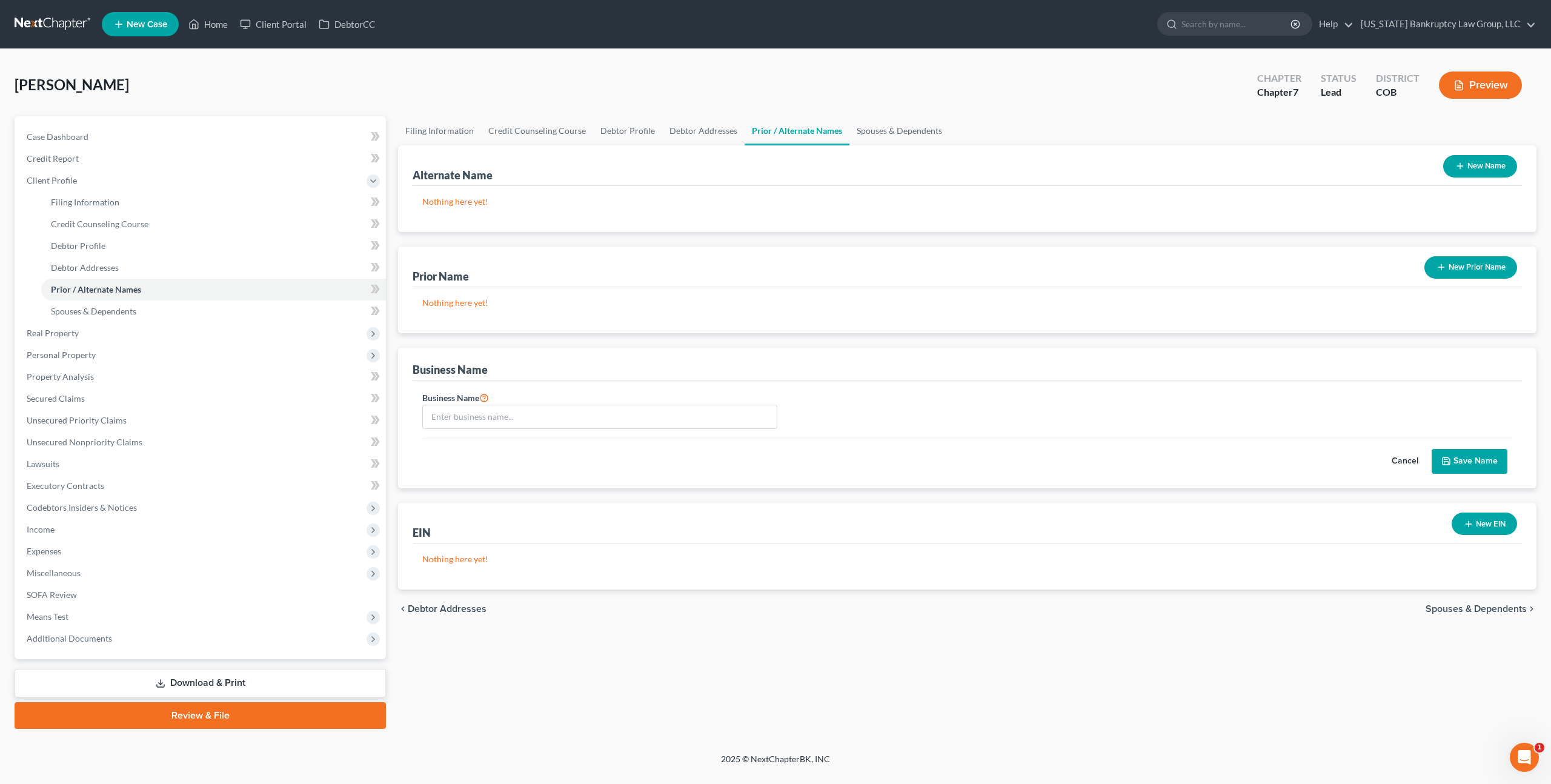
click at [1472, 525] on button "New EIN" at bounding box center [1484, 524] width 65 height 22
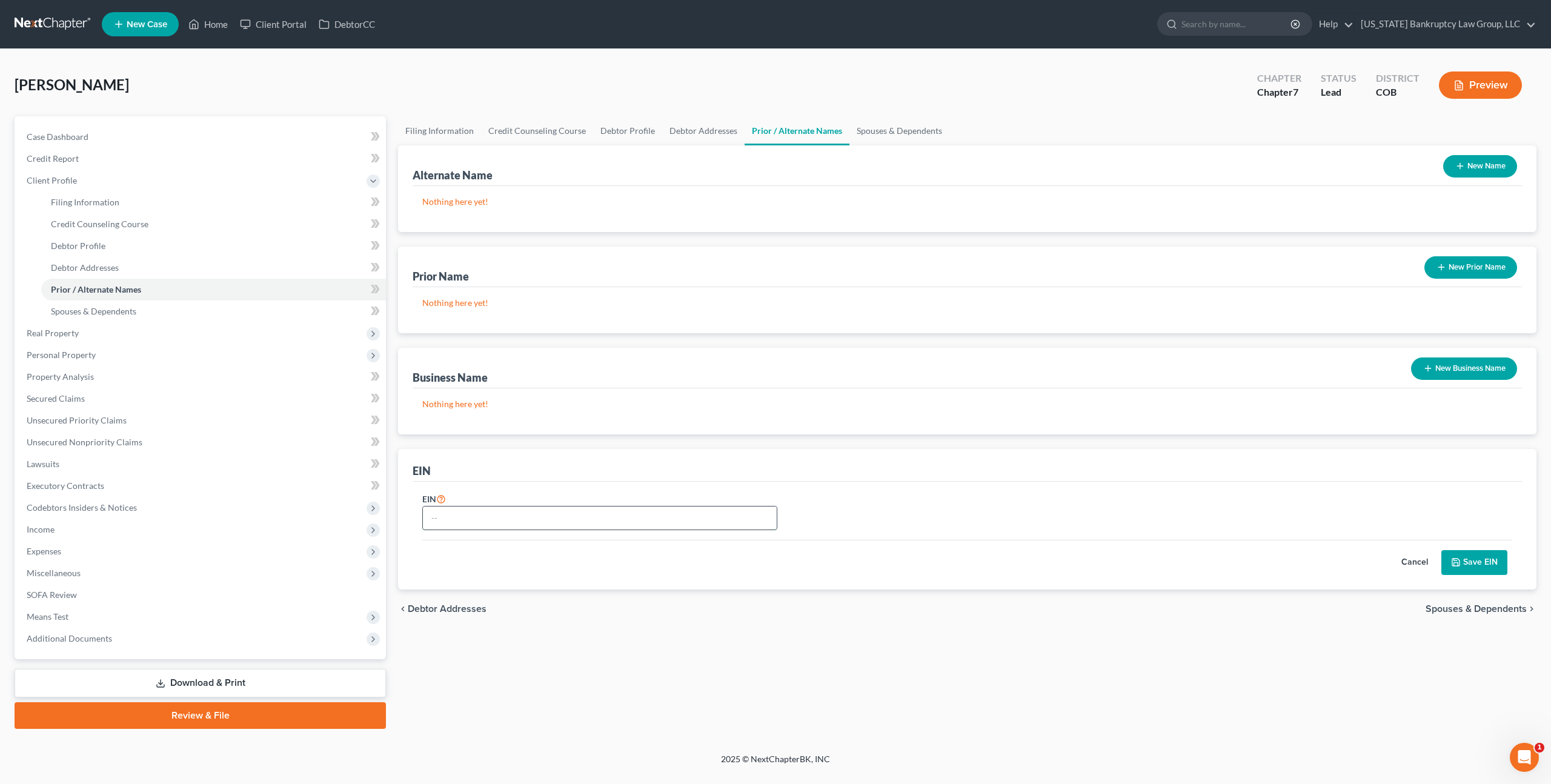
click at [581, 519] on input "text" at bounding box center [599, 518] width 354 height 23
paste input "[US_EMPLOYER_IDENTIFICATION_NUMBER]"
type input "[US_EMPLOYER_IDENTIFICATION_NUMBER]"
click at [1477, 562] on button "Save EIN" at bounding box center [1474, 562] width 66 height 25
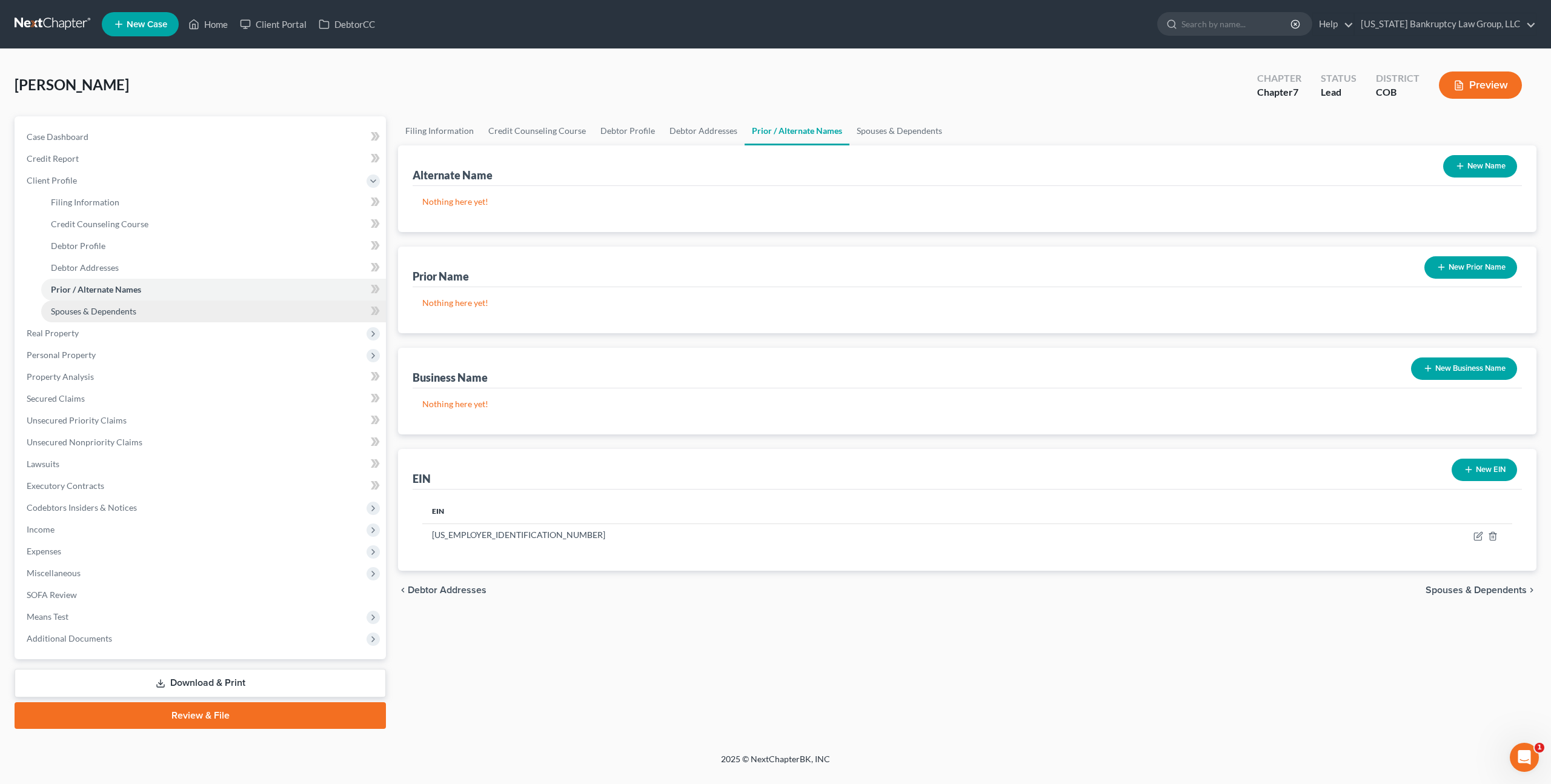
click at [119, 309] on span "Spouses & Dependents" at bounding box center [93, 311] width 85 height 10
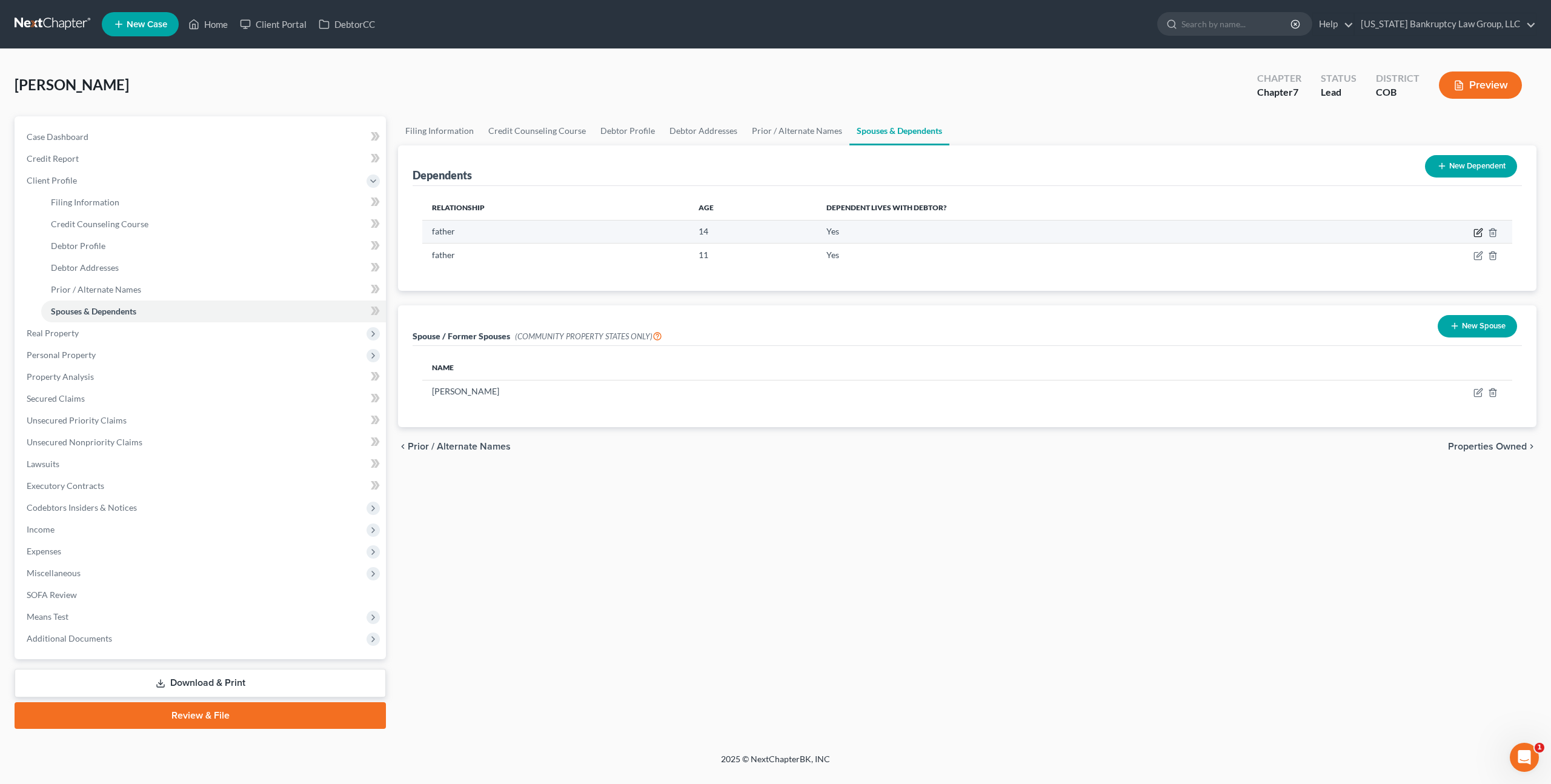
click at [1479, 231] on icon "button" at bounding box center [1478, 232] width 10 height 10
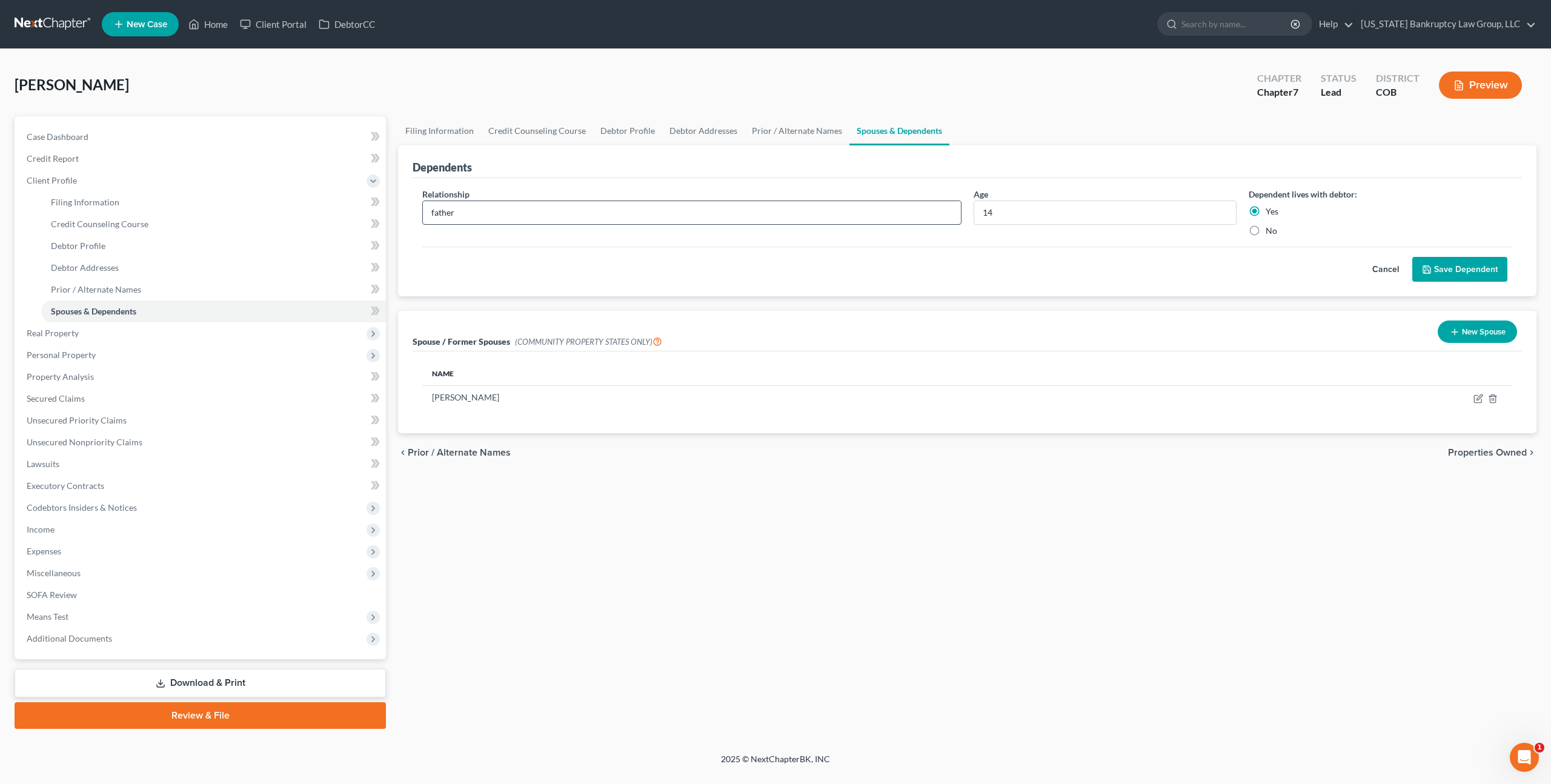
click at [438, 213] on input "father" at bounding box center [691, 213] width 538 height 23
type input "Son"
click at [1439, 266] on button "Save Dependent" at bounding box center [1459, 269] width 95 height 25
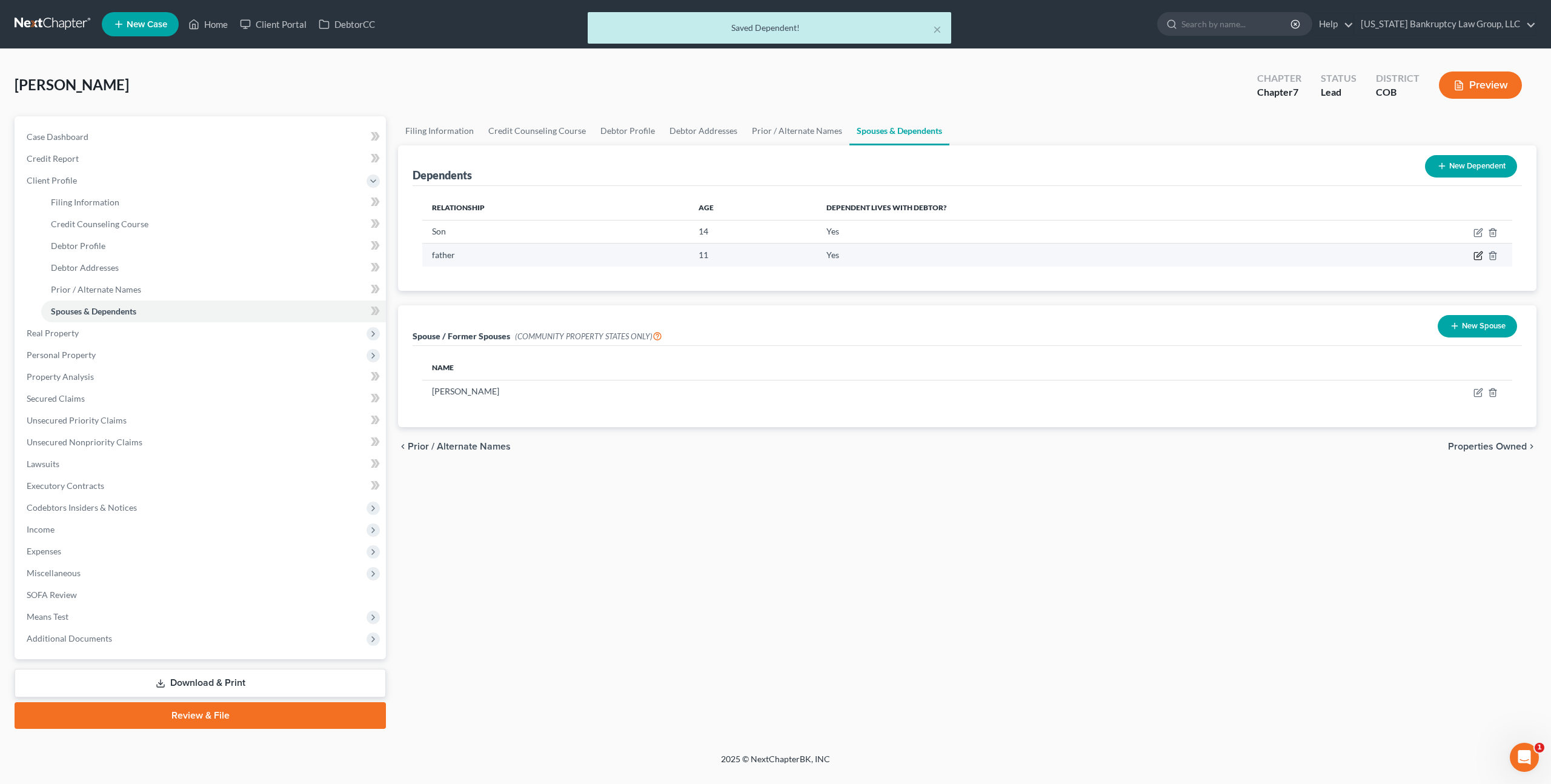
click at [1480, 253] on icon "button" at bounding box center [1478, 256] width 10 height 10
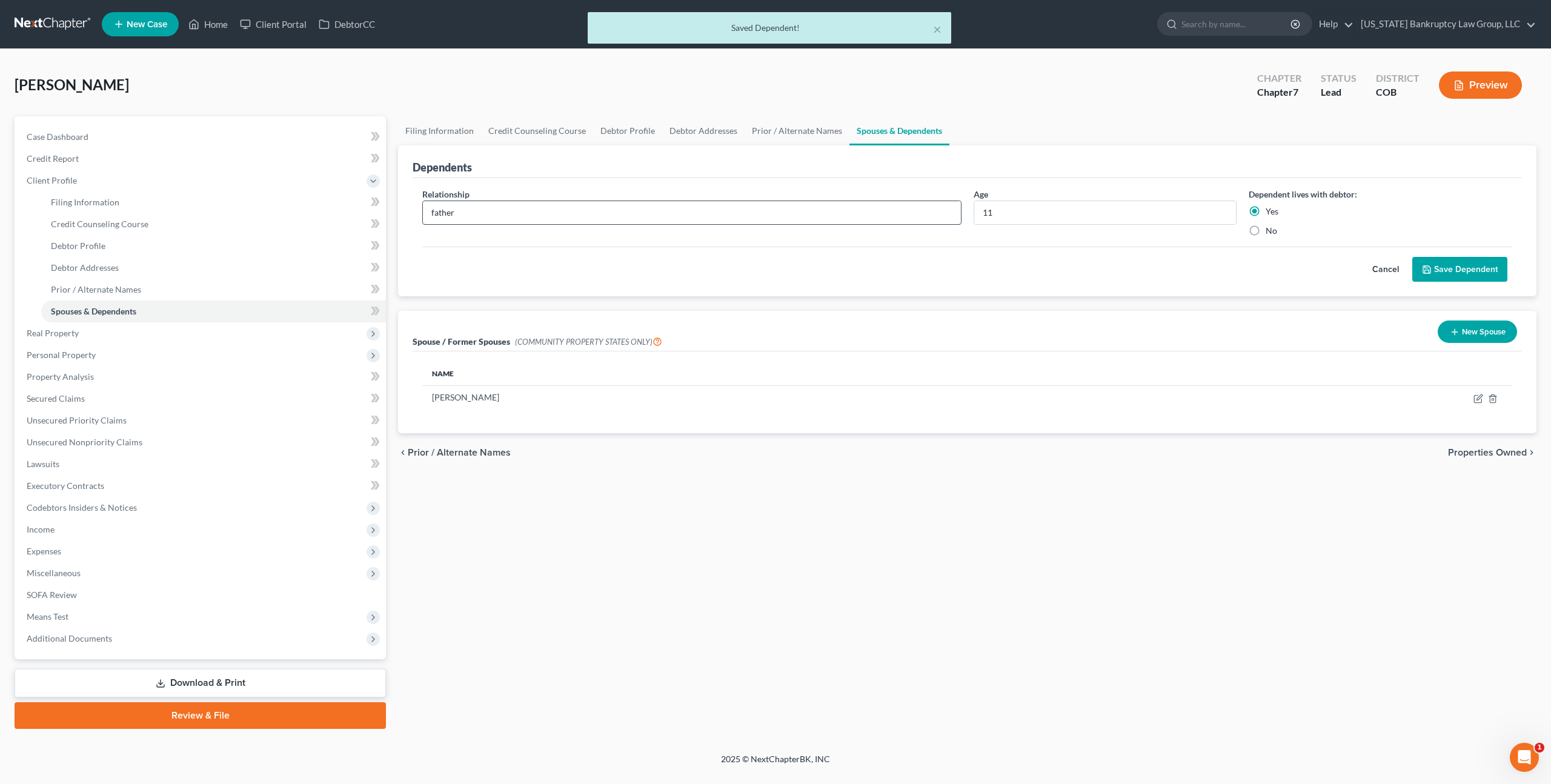
click at [434, 216] on input "father" at bounding box center [691, 213] width 538 height 23
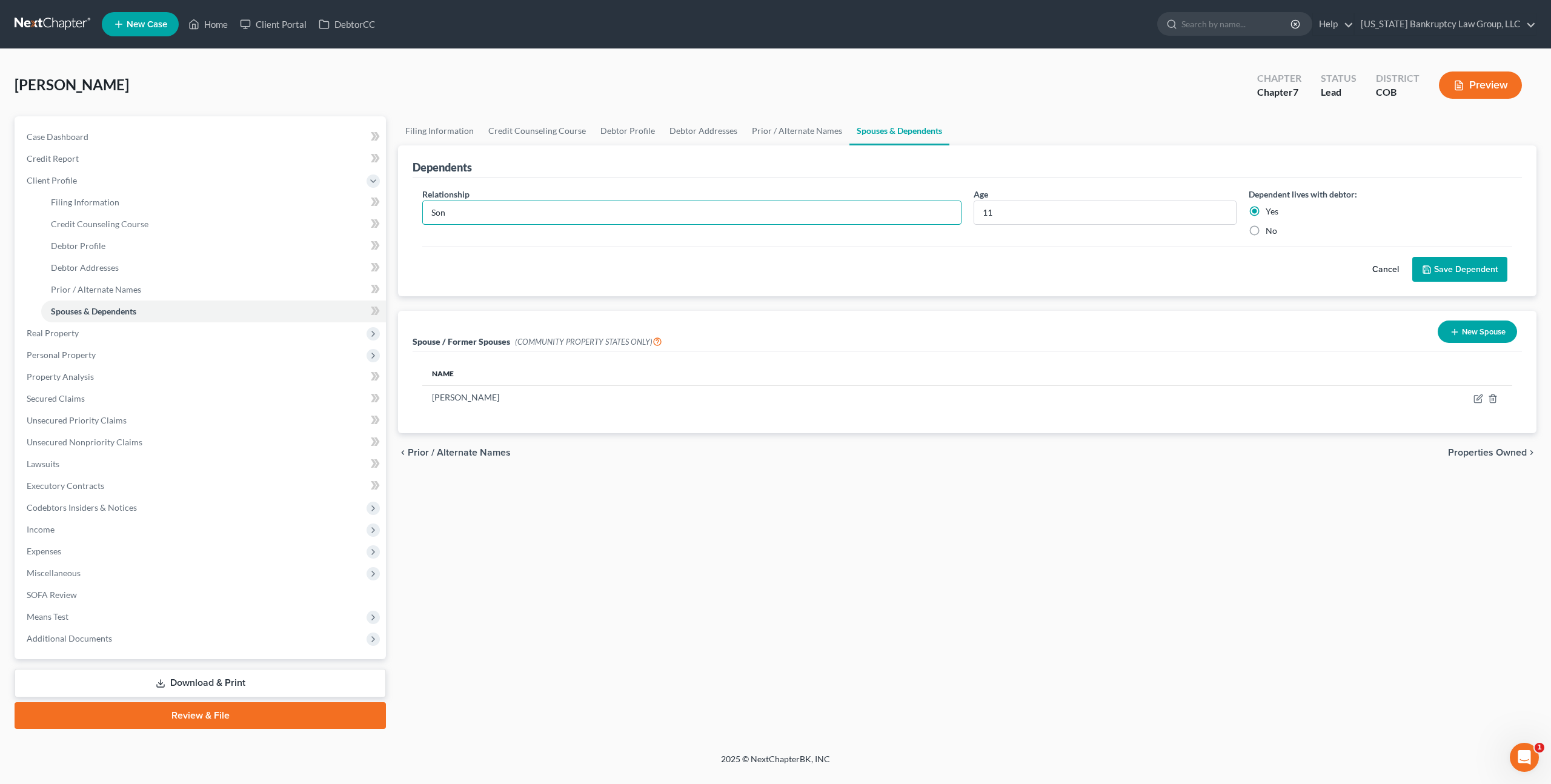
type input "Son"
click at [1471, 267] on button "Save Dependent" at bounding box center [1459, 269] width 95 height 25
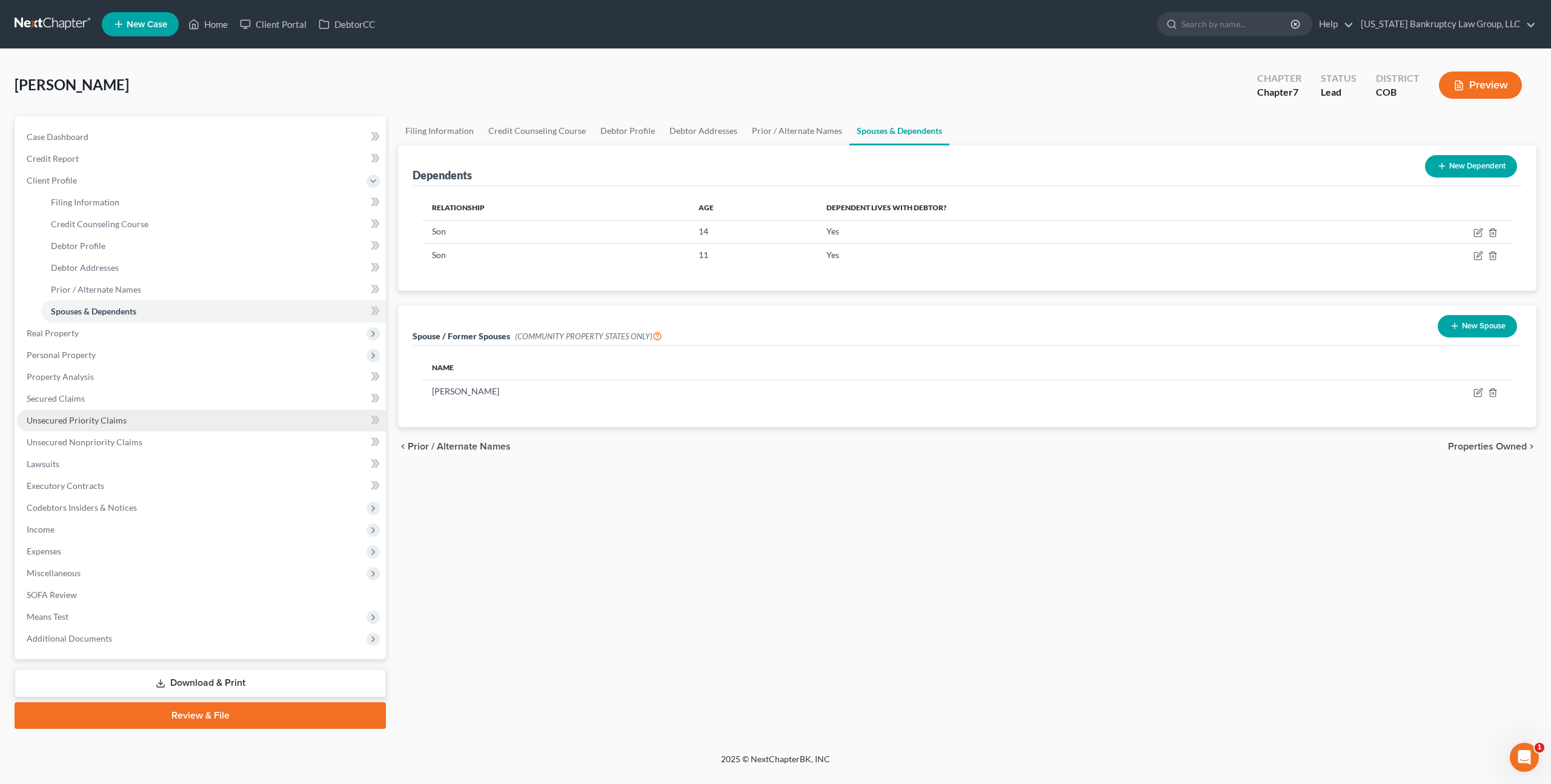
click at [85, 422] on span "Unsecured Priority Claims" at bounding box center [76, 420] width 100 height 10
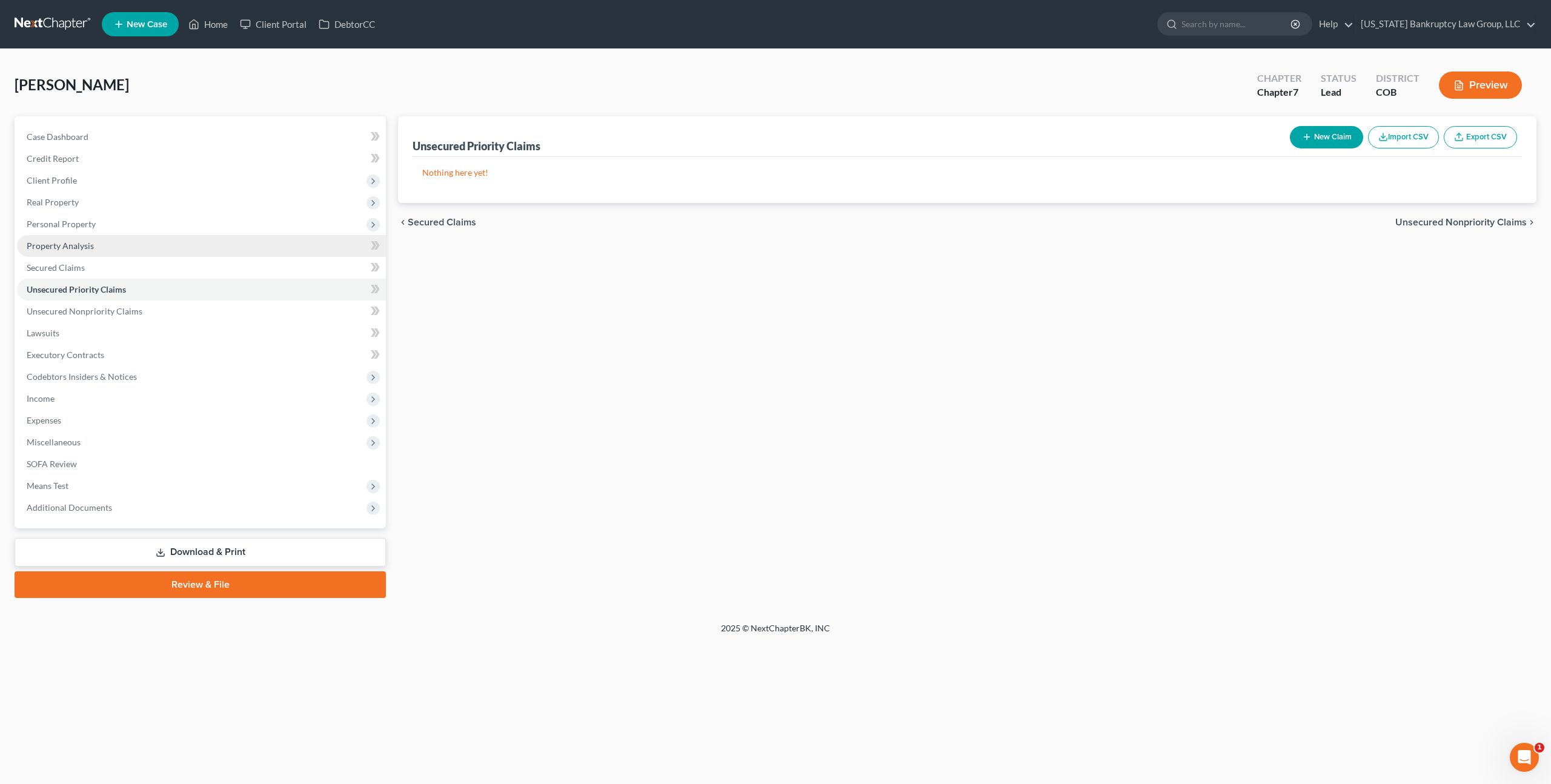
click at [88, 243] on span "Property Analysis" at bounding box center [60, 245] width 67 height 10
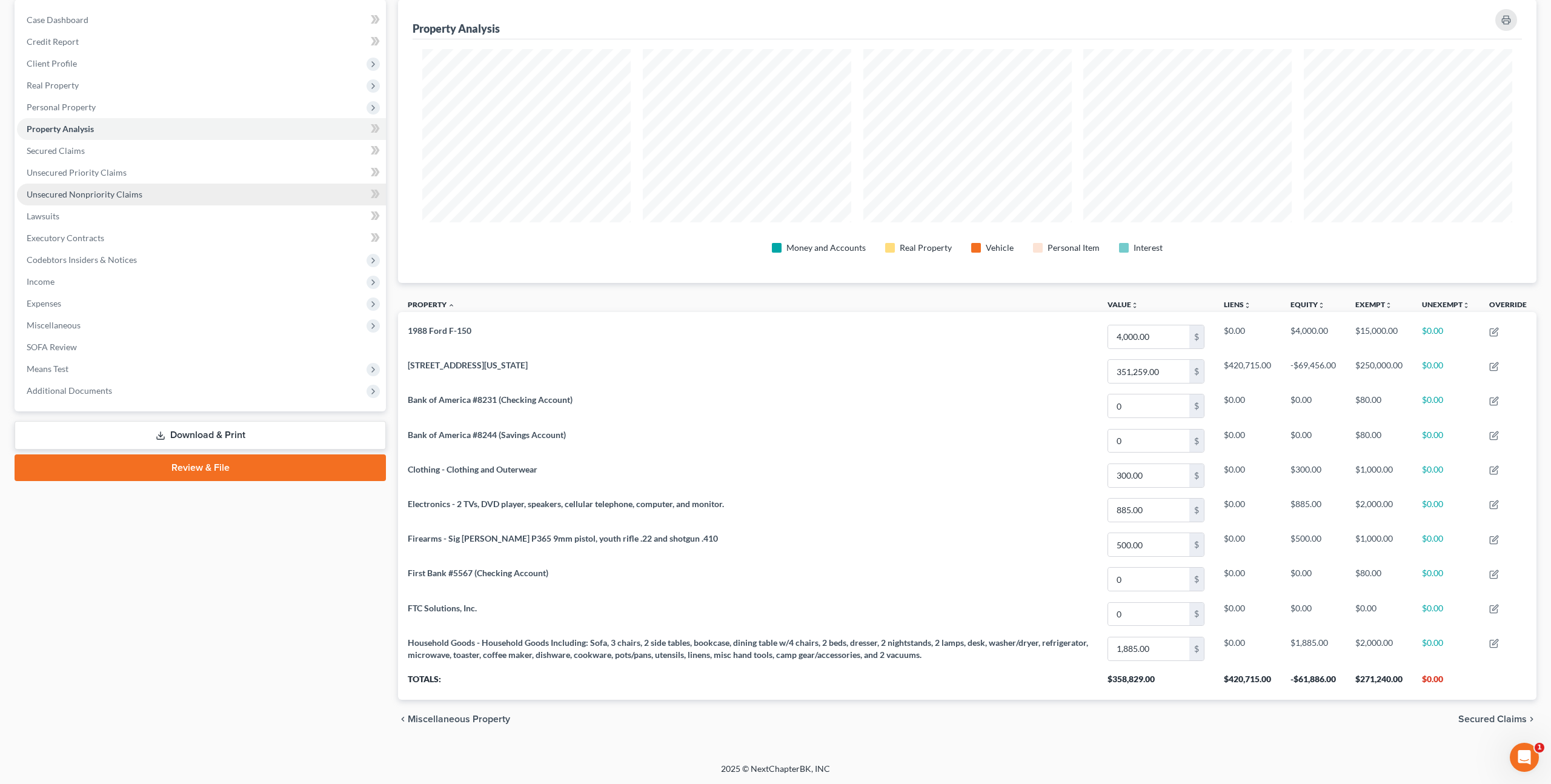
click at [121, 194] on span "Unsecured Nonpriority Claims" at bounding box center [85, 194] width 116 height 10
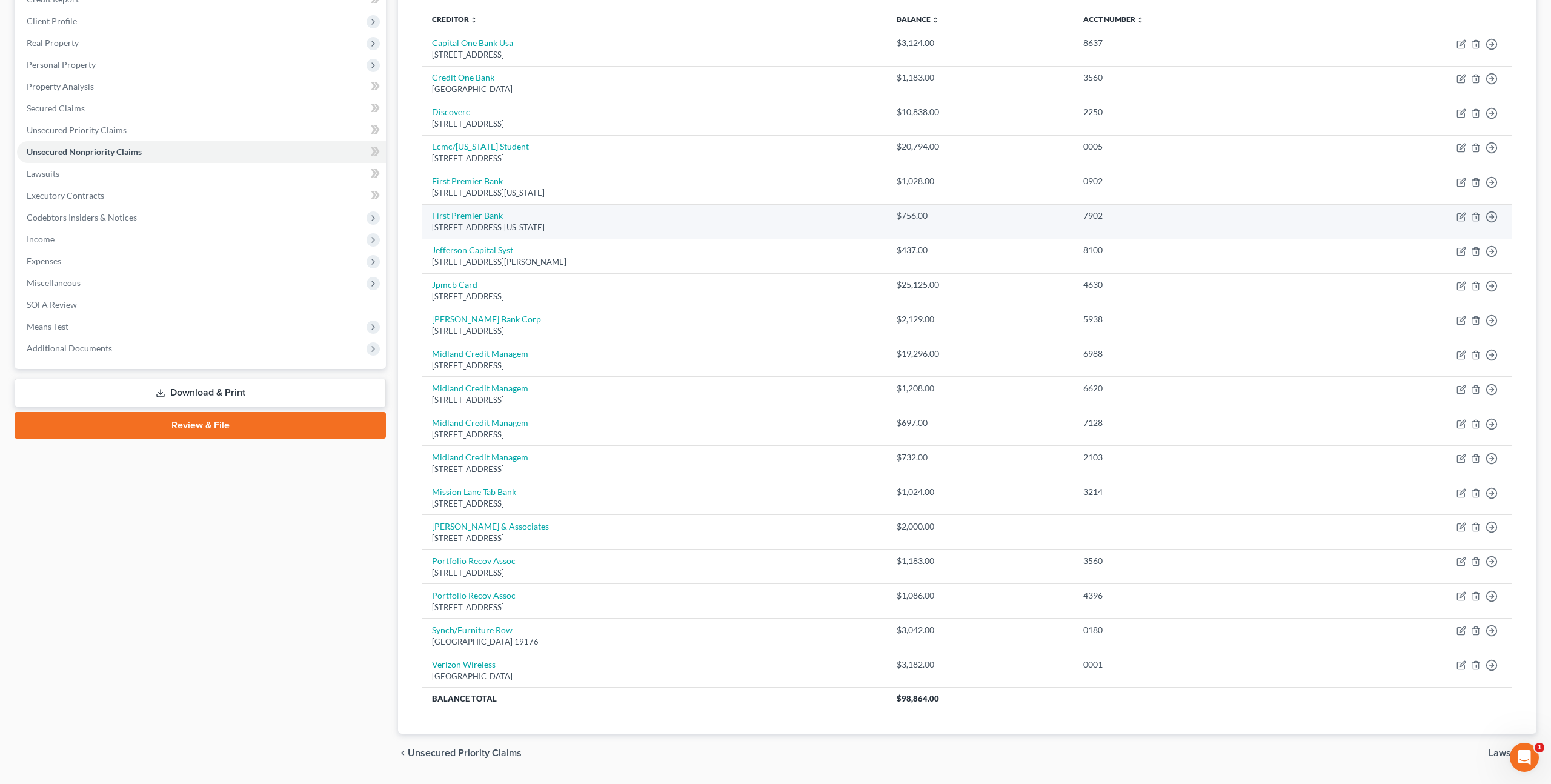
scroll to position [161, 0]
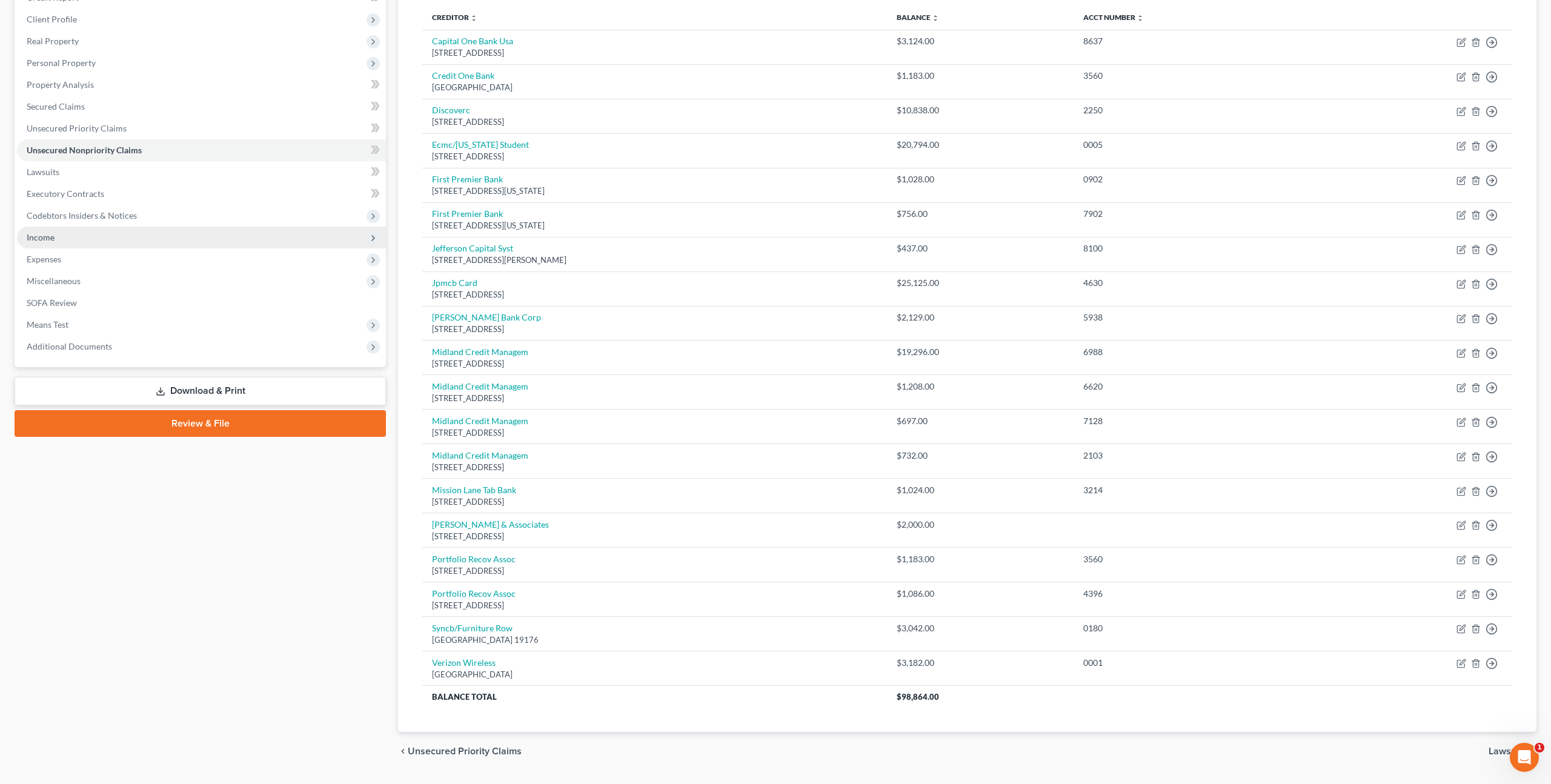
click at [66, 241] on span "Income" at bounding box center [201, 237] width 369 height 22
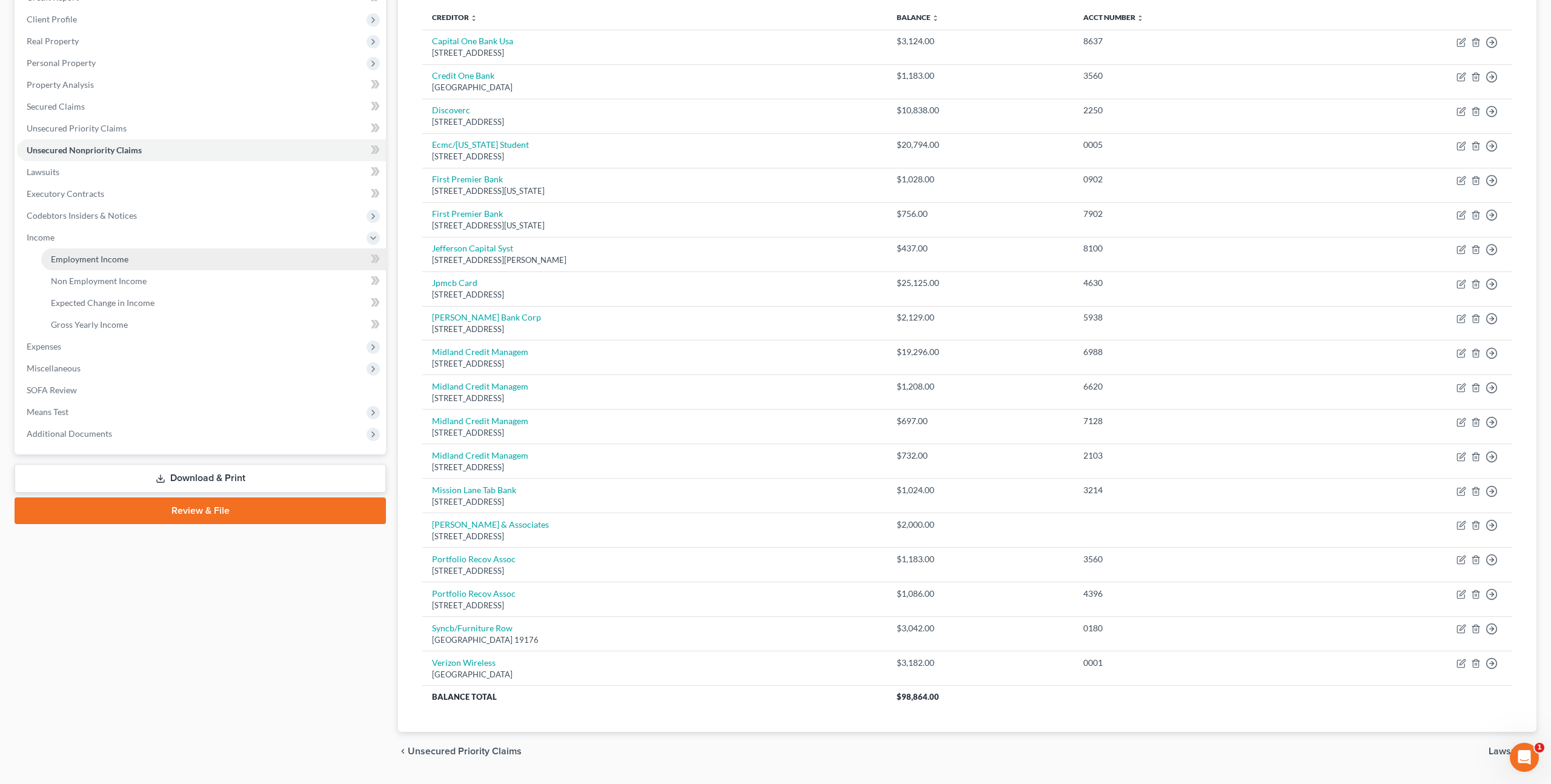
click at [107, 262] on span "Employment Income" at bounding box center [90, 258] width 78 height 10
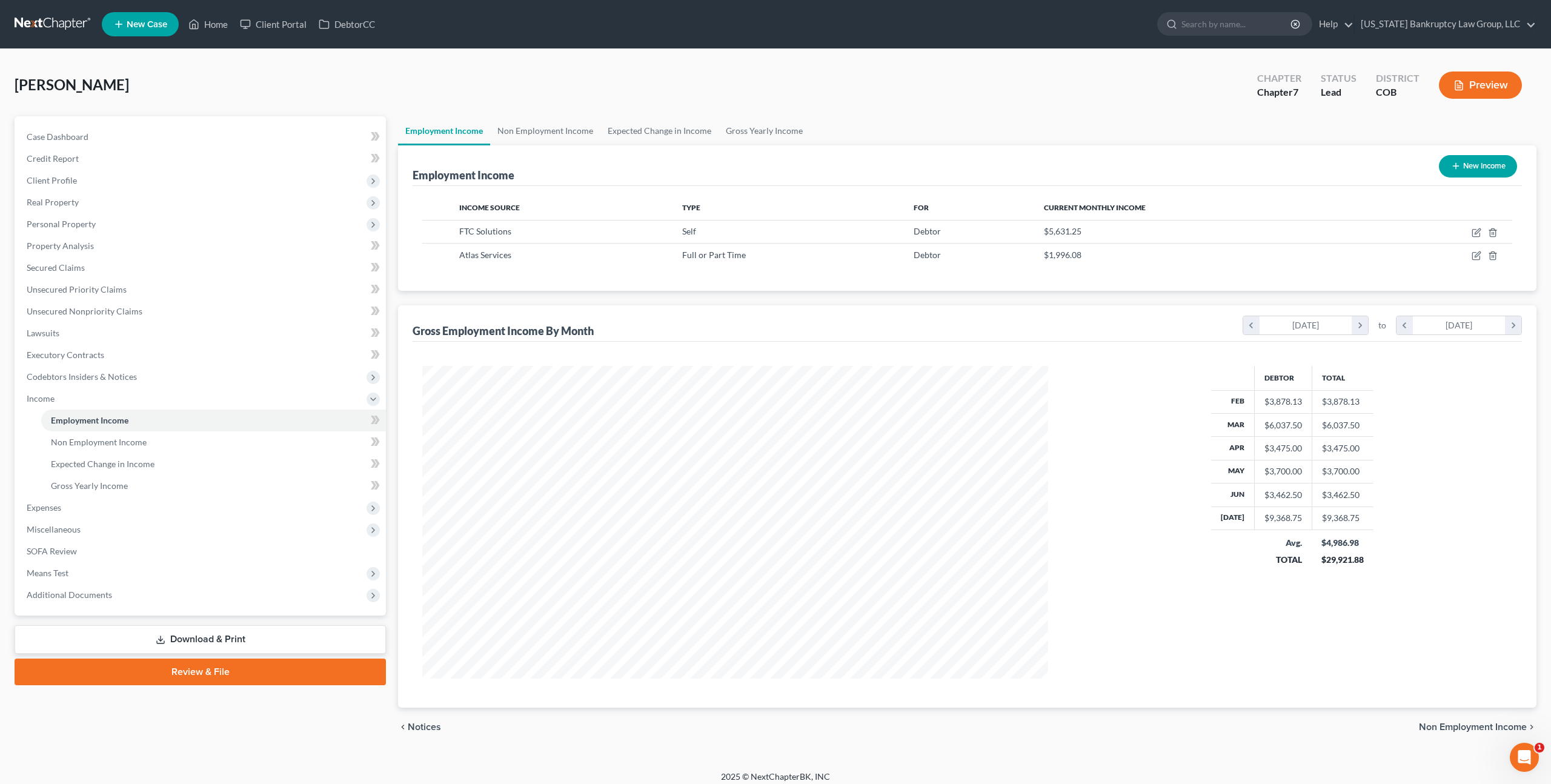
scroll to position [312, 649]
click at [1475, 234] on icon "button" at bounding box center [1476, 232] width 10 height 10
select select "1"
select select "5"
select select "0"
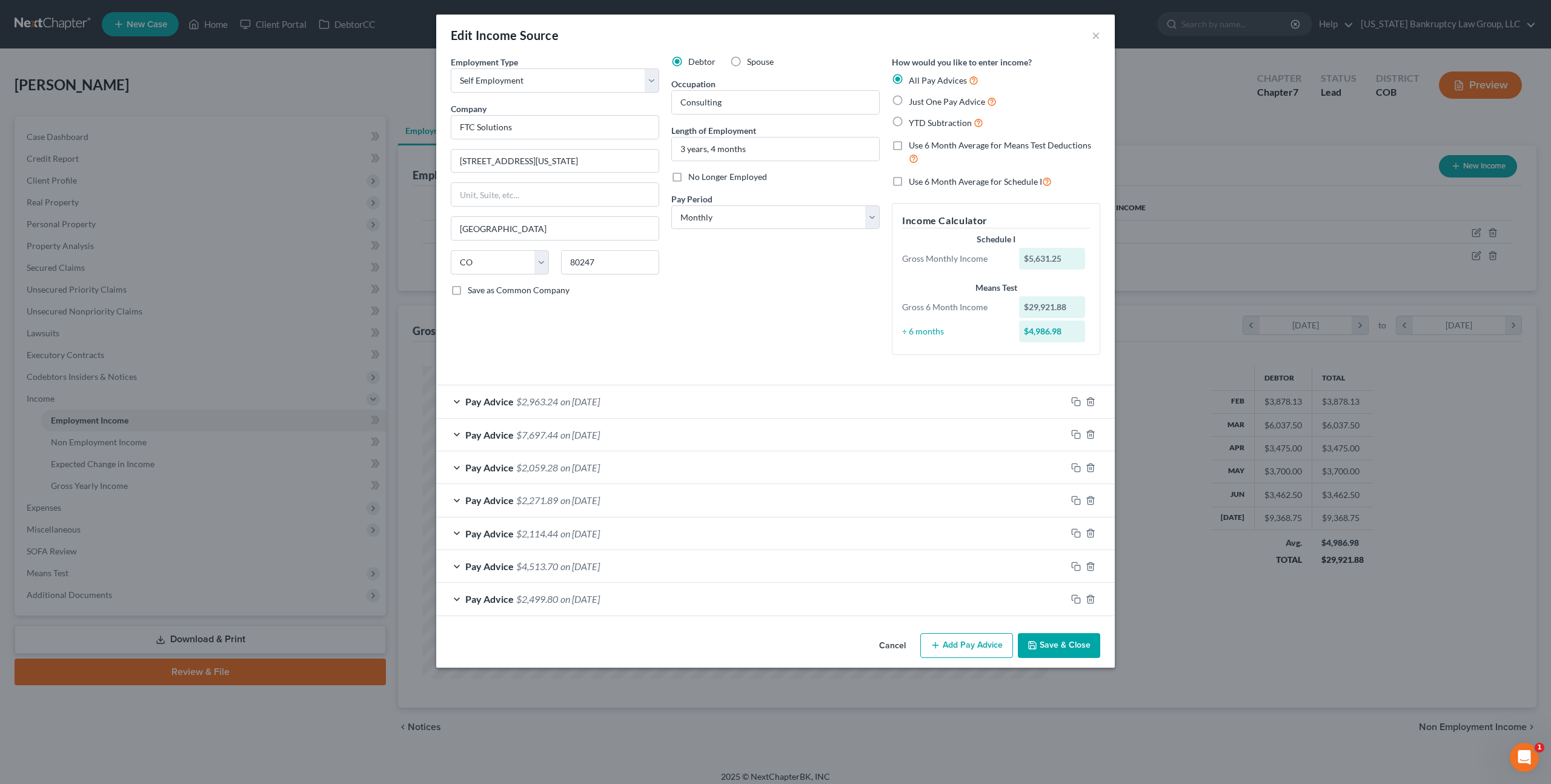
click at [1049, 642] on button "Save & Close" at bounding box center [1059, 645] width 82 height 25
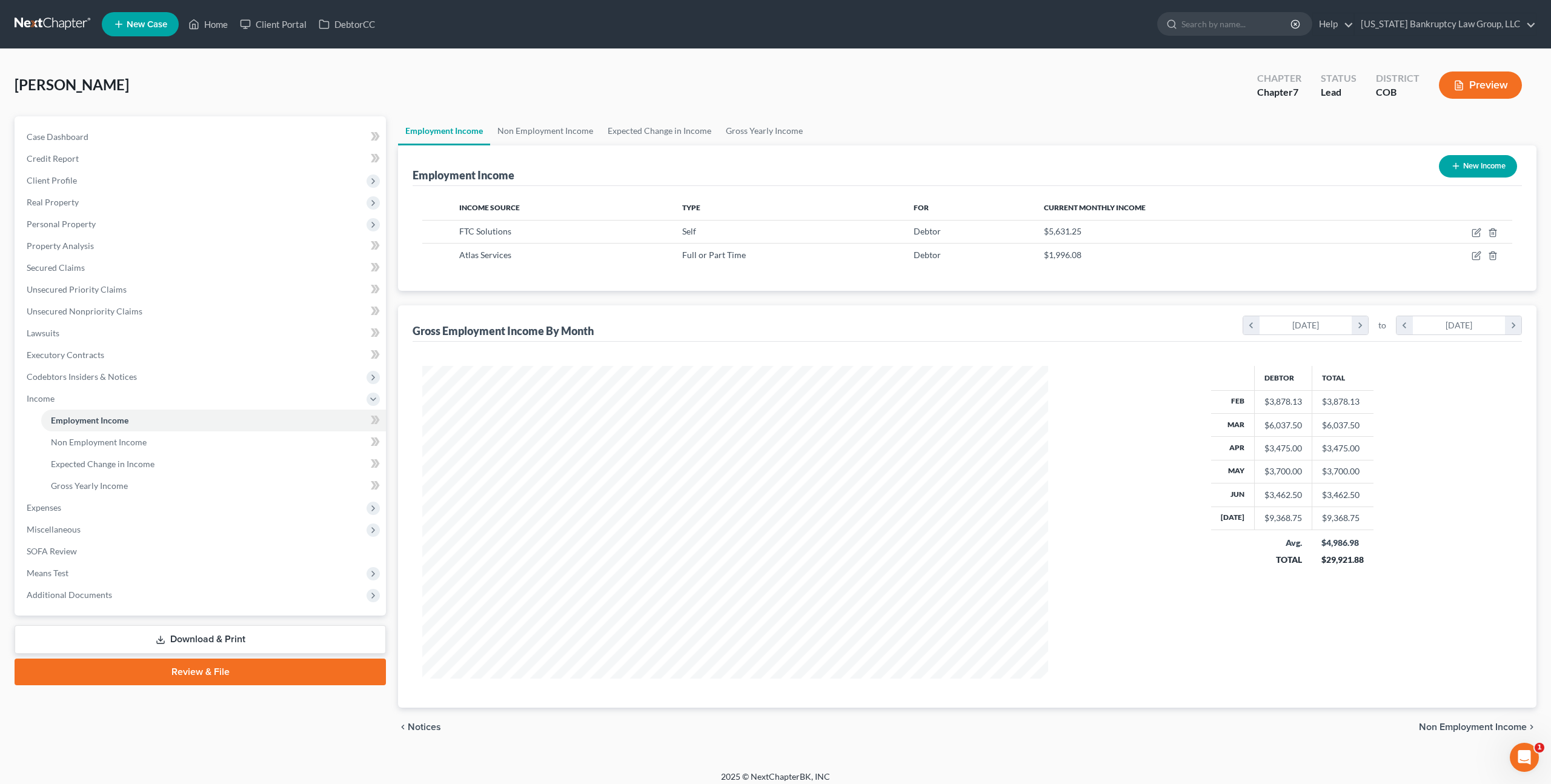
click at [1195, 172] on div "Employment Income New Income" at bounding box center [967, 166] width 1109 height 41
click at [1475, 258] on icon "button" at bounding box center [1476, 256] width 10 height 10
select select "0"
select select "1"
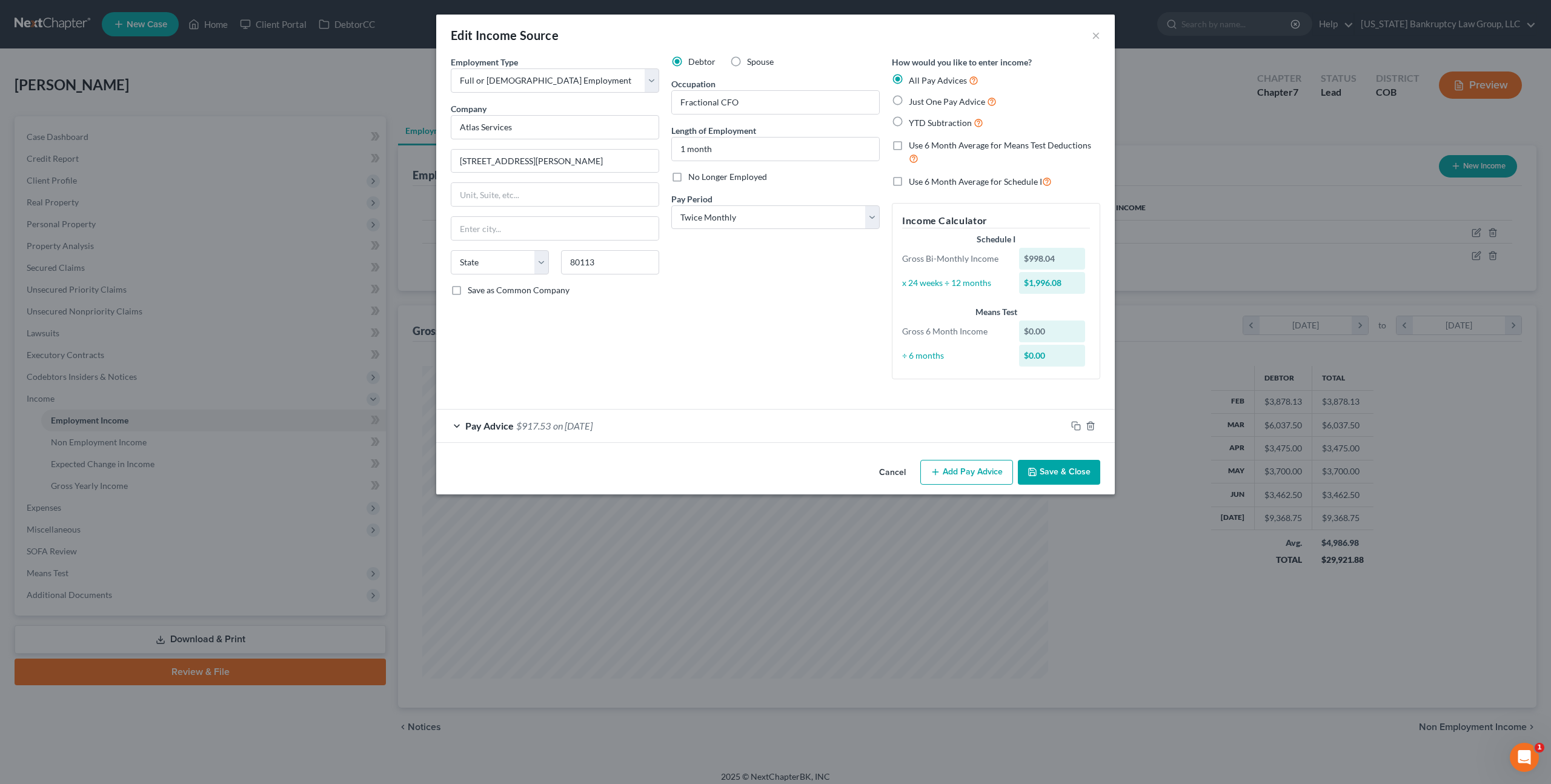
click at [1054, 471] on button "Save & Close" at bounding box center [1059, 472] width 82 height 25
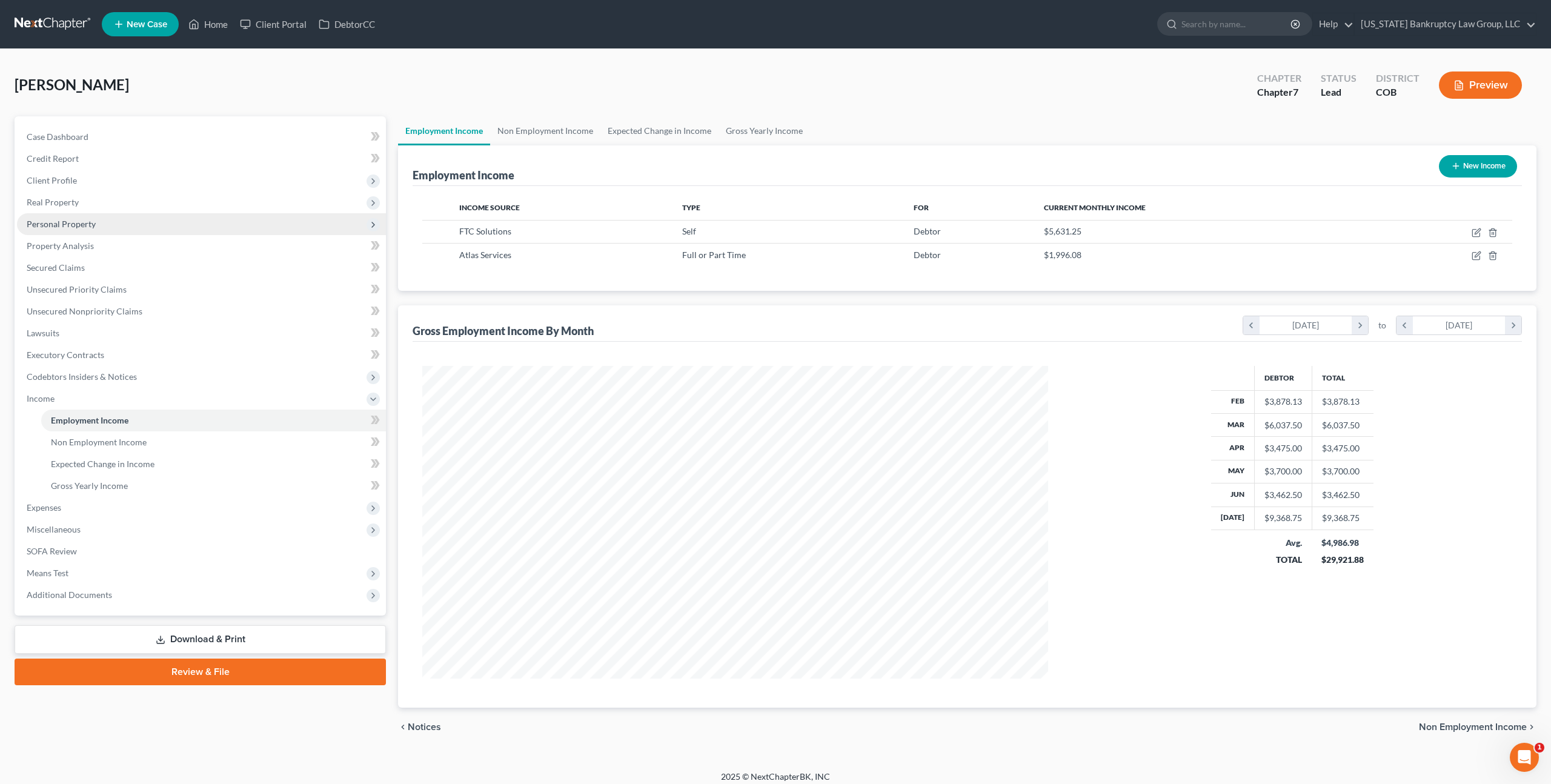
click at [76, 222] on span "Personal Property" at bounding box center [61, 224] width 69 height 10
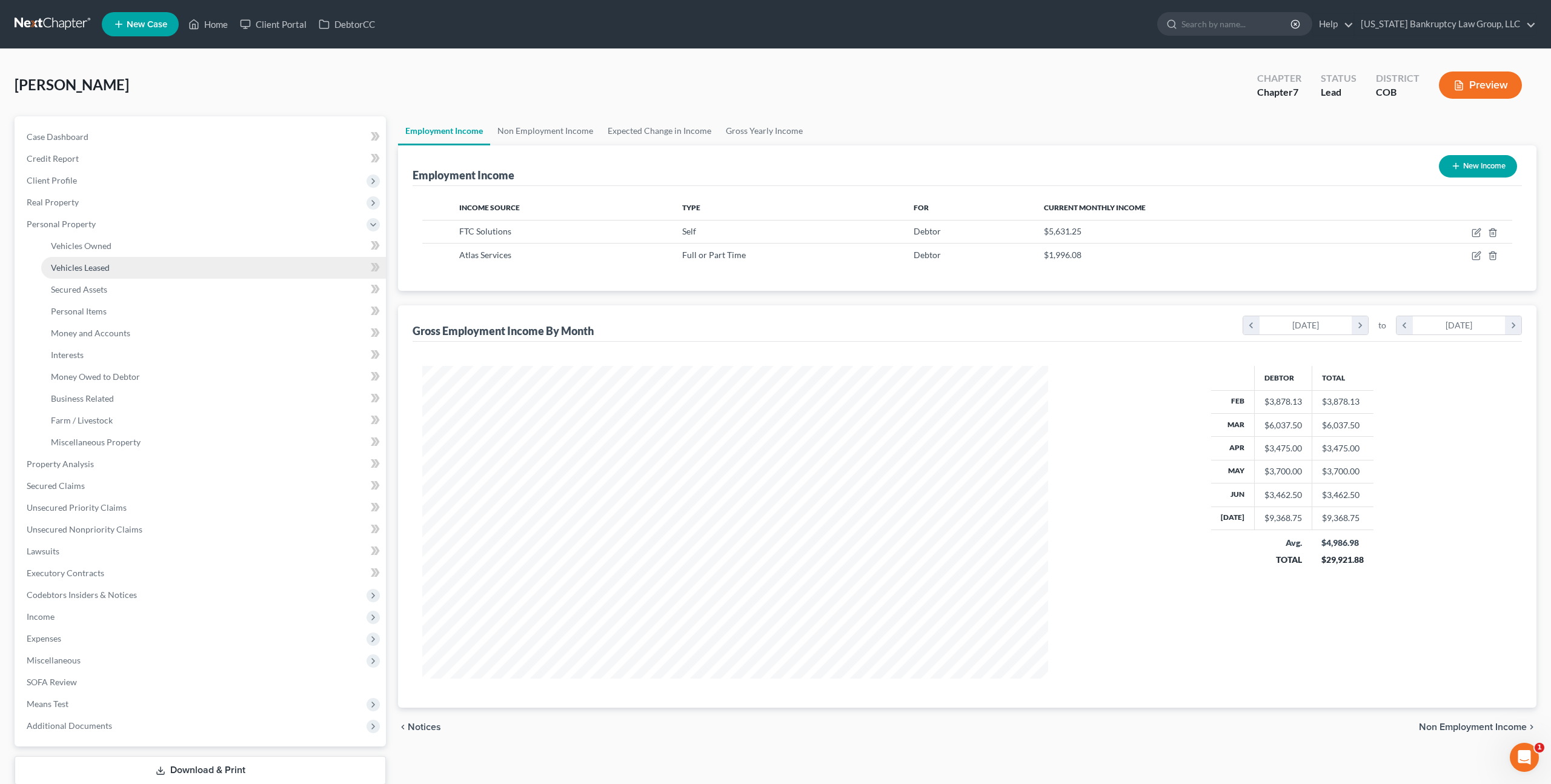
click at [93, 265] on span "Vehicles Leased" at bounding box center [80, 267] width 59 height 10
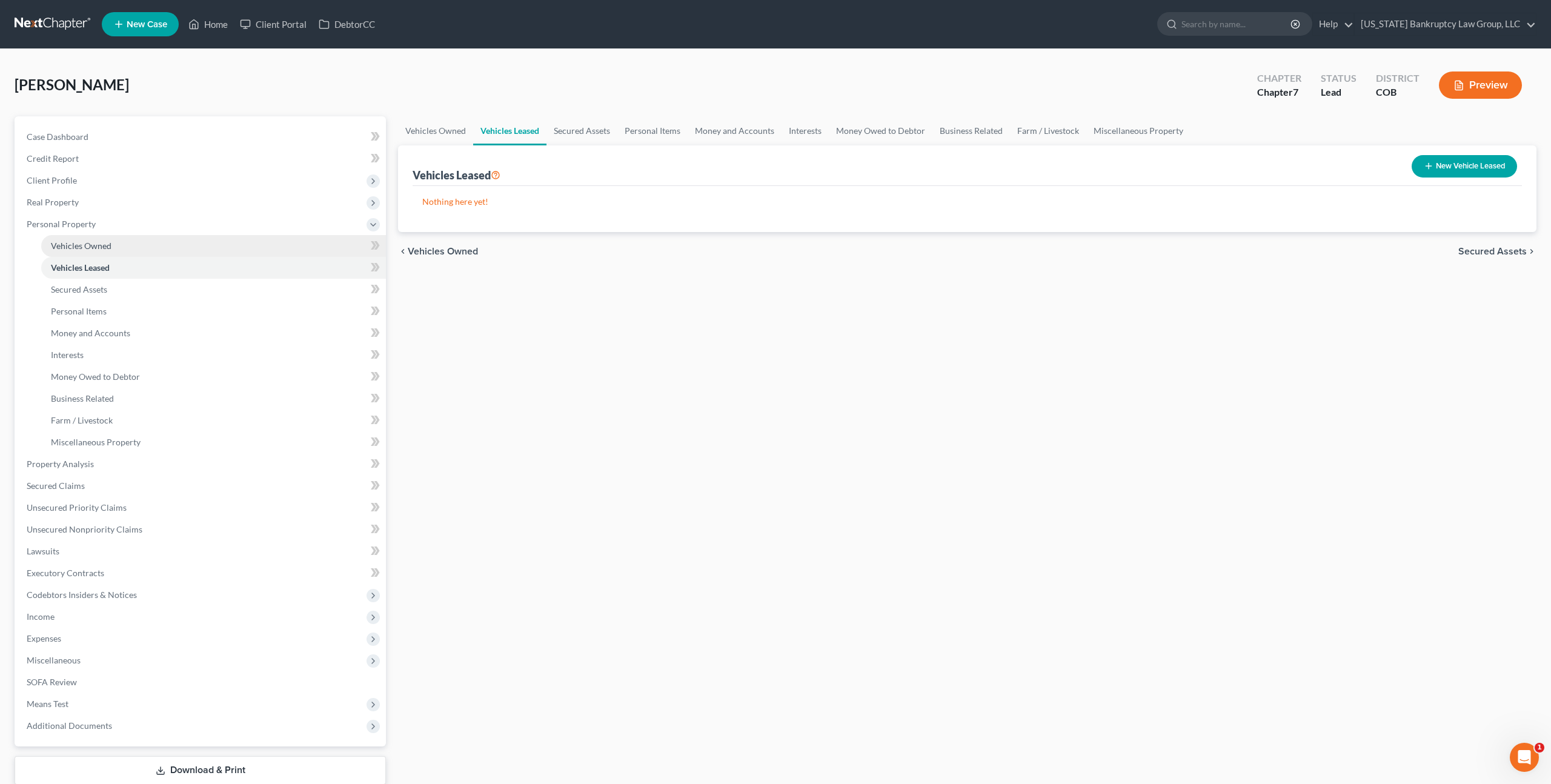
click at [102, 245] on span "Vehicles Owned" at bounding box center [81, 245] width 61 height 10
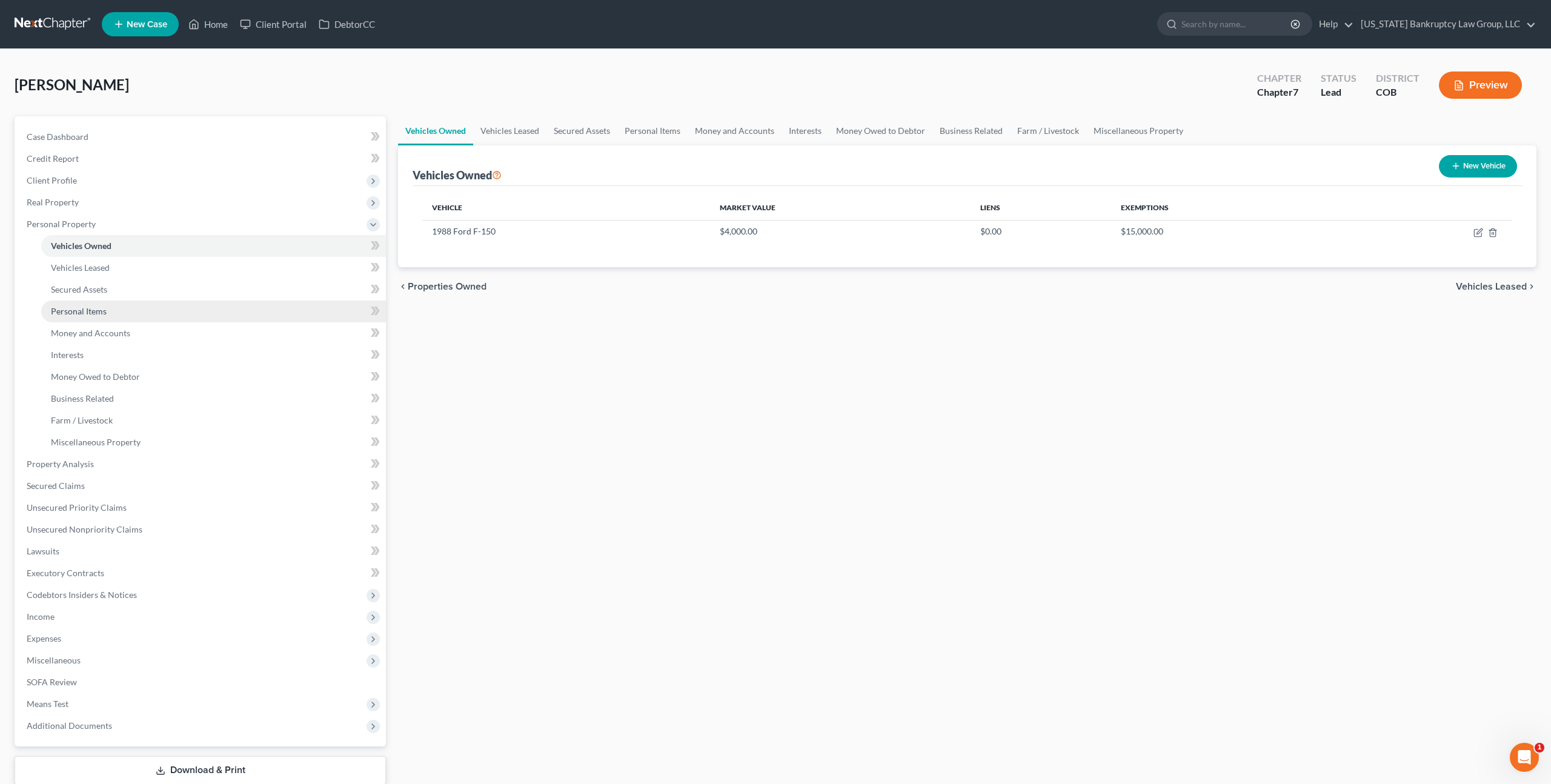
click at [106, 316] on link "Personal Items" at bounding box center [213, 312] width 345 height 22
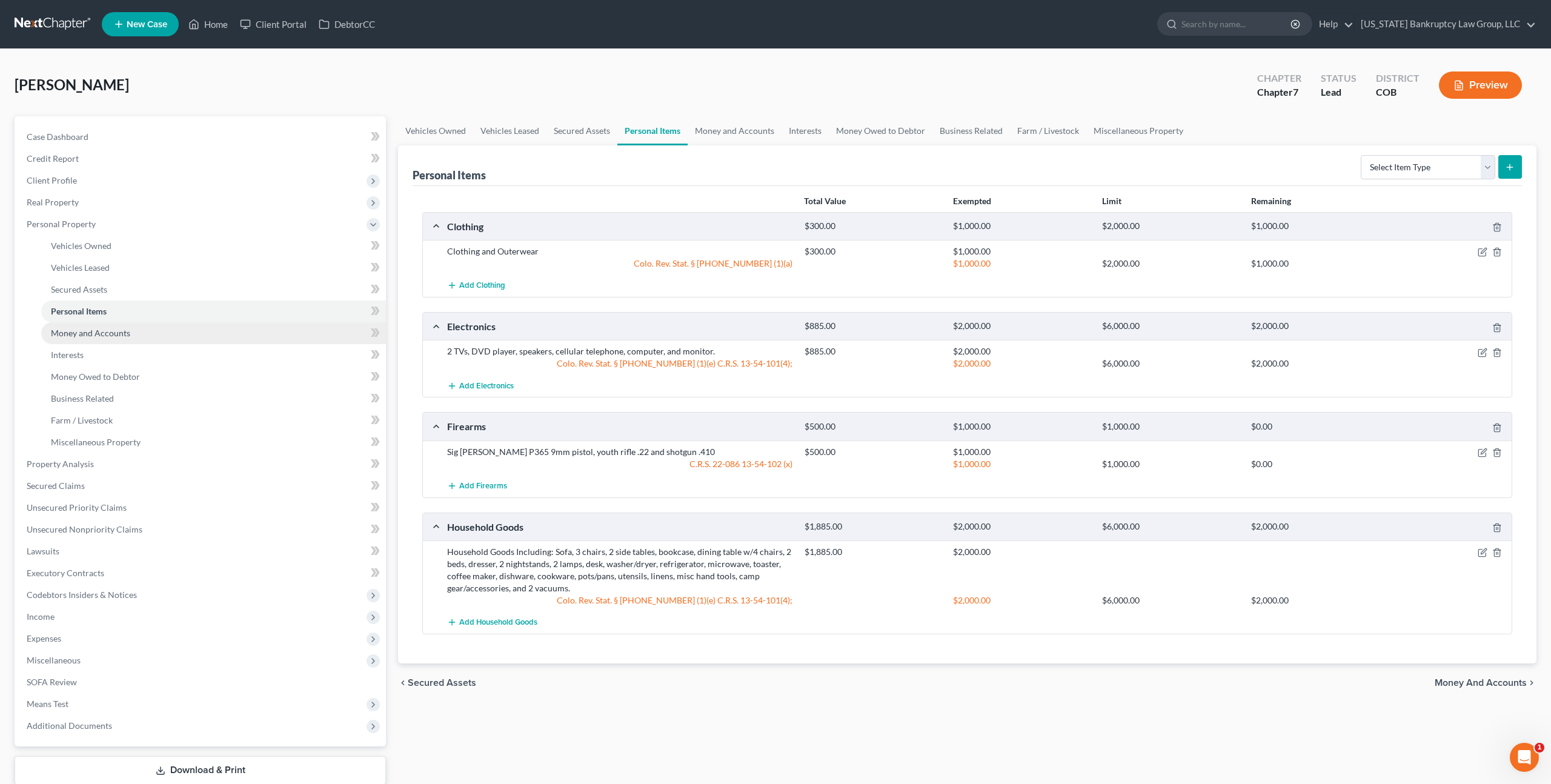
click at [108, 334] on span "Money and Accounts" at bounding box center [91, 333] width 79 height 10
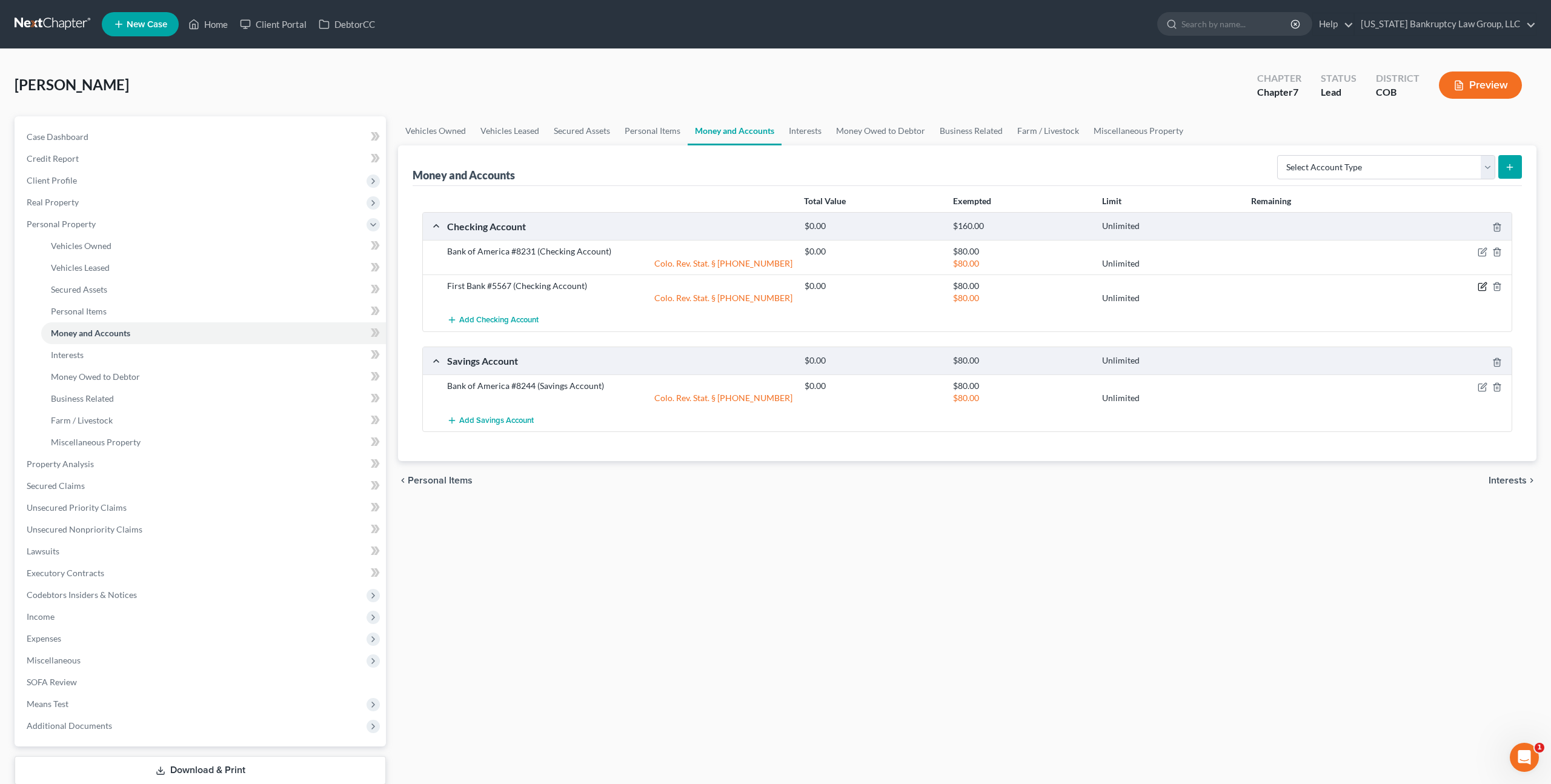
click at [1483, 285] on icon "button" at bounding box center [1482, 286] width 10 height 10
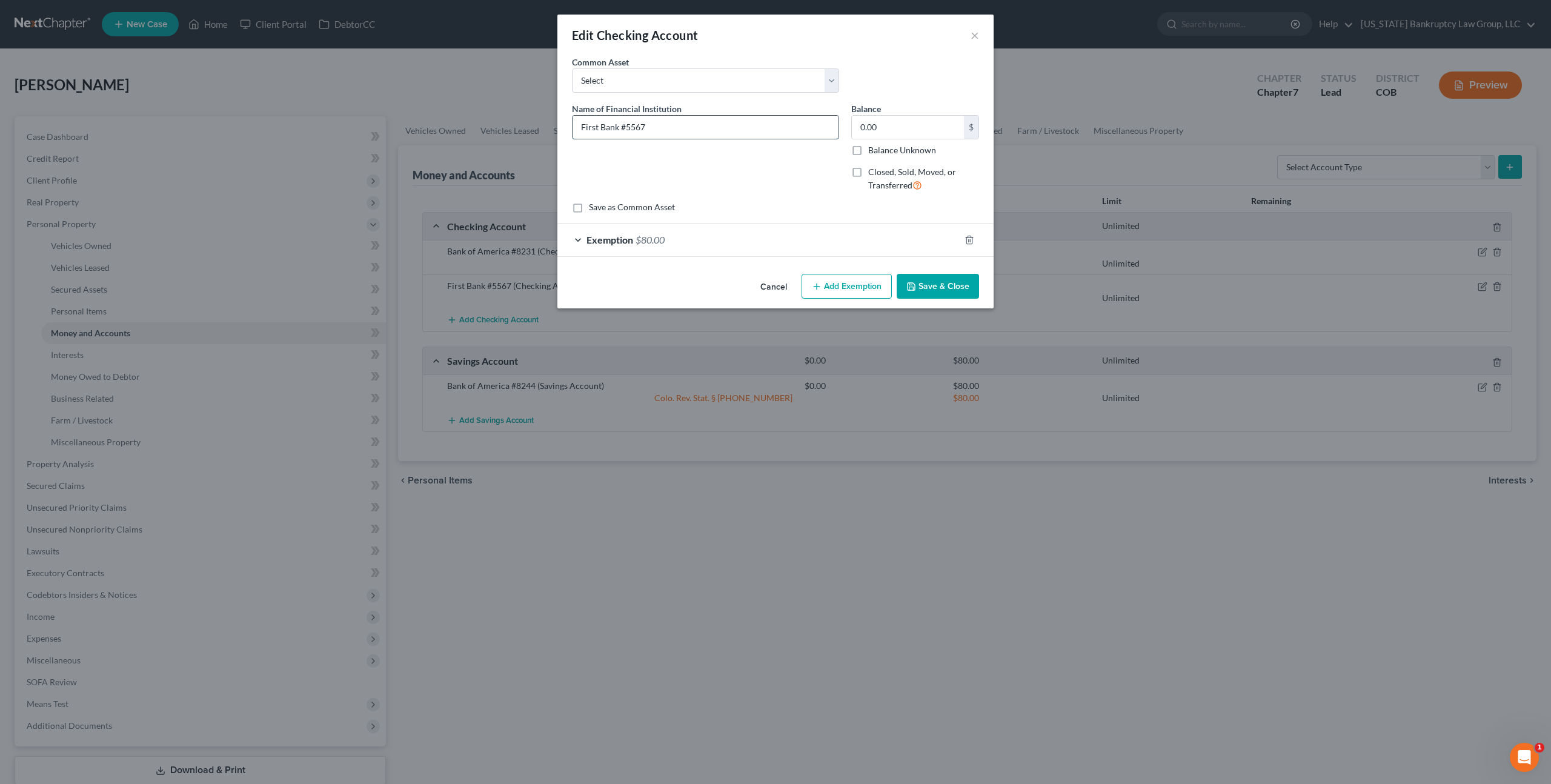
click at [649, 126] on input "First Bank #5567" at bounding box center [706, 127] width 266 height 23
type input "First Bank #5567 - Business"
click at [909, 288] on polyline "button" at bounding box center [912, 288] width 4 height 3
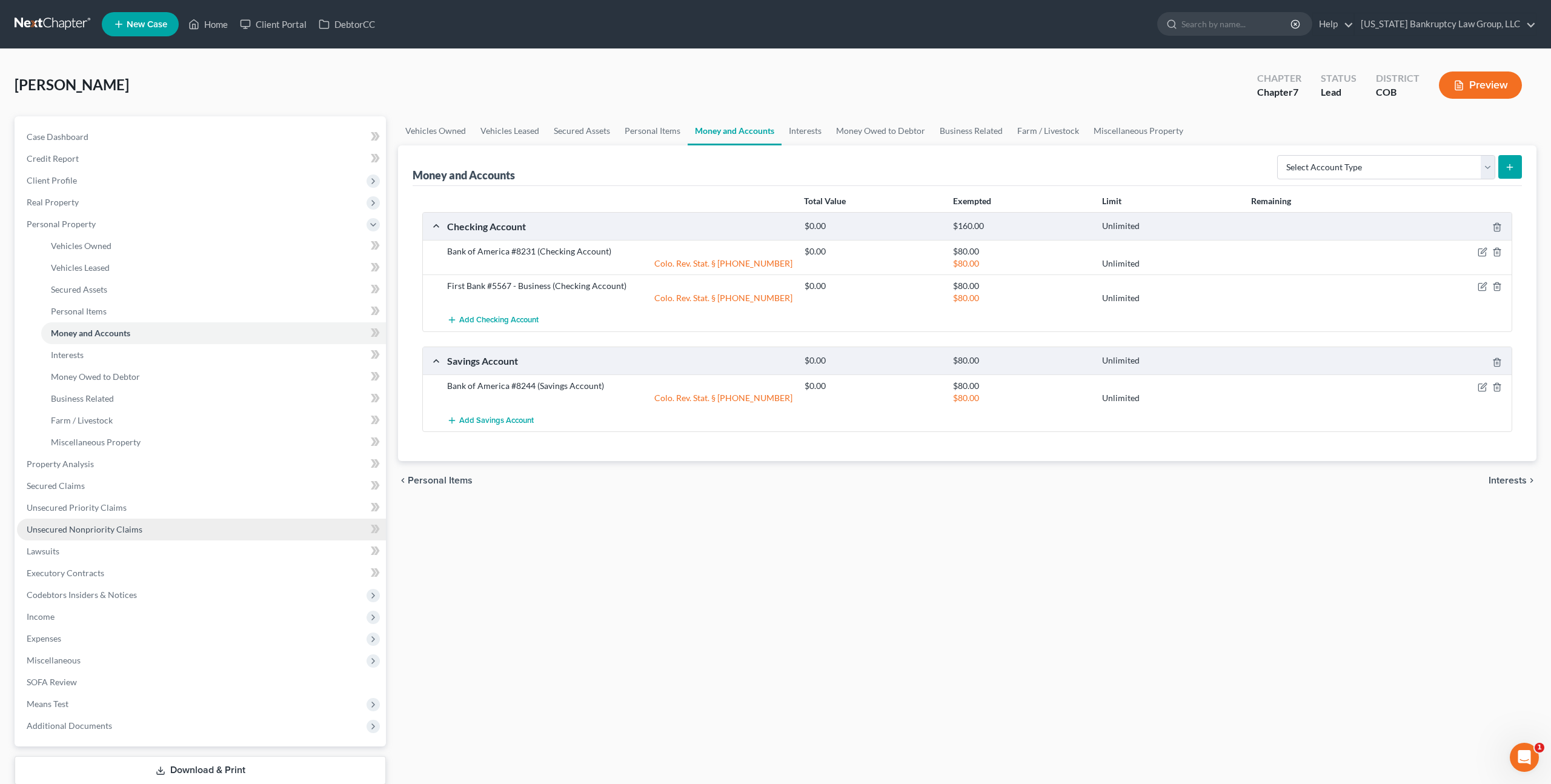
click at [112, 523] on link "Unsecured Nonpriority Claims" at bounding box center [201, 530] width 369 height 22
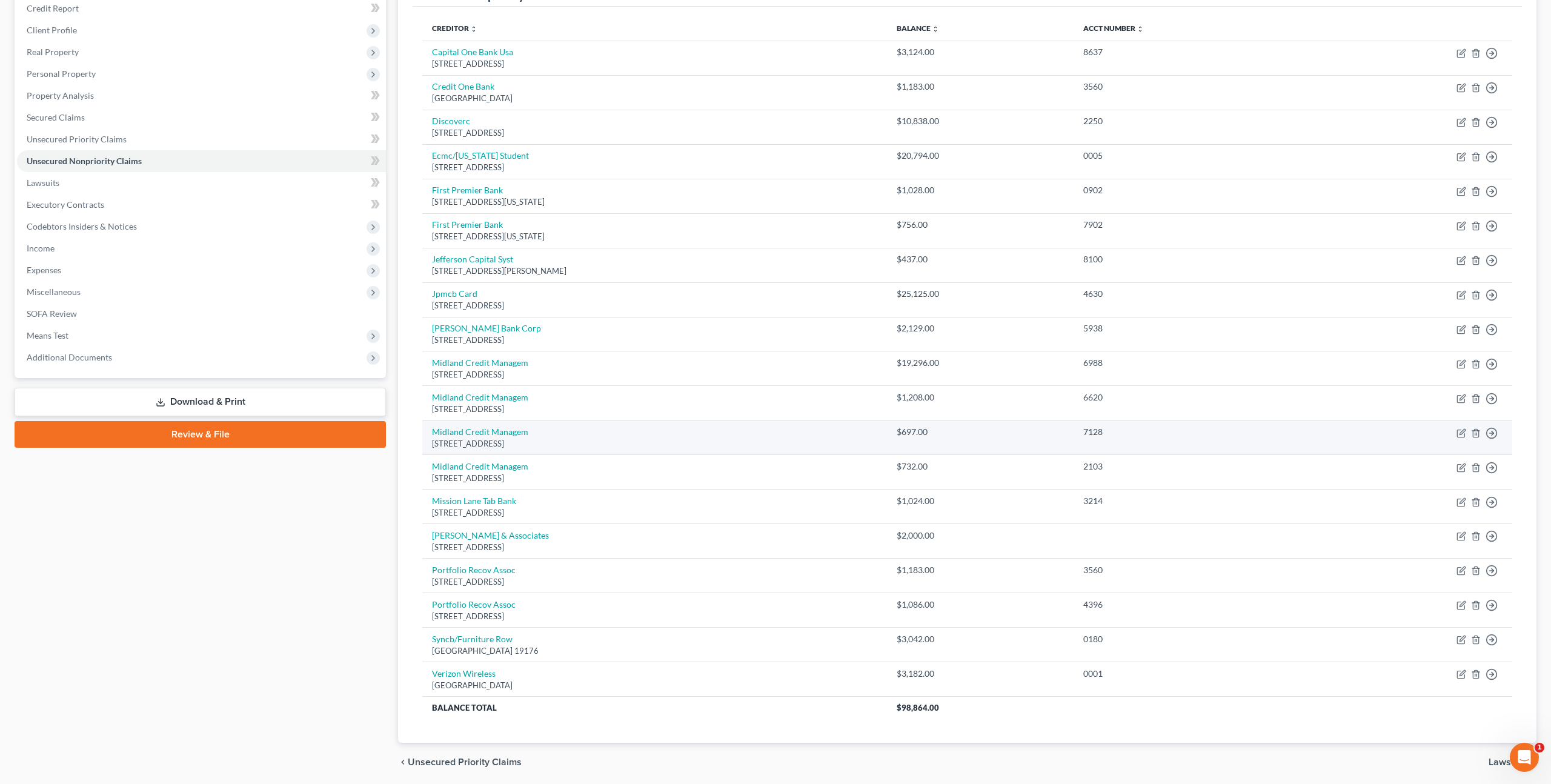
scroll to position [149, 0]
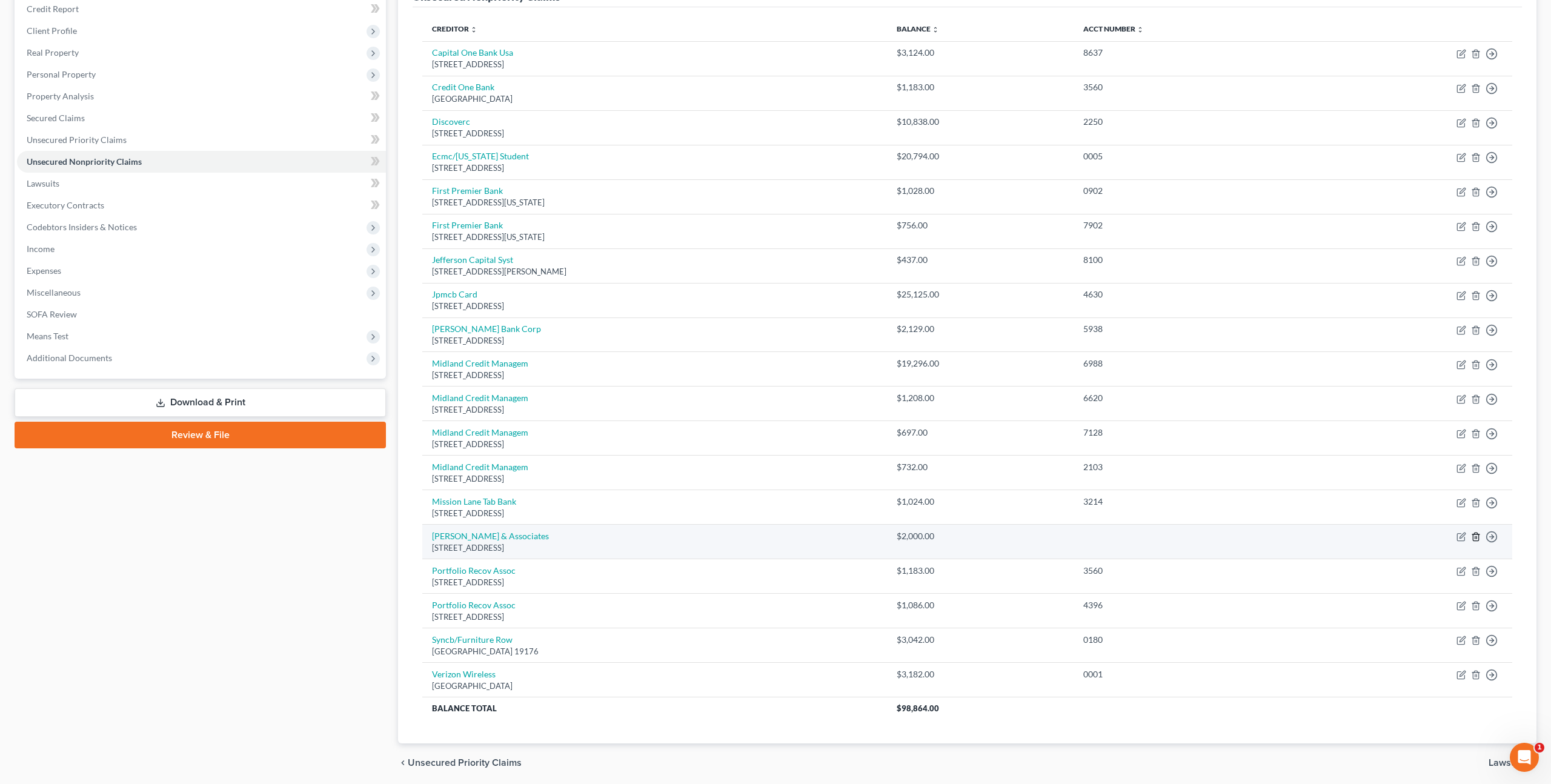
click at [1477, 537] on icon "button" at bounding box center [1475, 537] width 10 height 10
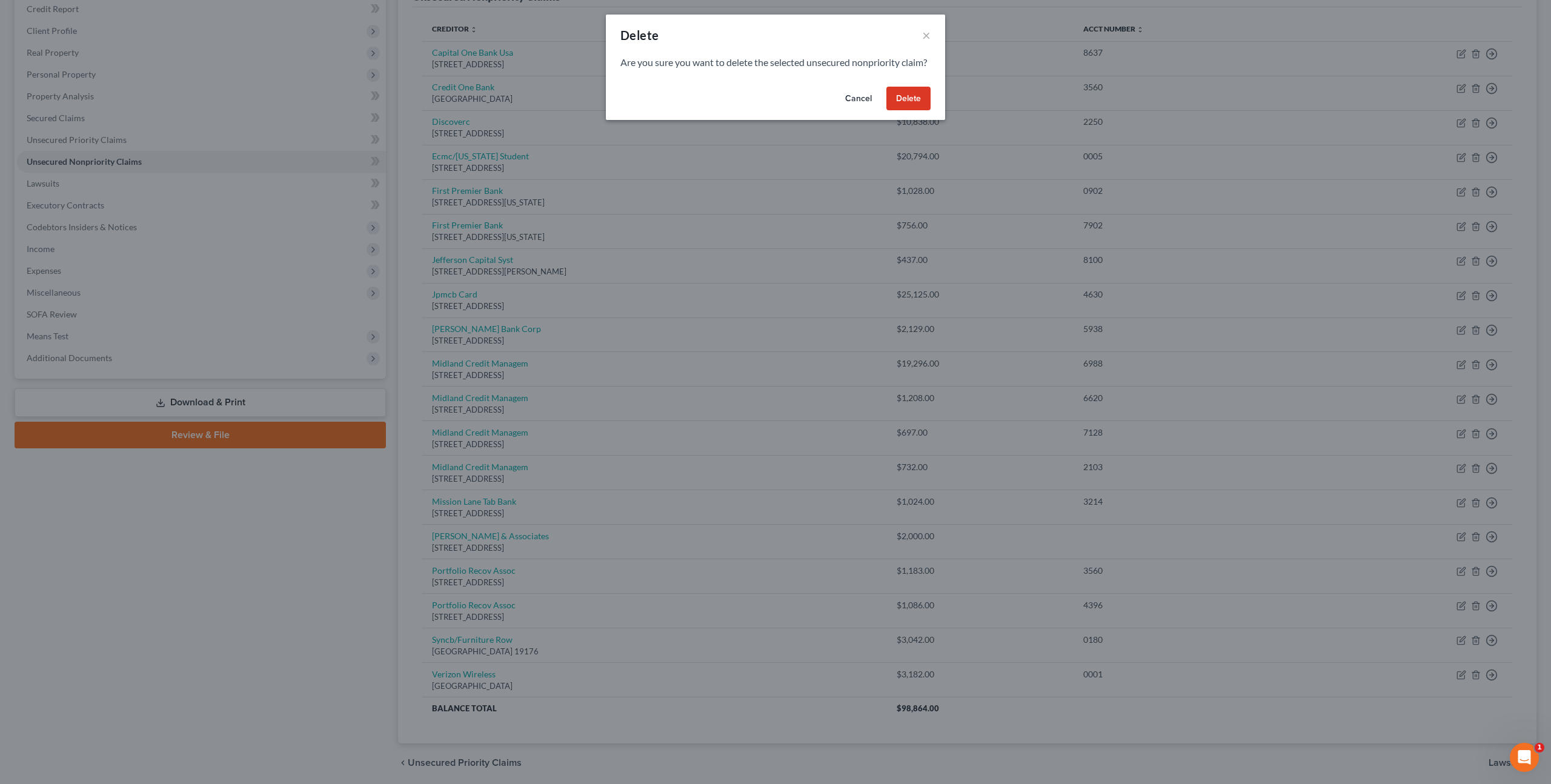
click at [919, 111] on button "Delete" at bounding box center [908, 99] width 44 height 25
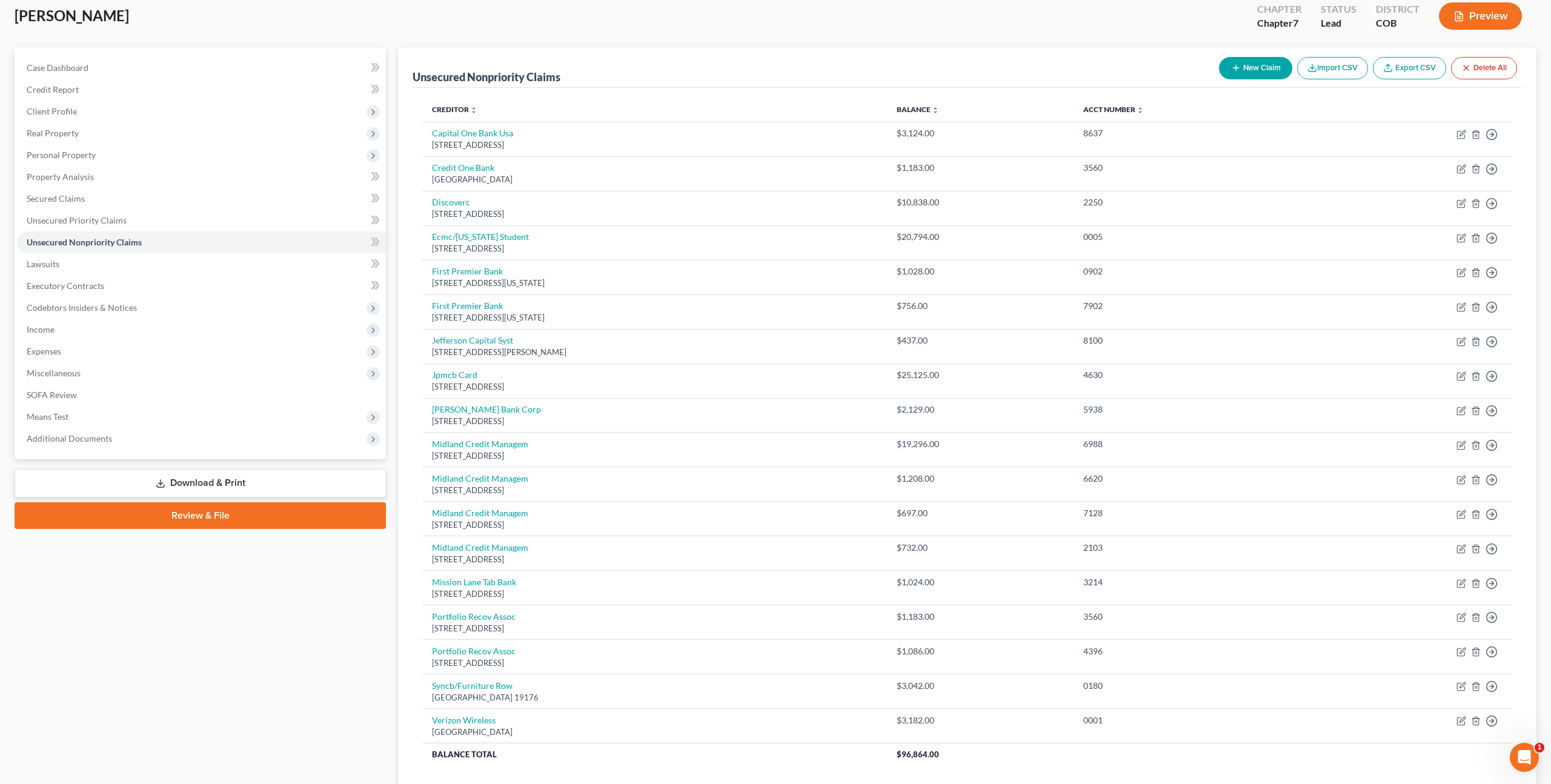
scroll to position [65, 0]
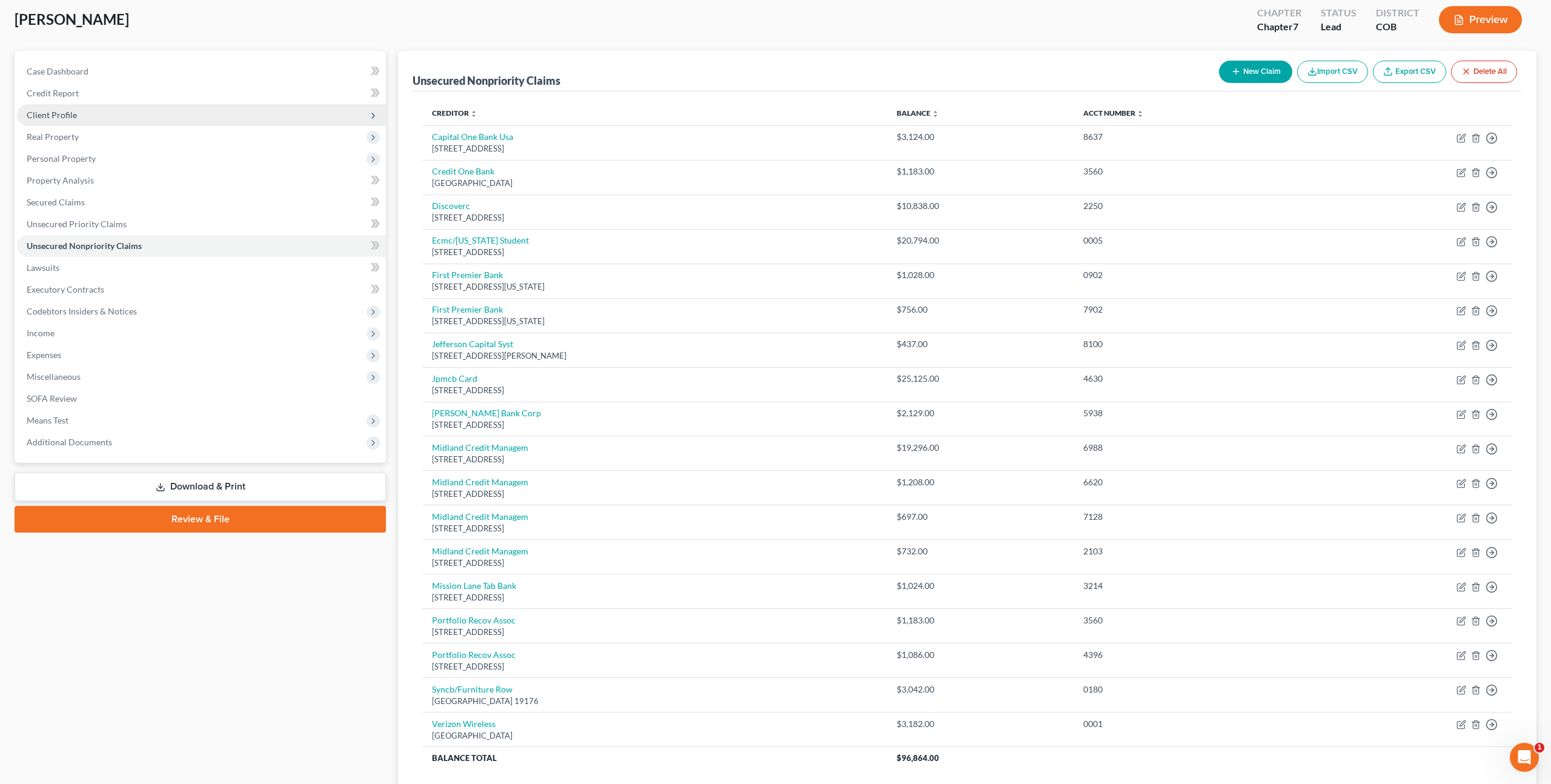
click at [70, 112] on span "Client Profile" at bounding box center [52, 115] width 50 height 10
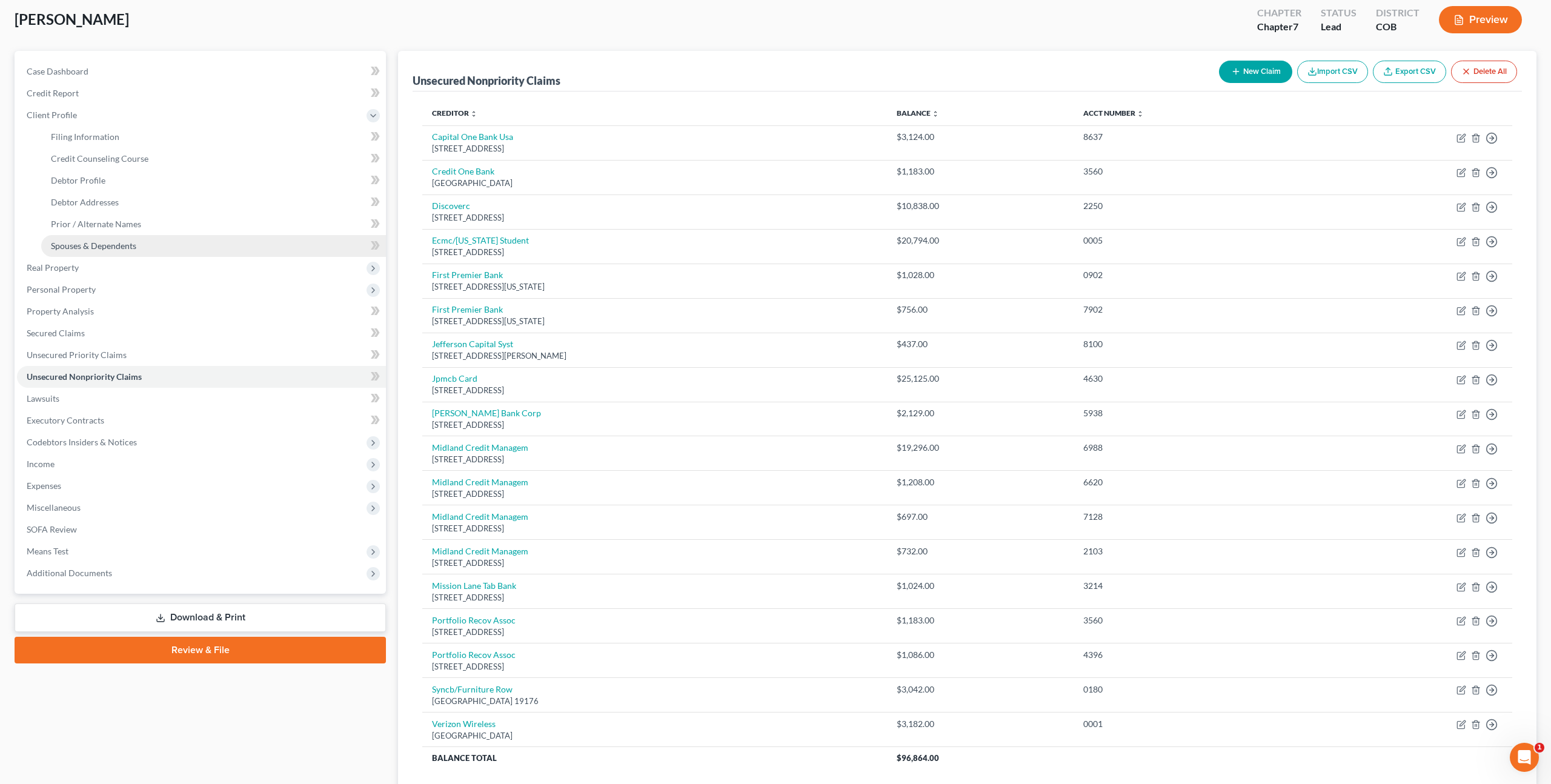
click at [100, 241] on span "Spouses & Dependents" at bounding box center [93, 245] width 85 height 10
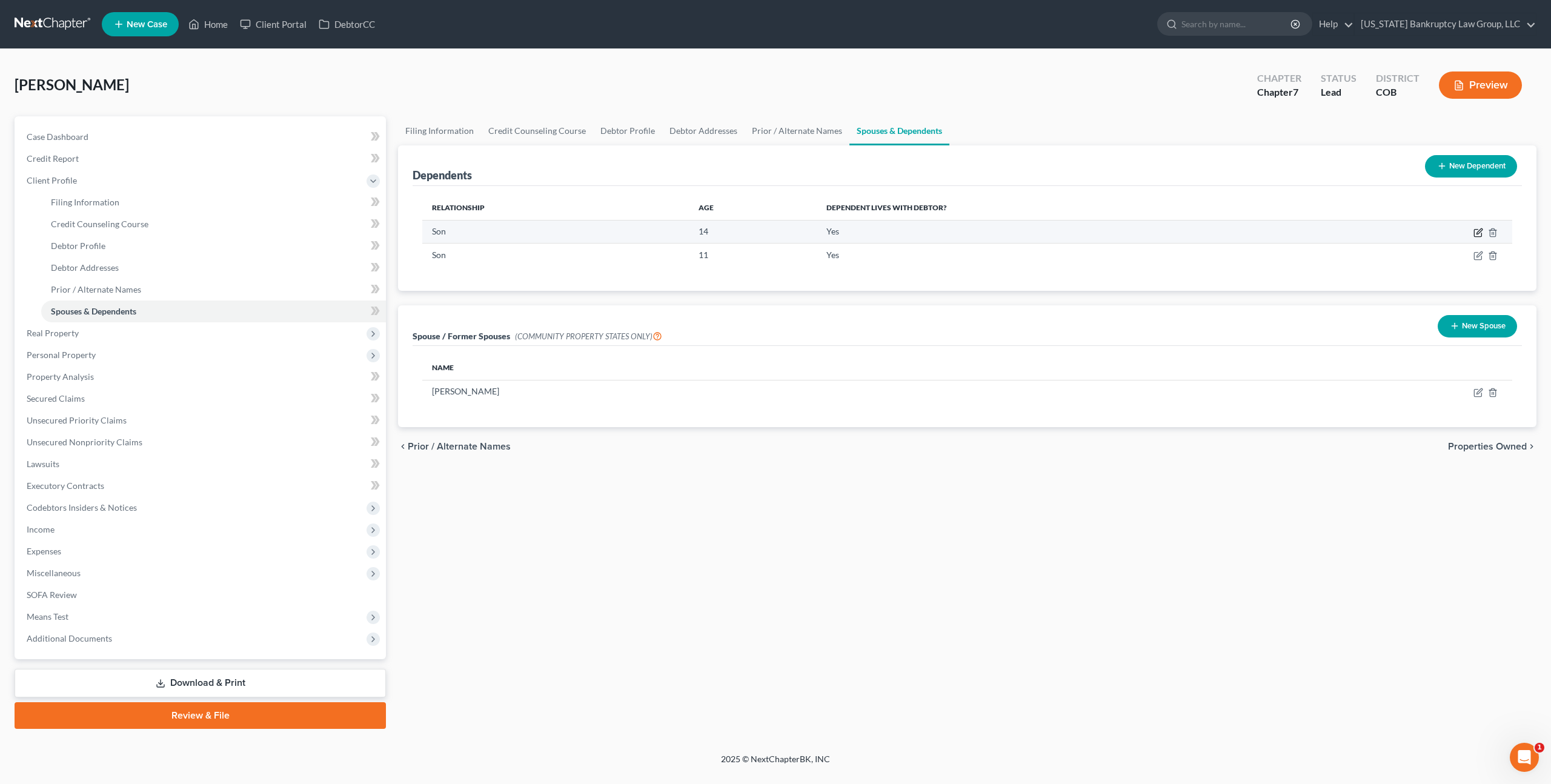
click at [1478, 232] on icon "button" at bounding box center [1479, 231] width 5 height 5
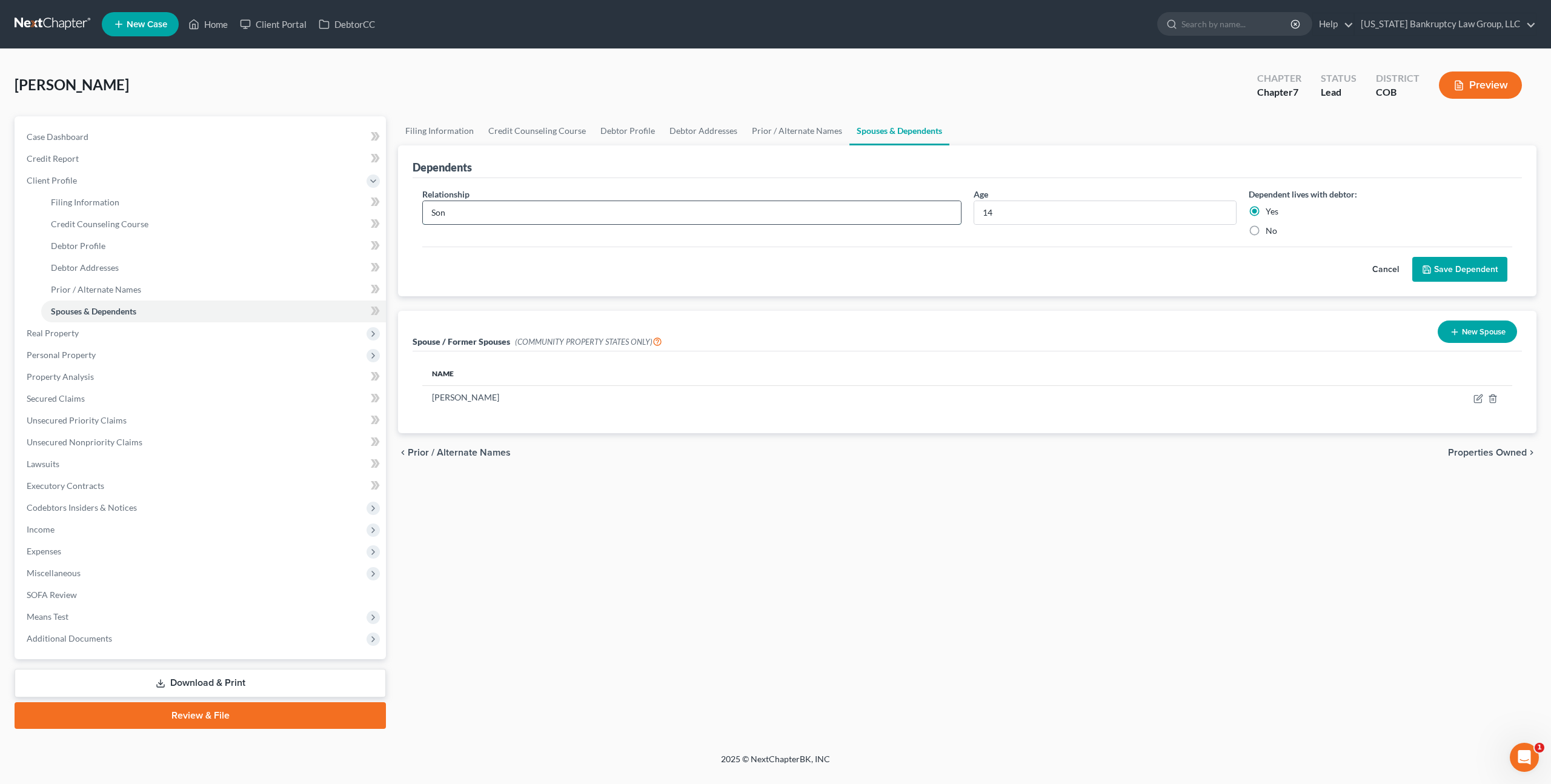
click at [446, 214] on input "Son" at bounding box center [691, 213] width 538 height 23
type input "Daughter"
click at [1429, 275] on button "Save Dependent" at bounding box center [1459, 269] width 95 height 25
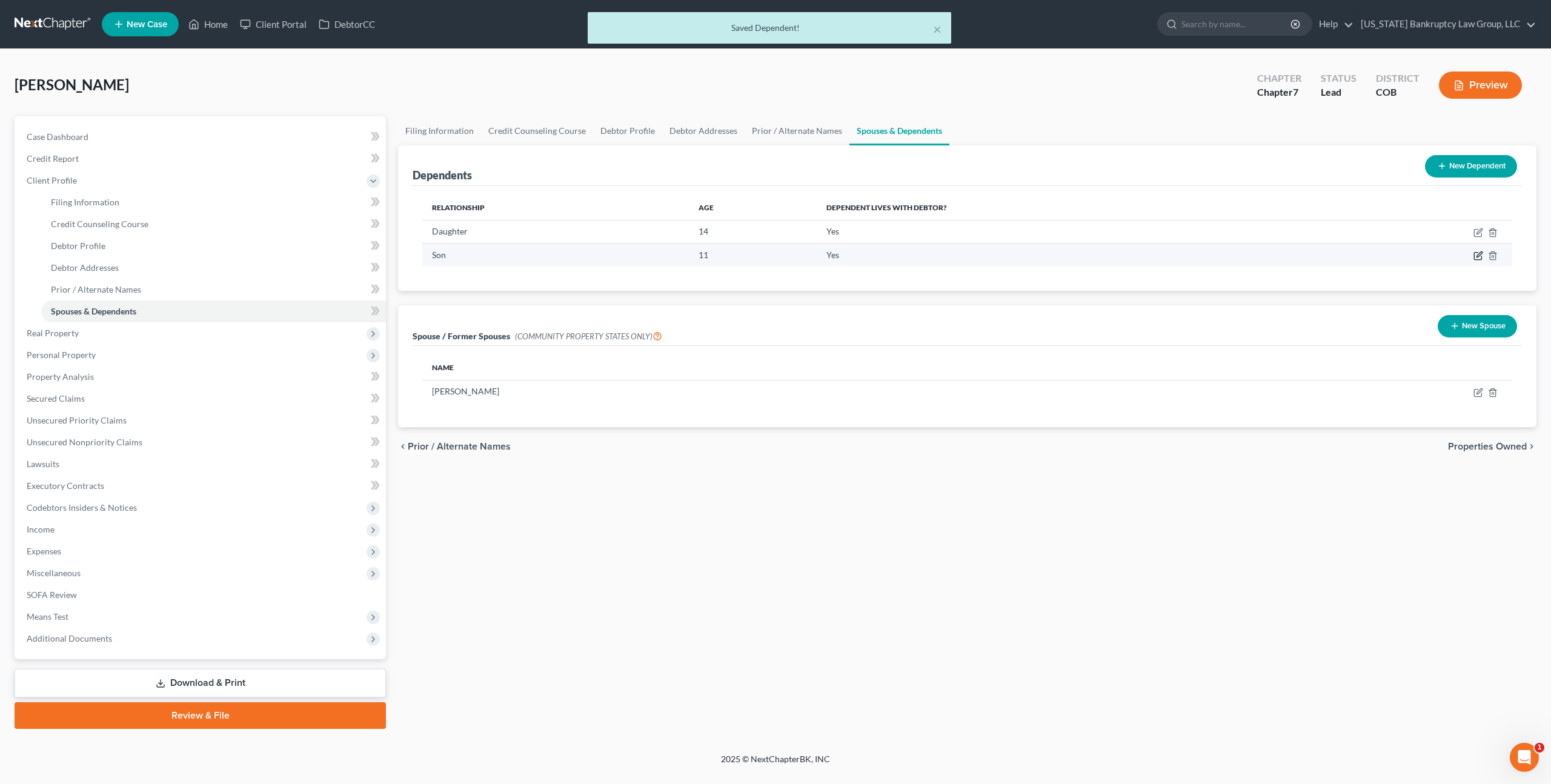
click at [1475, 255] on icon "button" at bounding box center [1478, 256] width 10 height 10
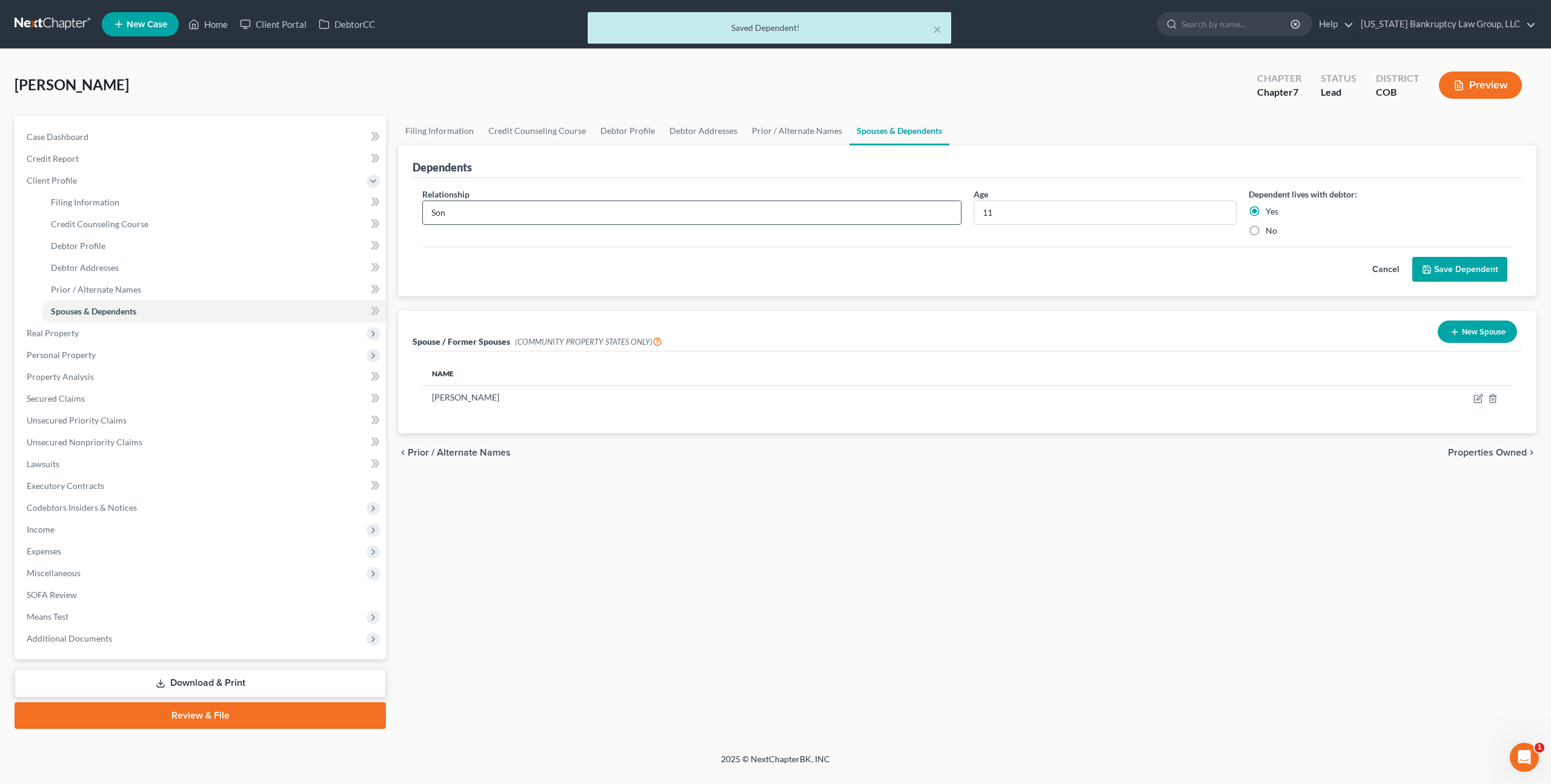
click at [635, 213] on input "Son" at bounding box center [691, 213] width 538 height 23
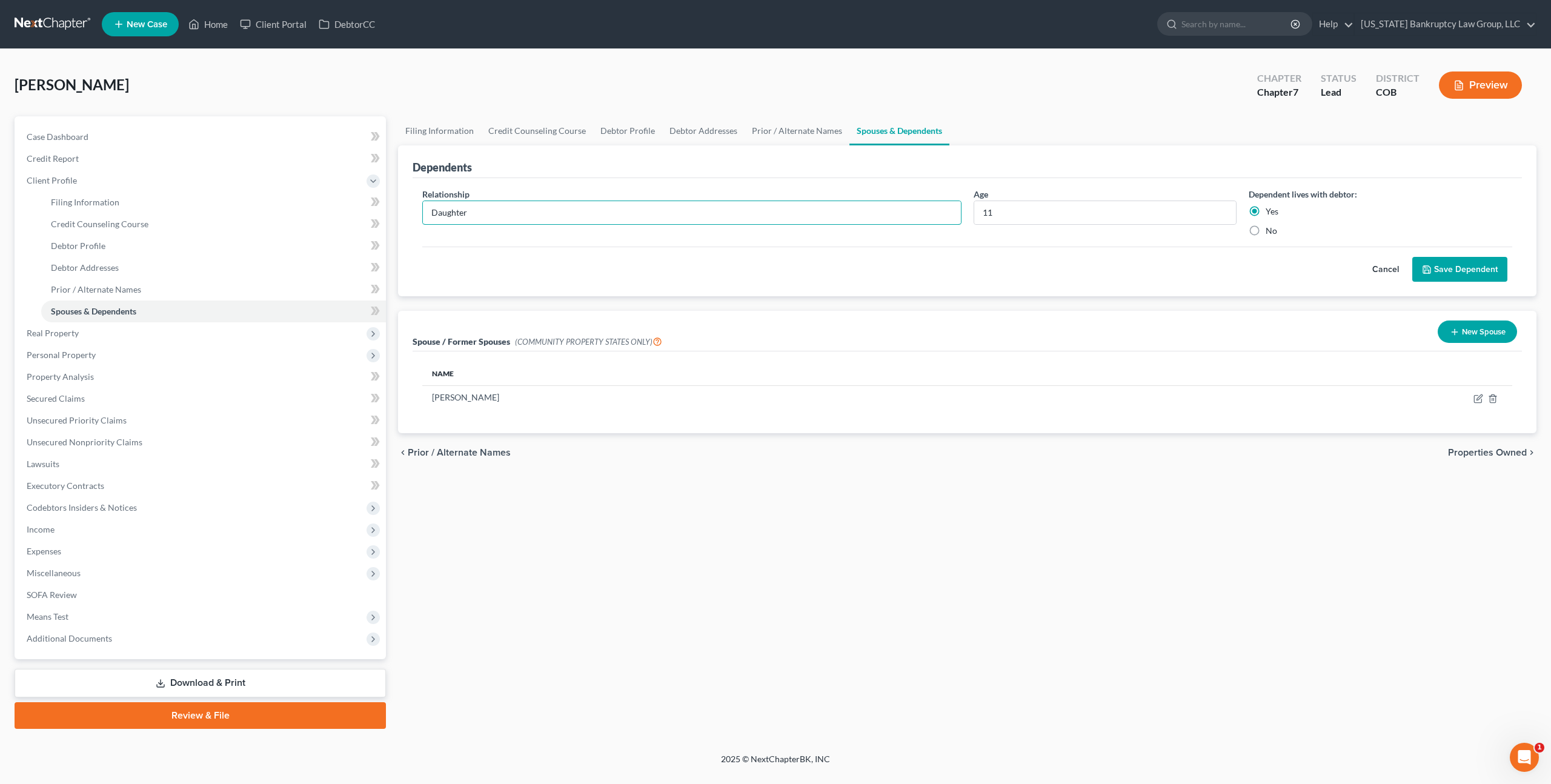
type input "Daughter"
click at [1442, 269] on button "Save Dependent" at bounding box center [1459, 269] width 95 height 25
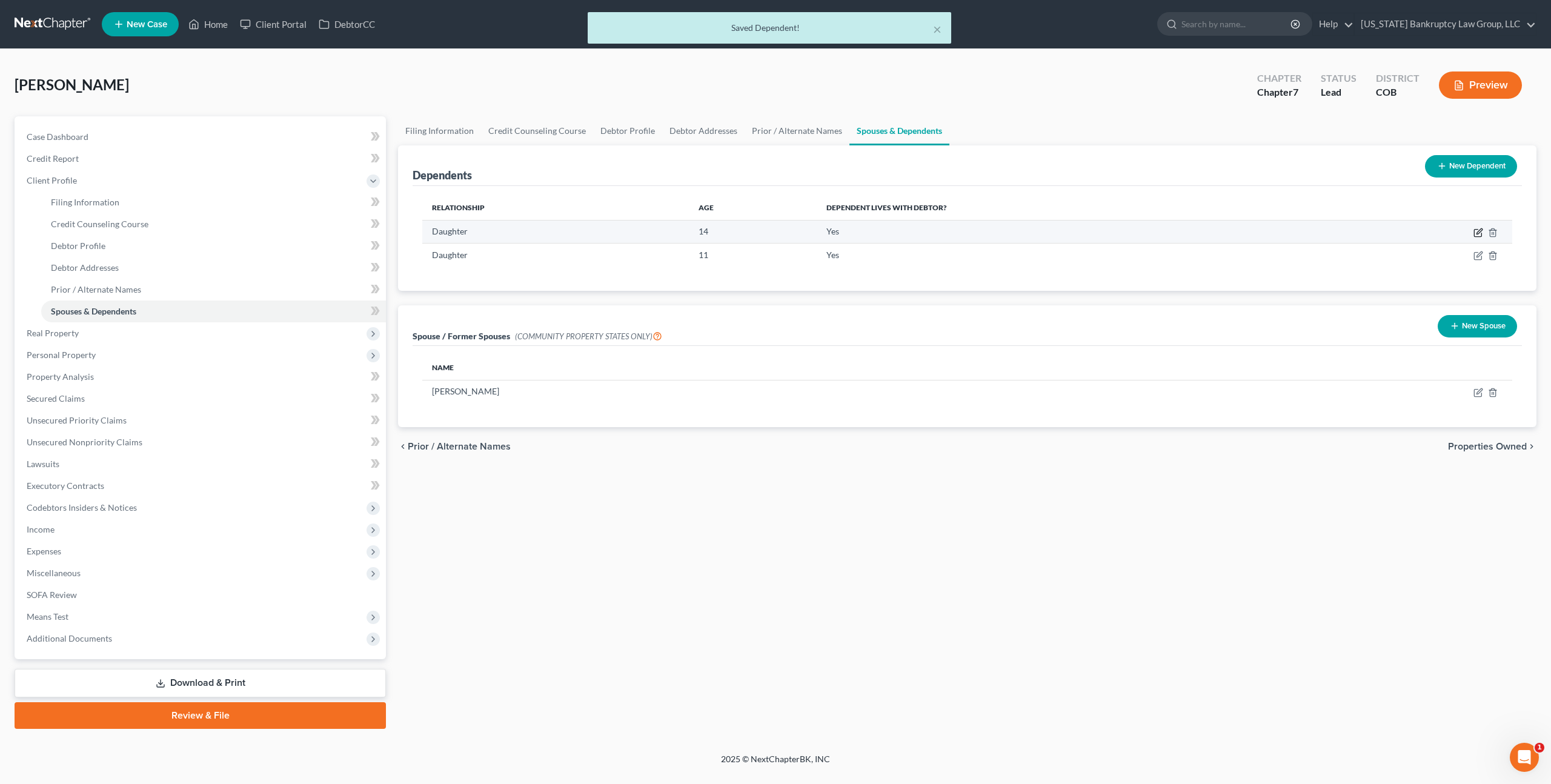
click at [1477, 230] on icon "button" at bounding box center [1478, 232] width 10 height 10
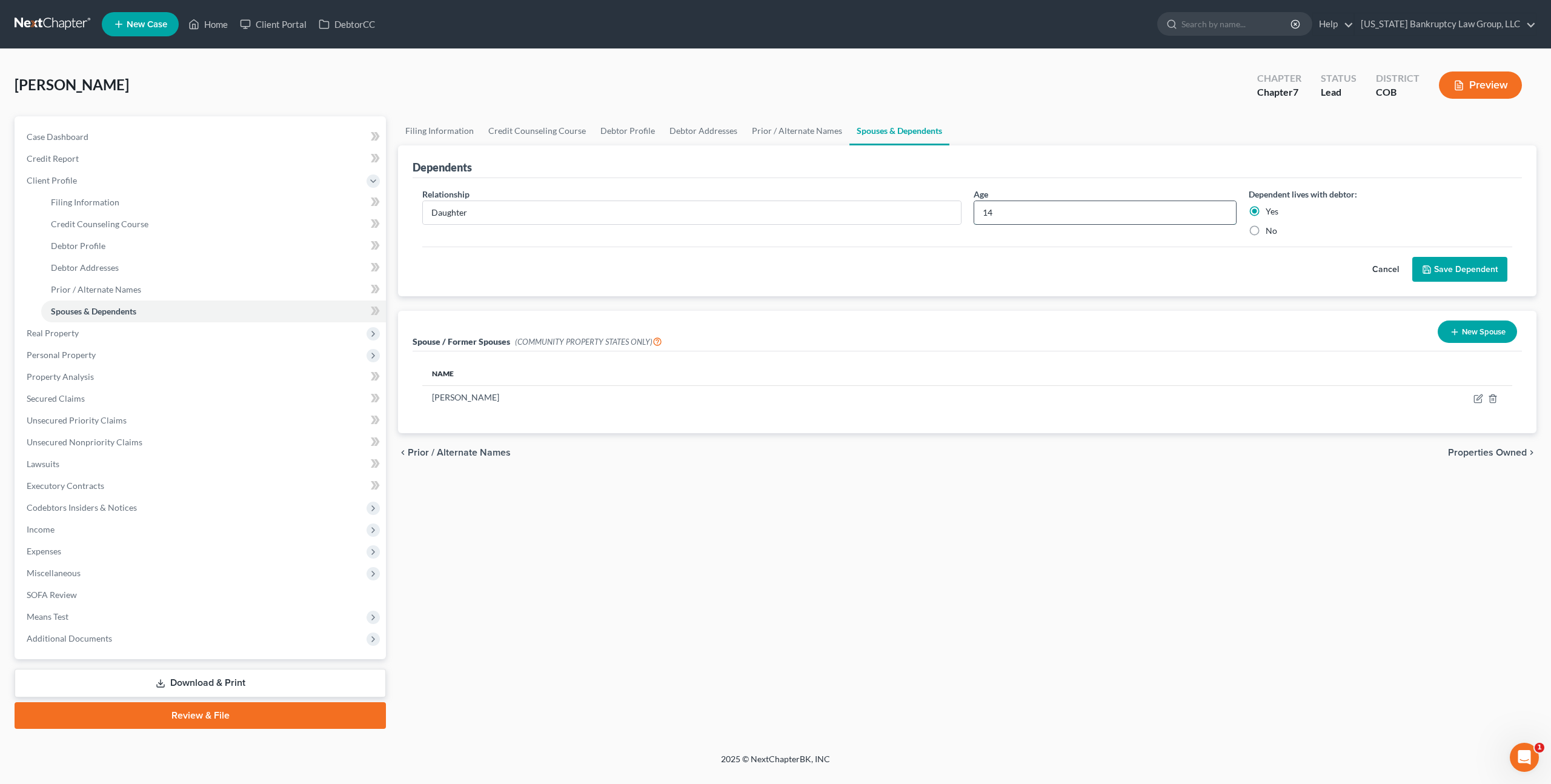
click at [980, 211] on input "14" at bounding box center [1105, 213] width 262 height 23
type input "13"
click at [1453, 269] on button "Save Dependent" at bounding box center [1459, 269] width 95 height 25
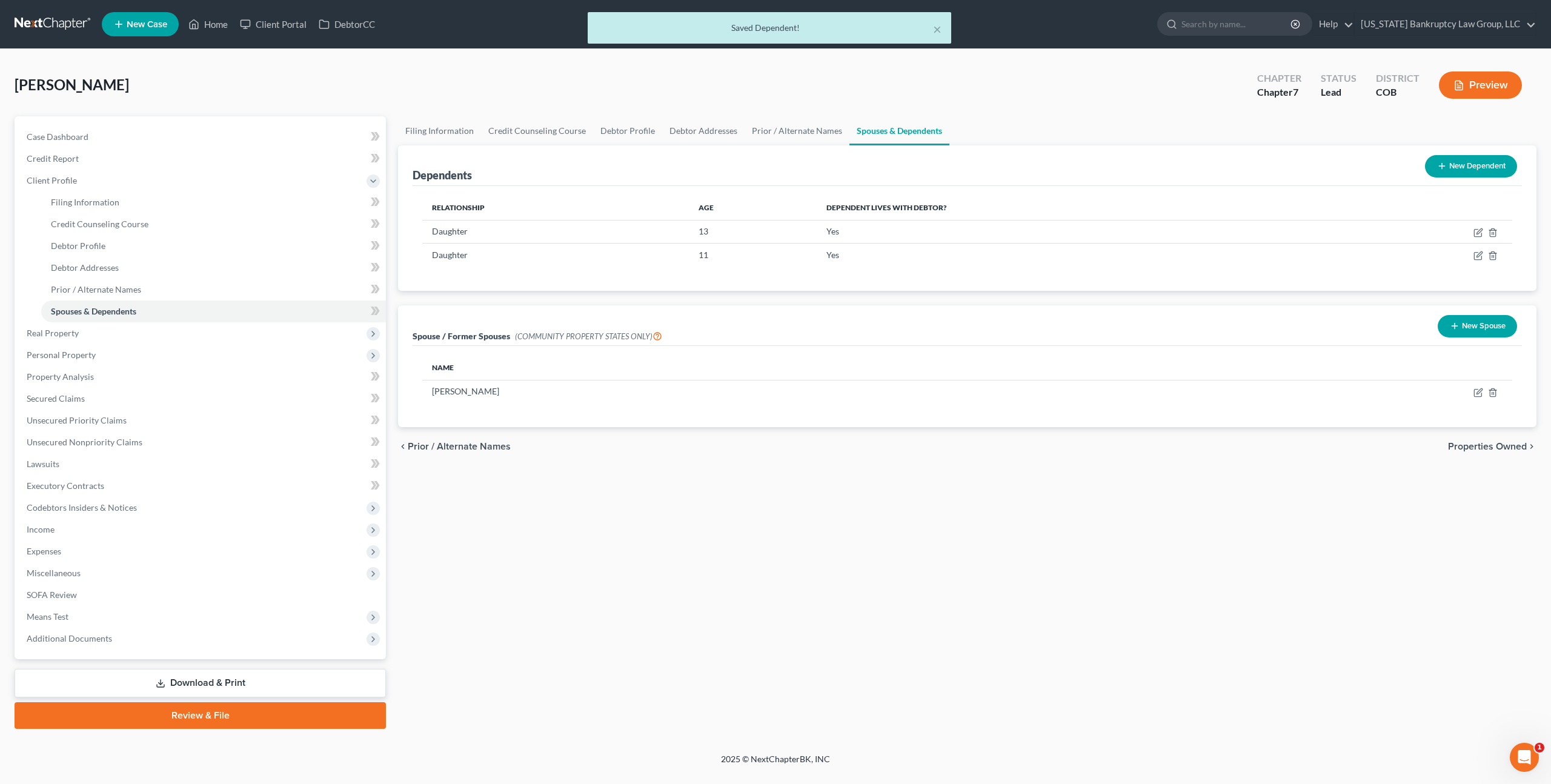
click at [562, 584] on div "Filing Information Credit Counseling Course Debtor Profile Debtor Addresses Pri…" at bounding box center [967, 423] width 1150 height 612
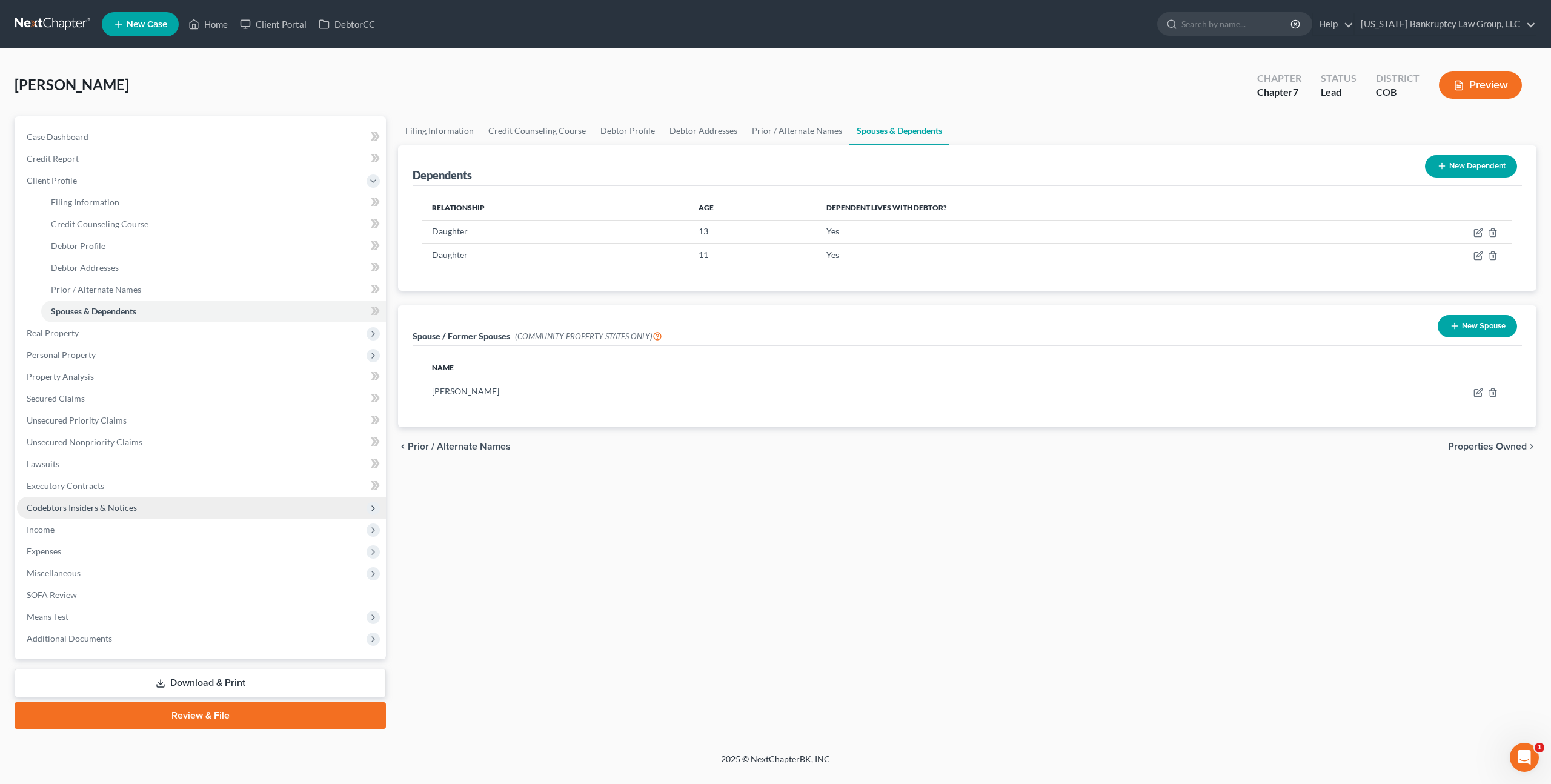
click at [114, 503] on span "Codebtors Insiders & Notices" at bounding box center [82, 507] width 110 height 10
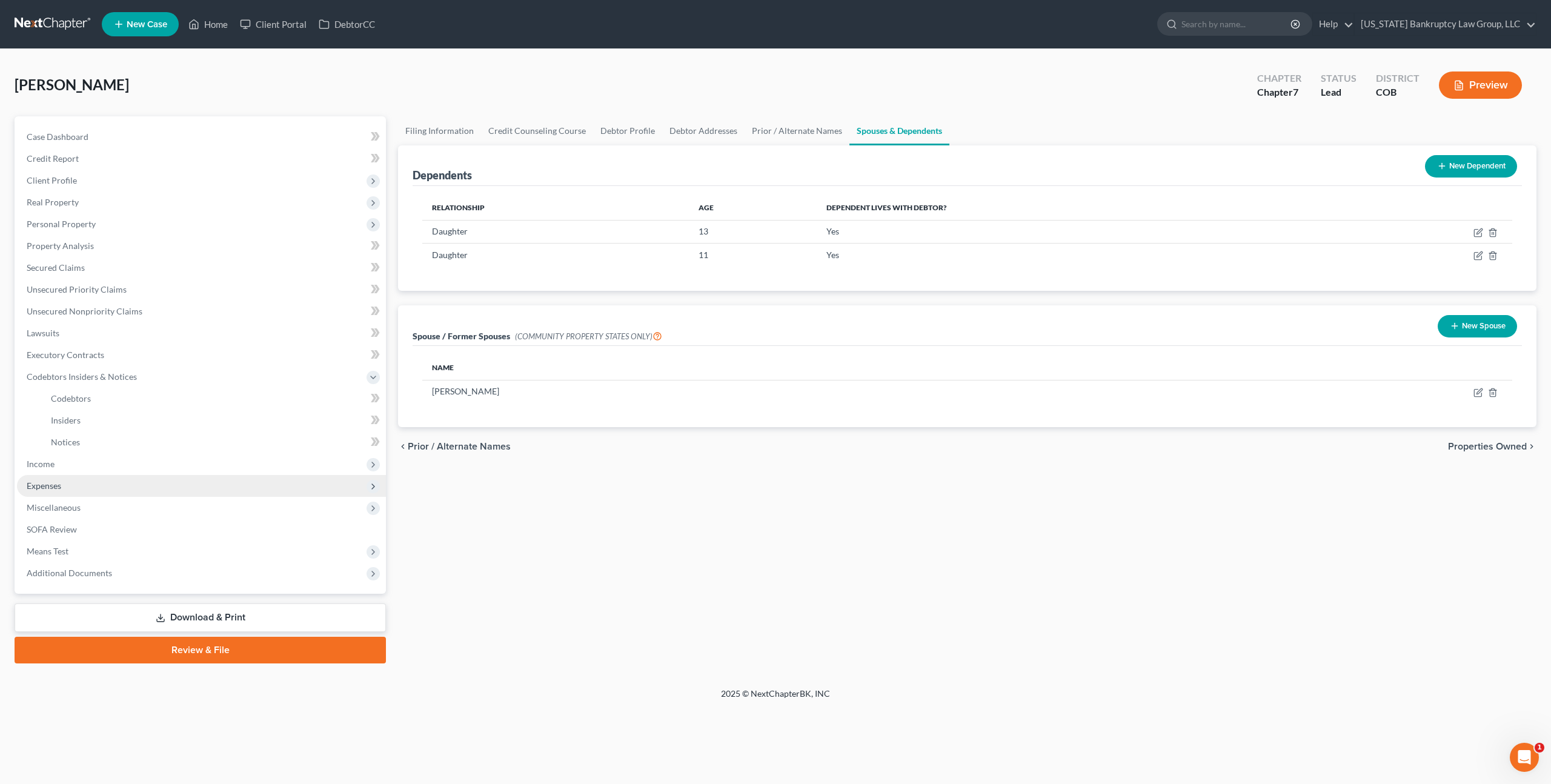
click at [87, 483] on span "Expenses" at bounding box center [201, 486] width 369 height 22
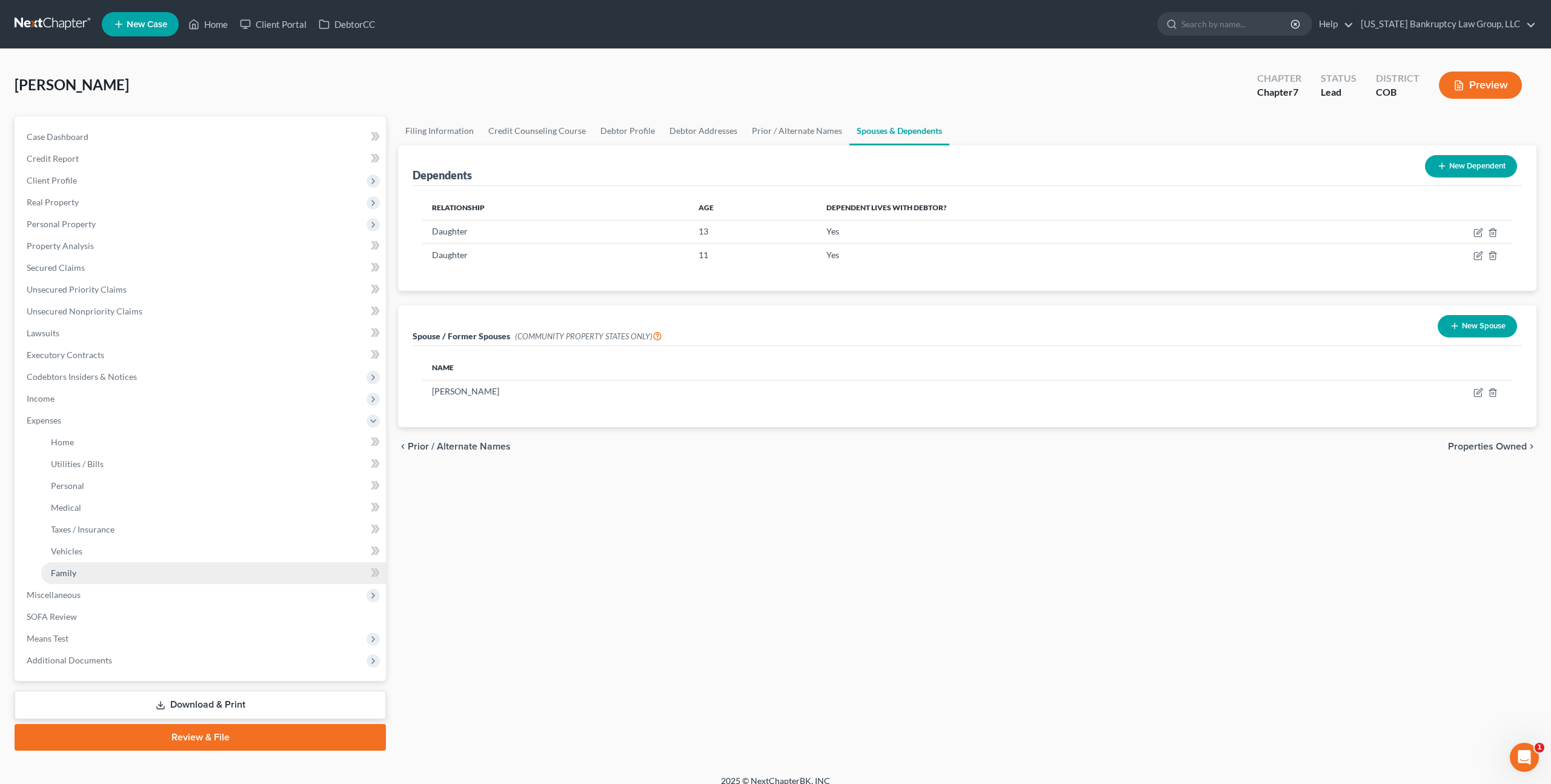
click at [87, 569] on link "Family" at bounding box center [213, 573] width 345 height 22
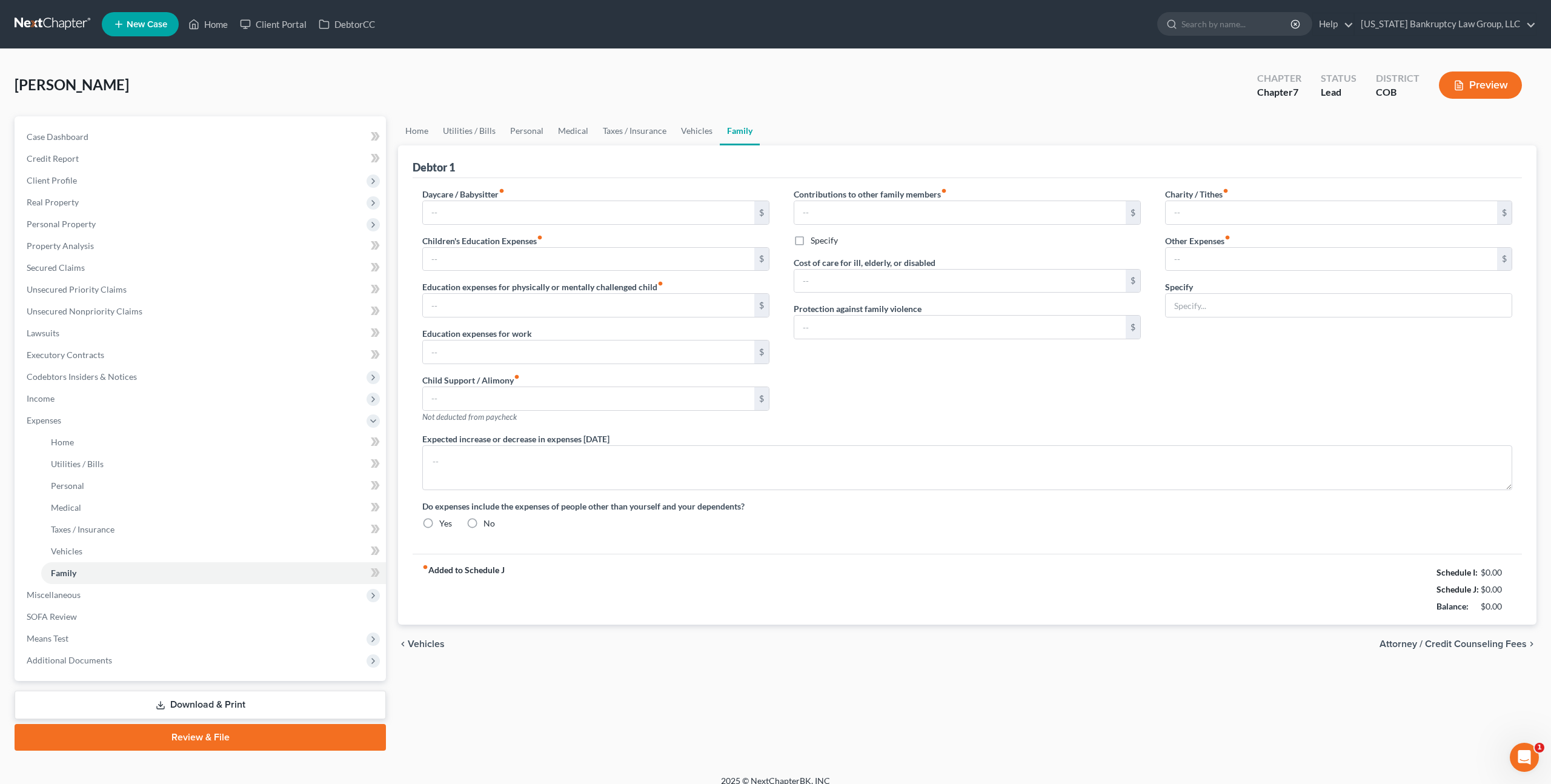
type input "0.00"
type input "100.00"
type input "0.00"
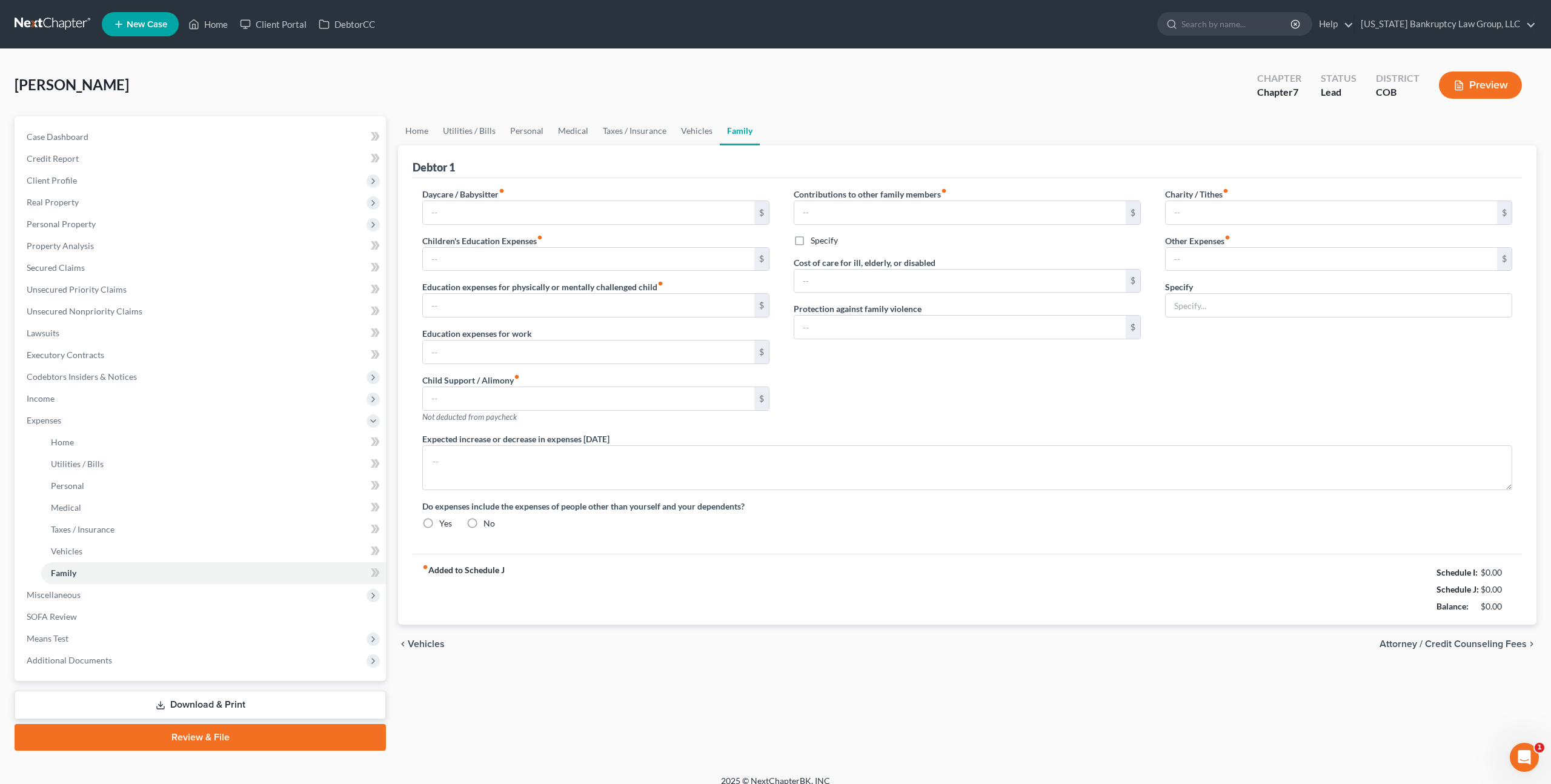
type input "250.00"
type input "0.00"
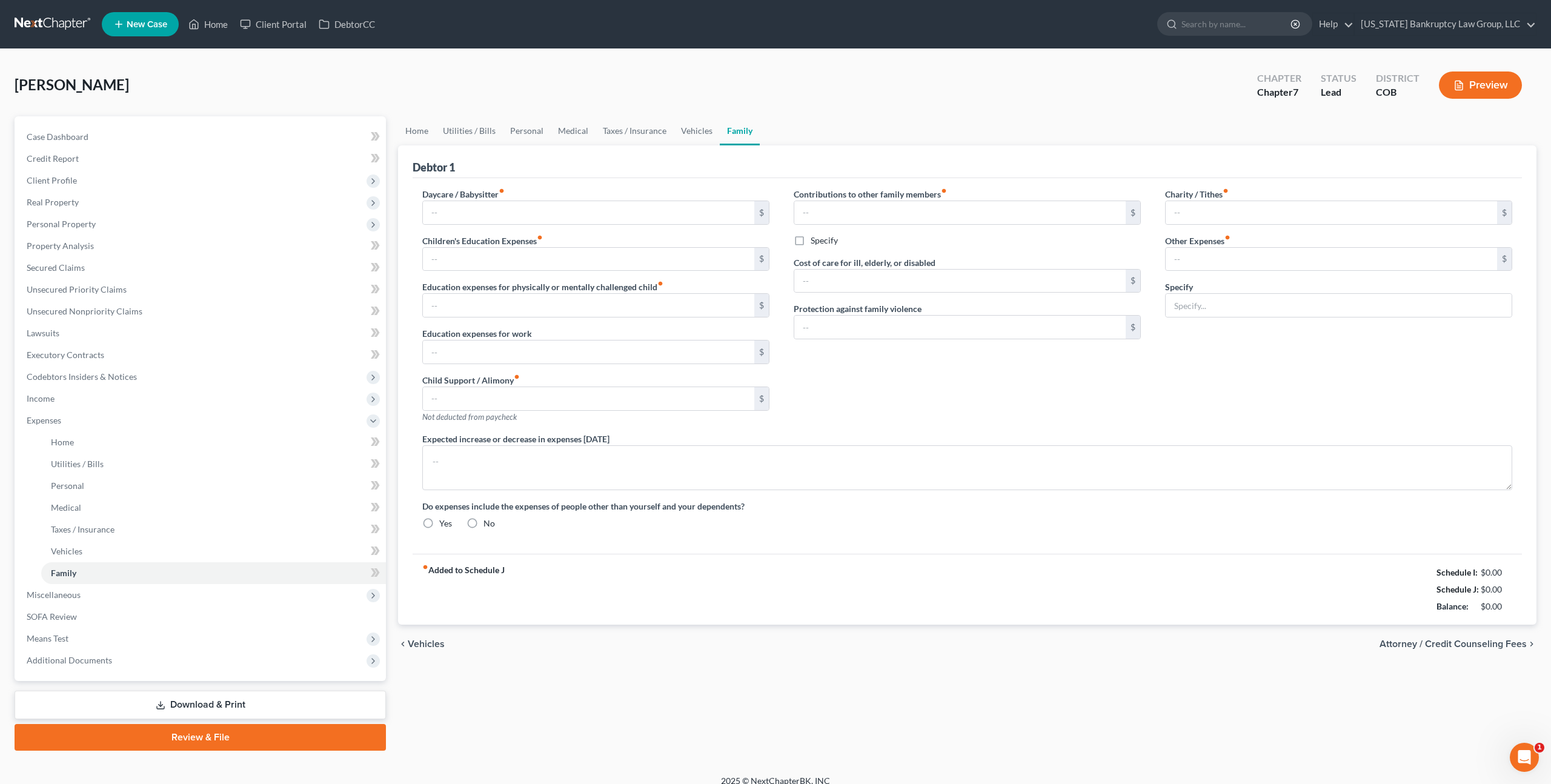
radio input "true"
click at [809, 213] on input "250.00" at bounding box center [960, 213] width 331 height 23
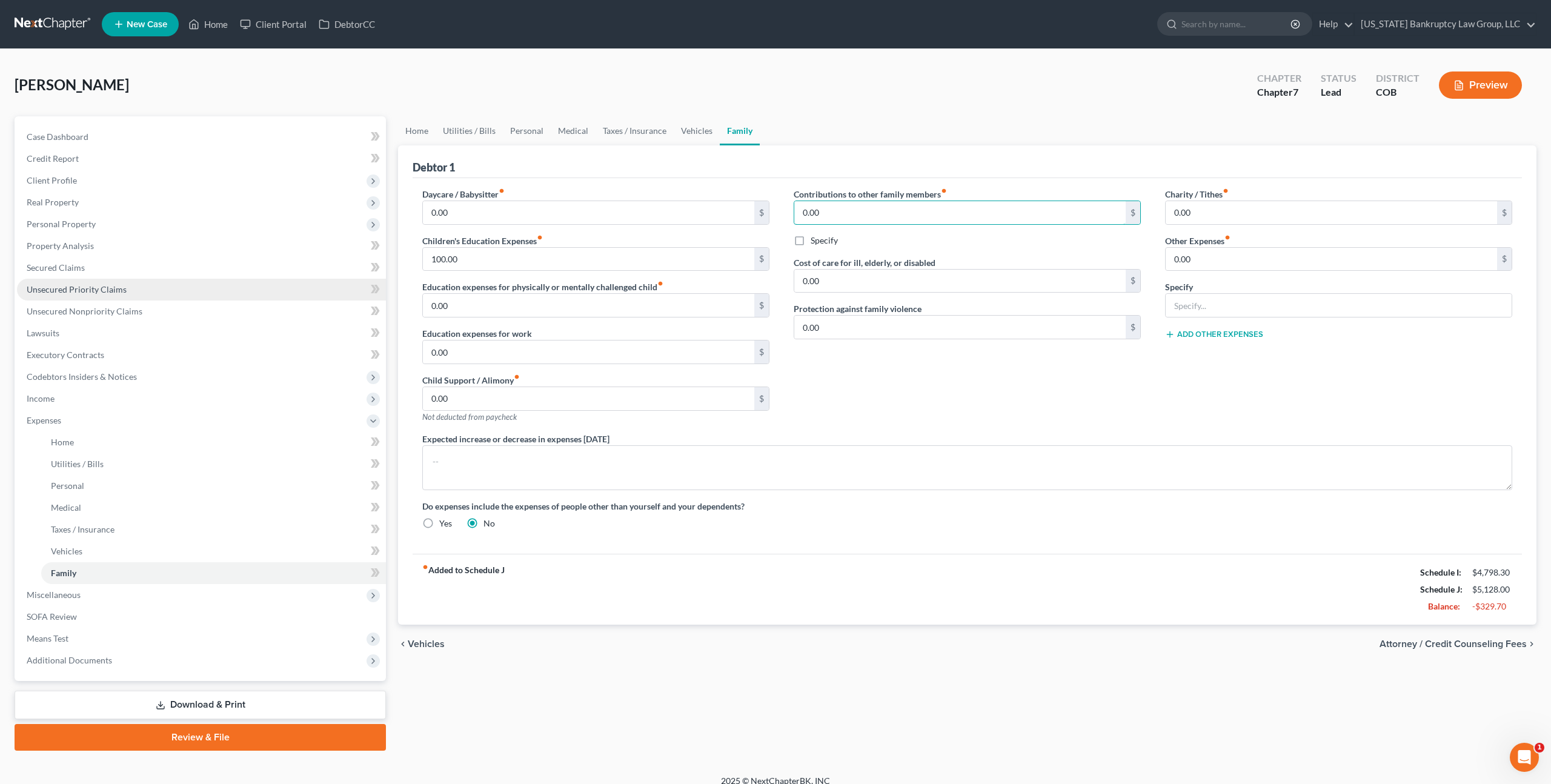
type input "0.00"
